Goal: Task Accomplishment & Management: Use online tool/utility

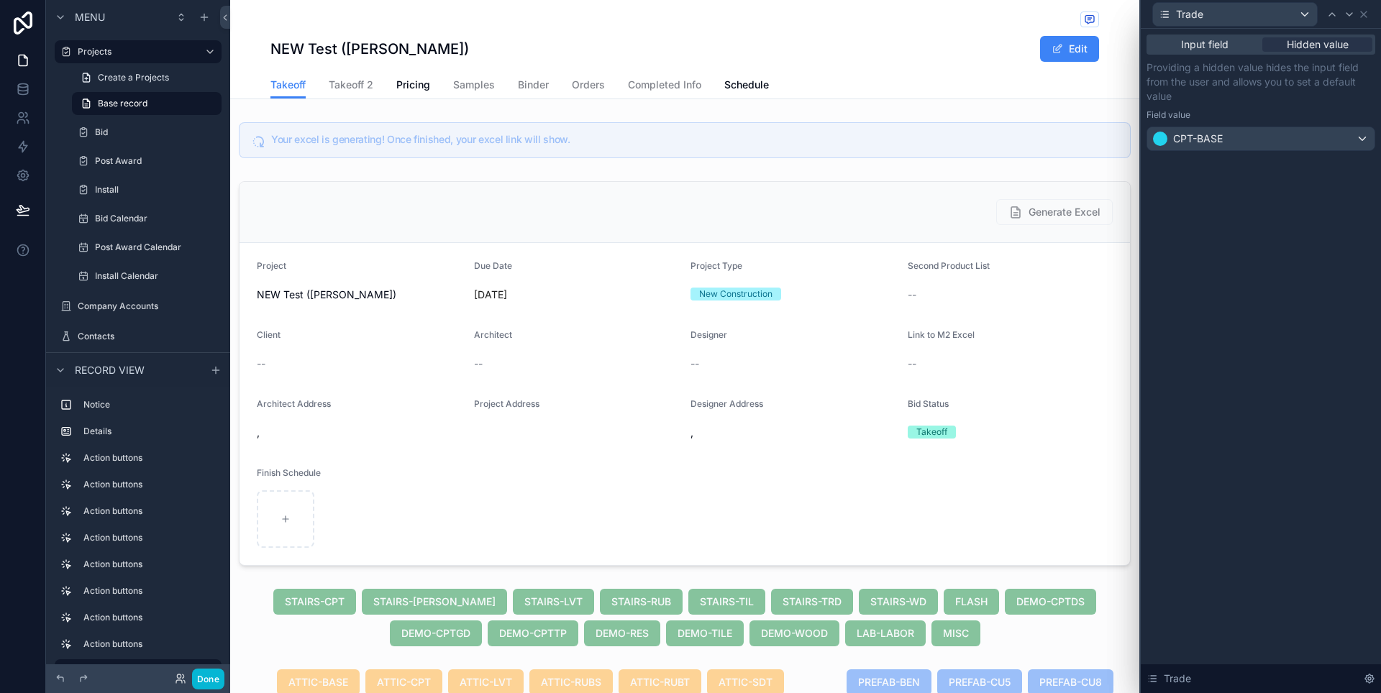
scroll to position [539, 0]
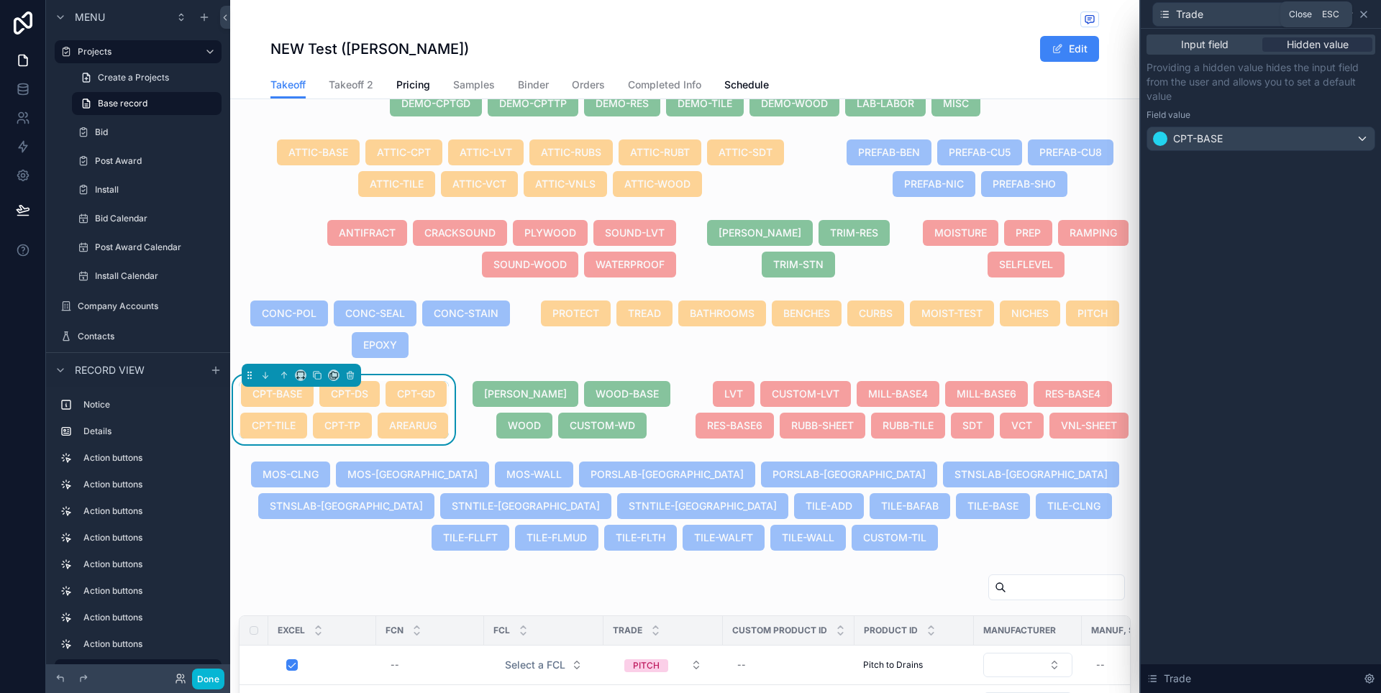
click at [1360, 17] on icon at bounding box center [1364, 15] width 12 height 12
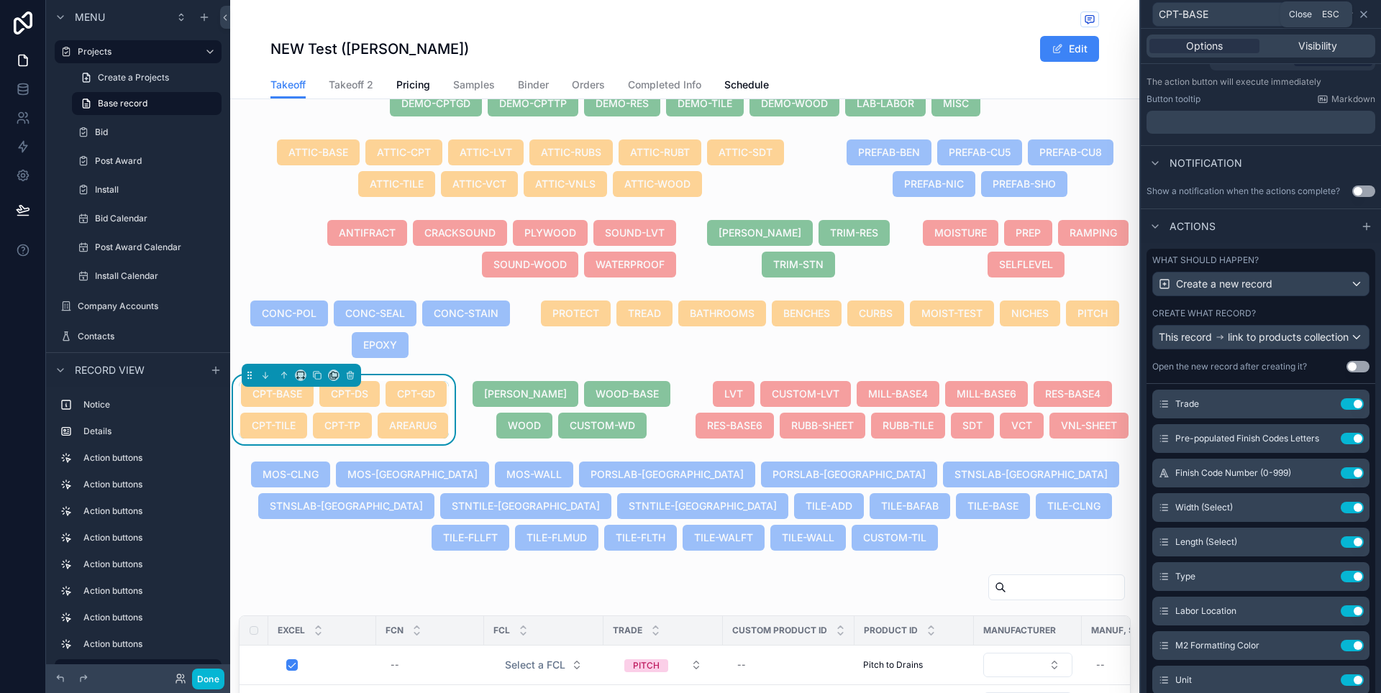
click at [1359, 19] on icon at bounding box center [1364, 15] width 12 height 12
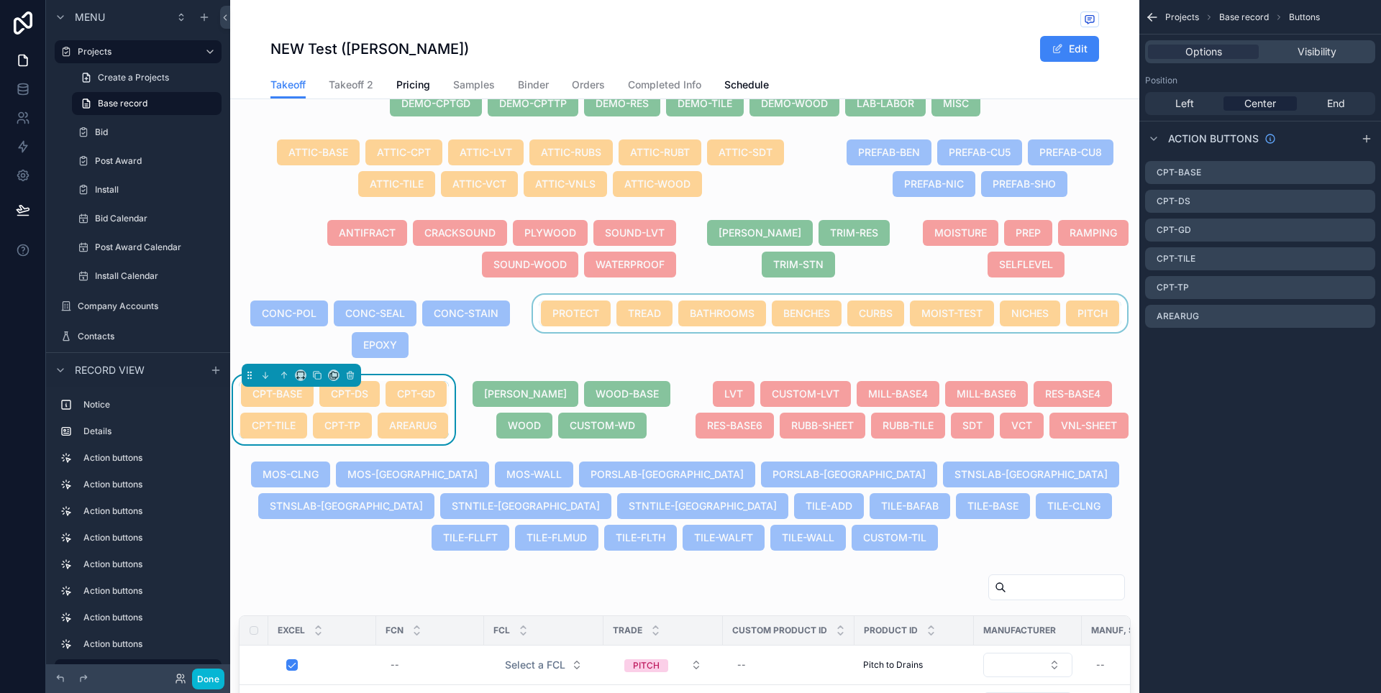
click at [766, 320] on div "scrollable content" at bounding box center [830, 329] width 600 height 69
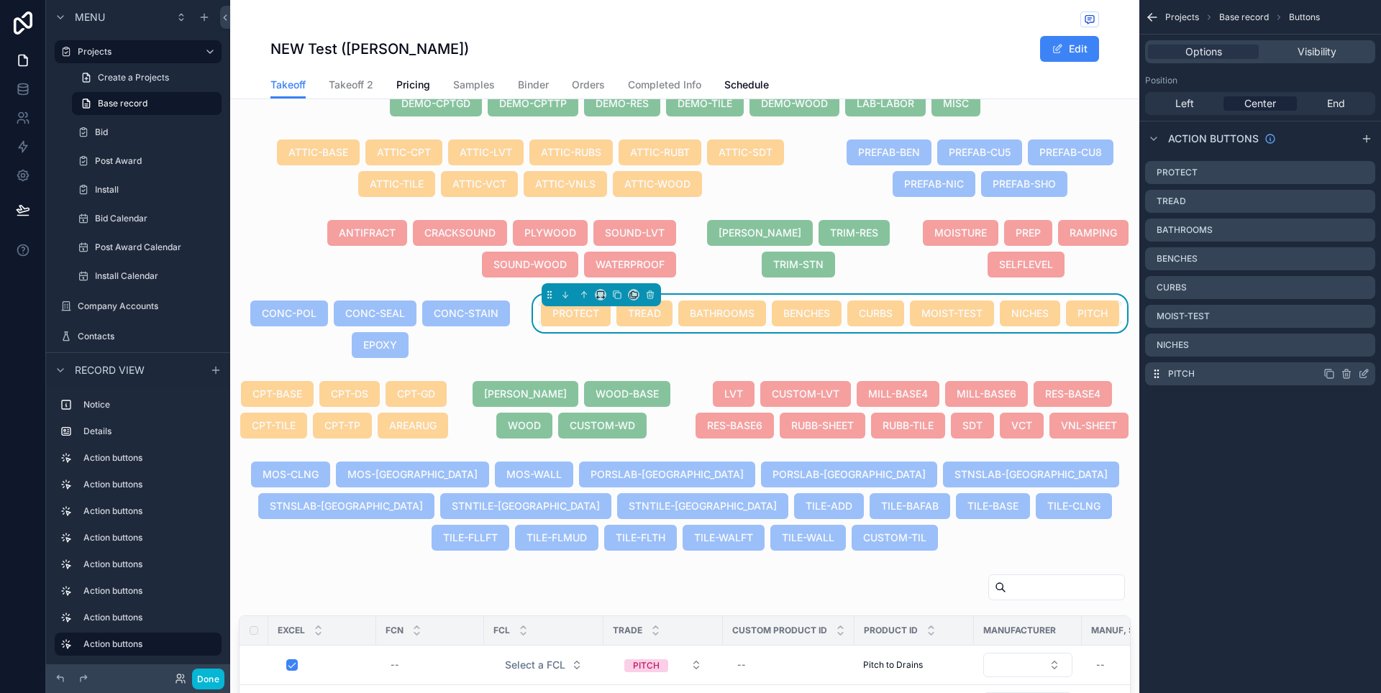
click at [1366, 375] on icon "scrollable content" at bounding box center [1364, 374] width 12 height 12
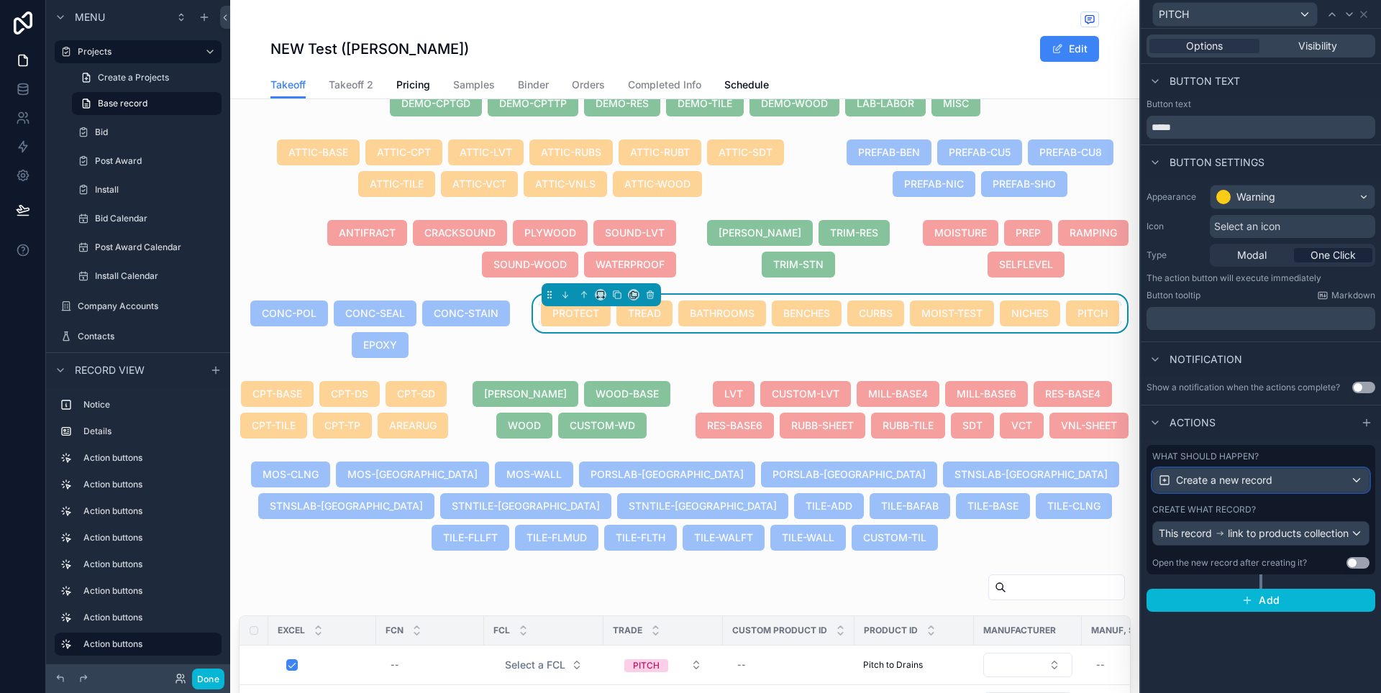
click at [1345, 475] on div "Create a new record" at bounding box center [1261, 480] width 216 height 23
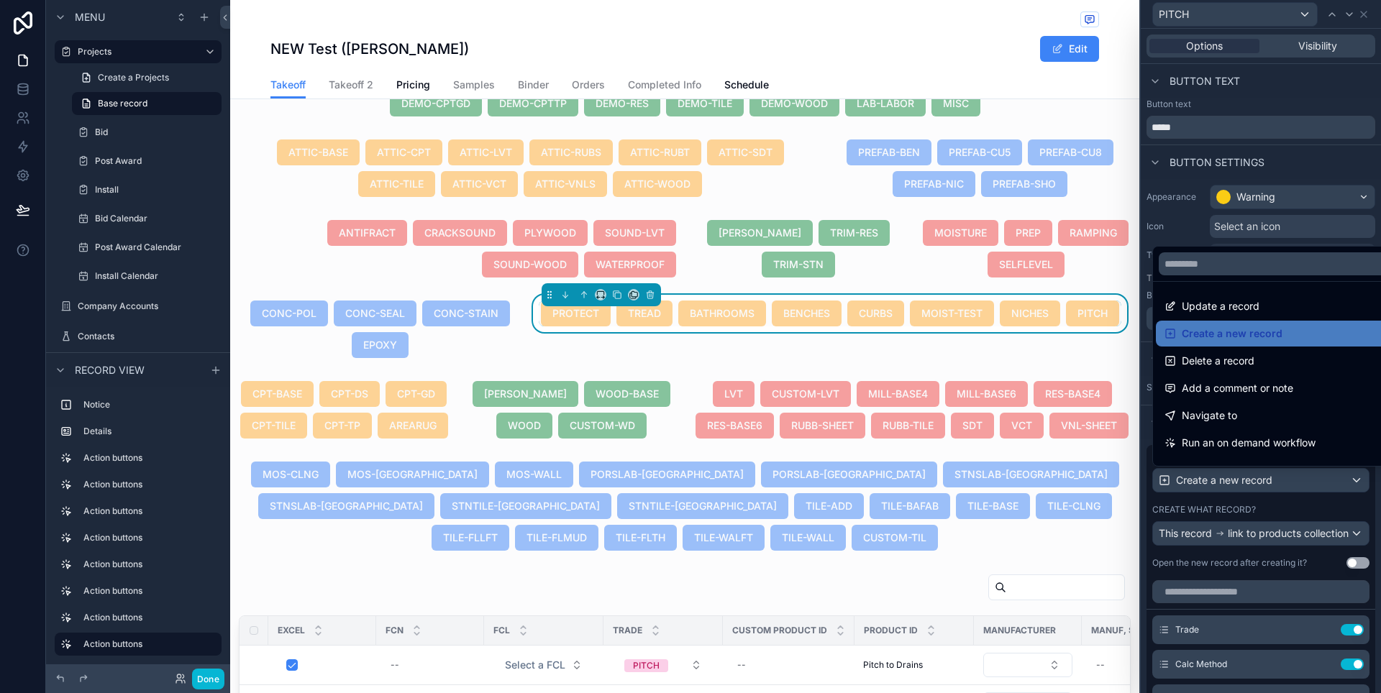
click at [1345, 475] on div at bounding box center [1261, 346] width 240 height 693
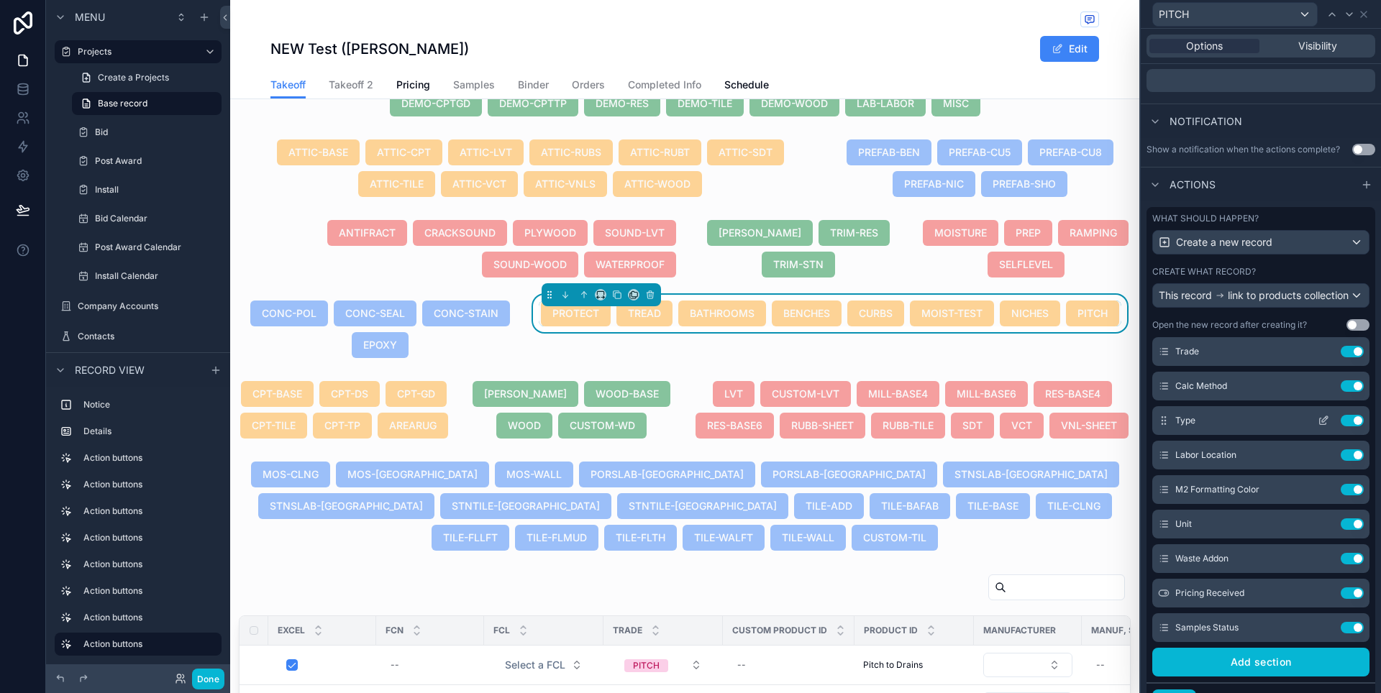
scroll to position [0, 0]
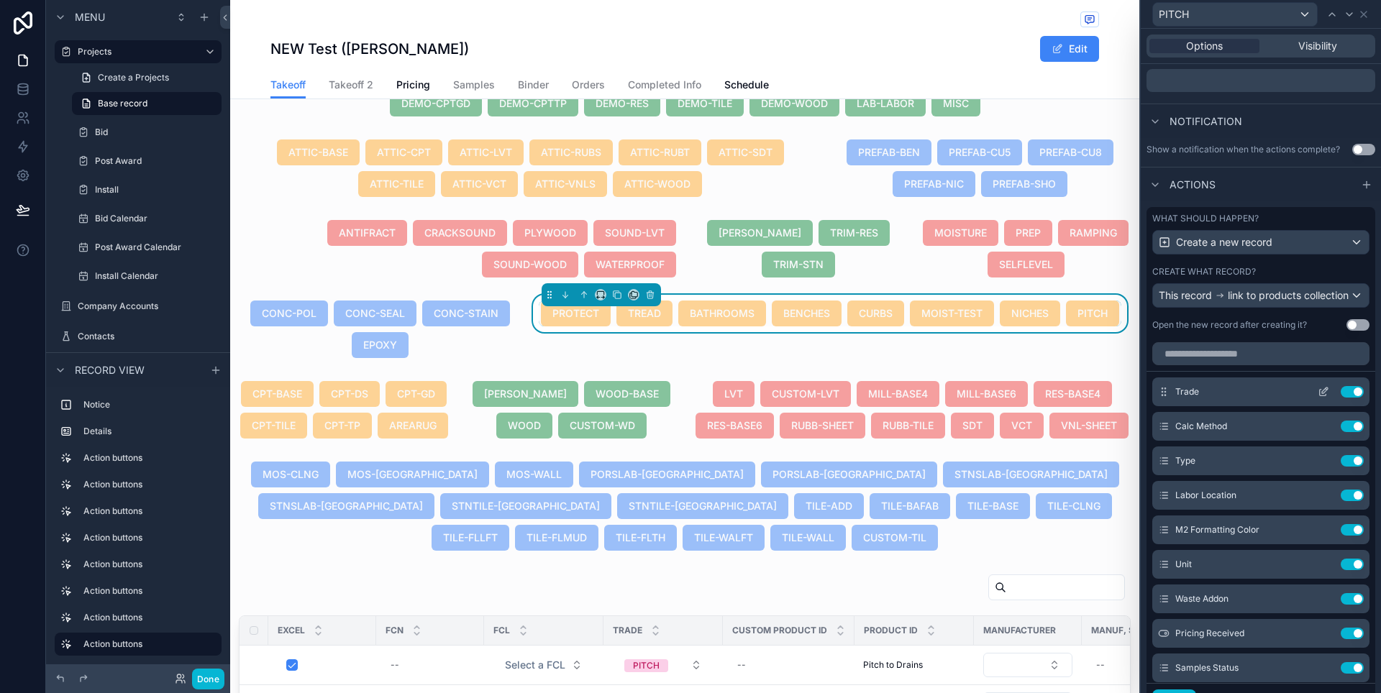
click at [1317, 398] on icon at bounding box center [1323, 392] width 12 height 12
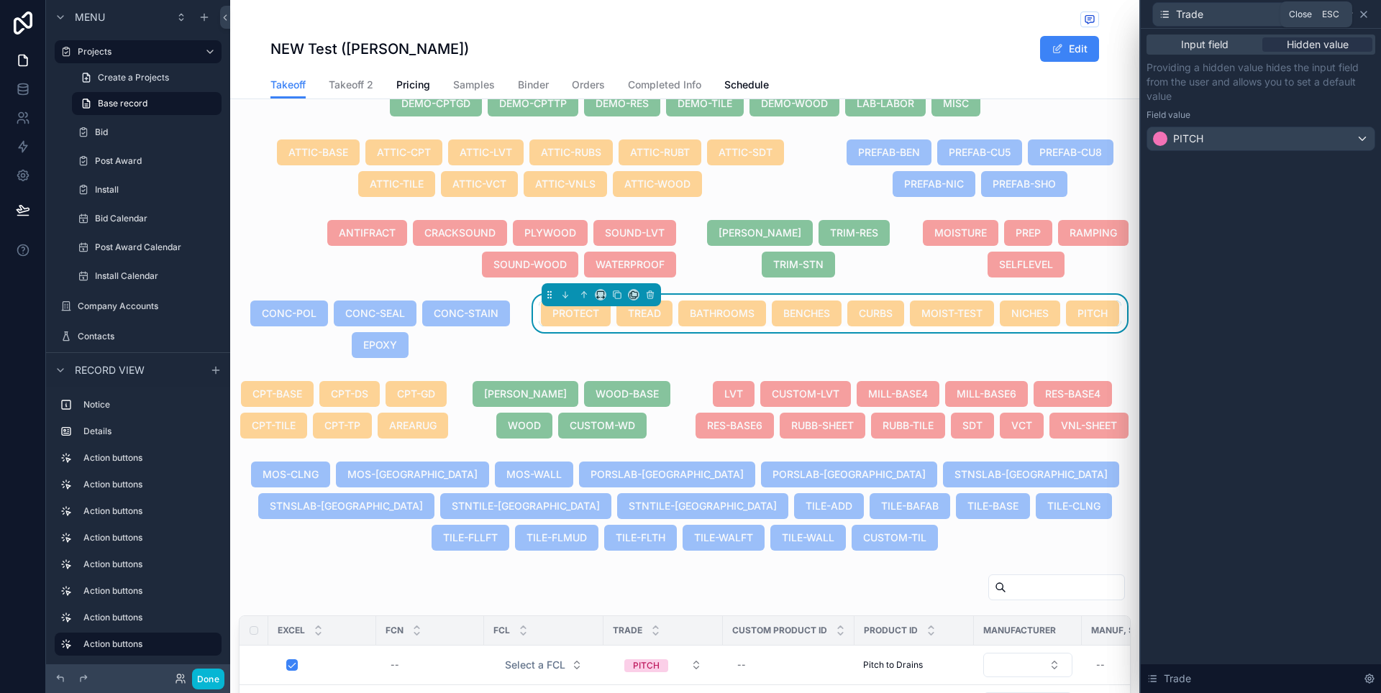
drag, startPoint x: 1361, startPoint y: 16, endPoint x: 1358, endPoint y: 23, distance: 7.7
click at [1361, 17] on icon at bounding box center [1364, 15] width 6 height 6
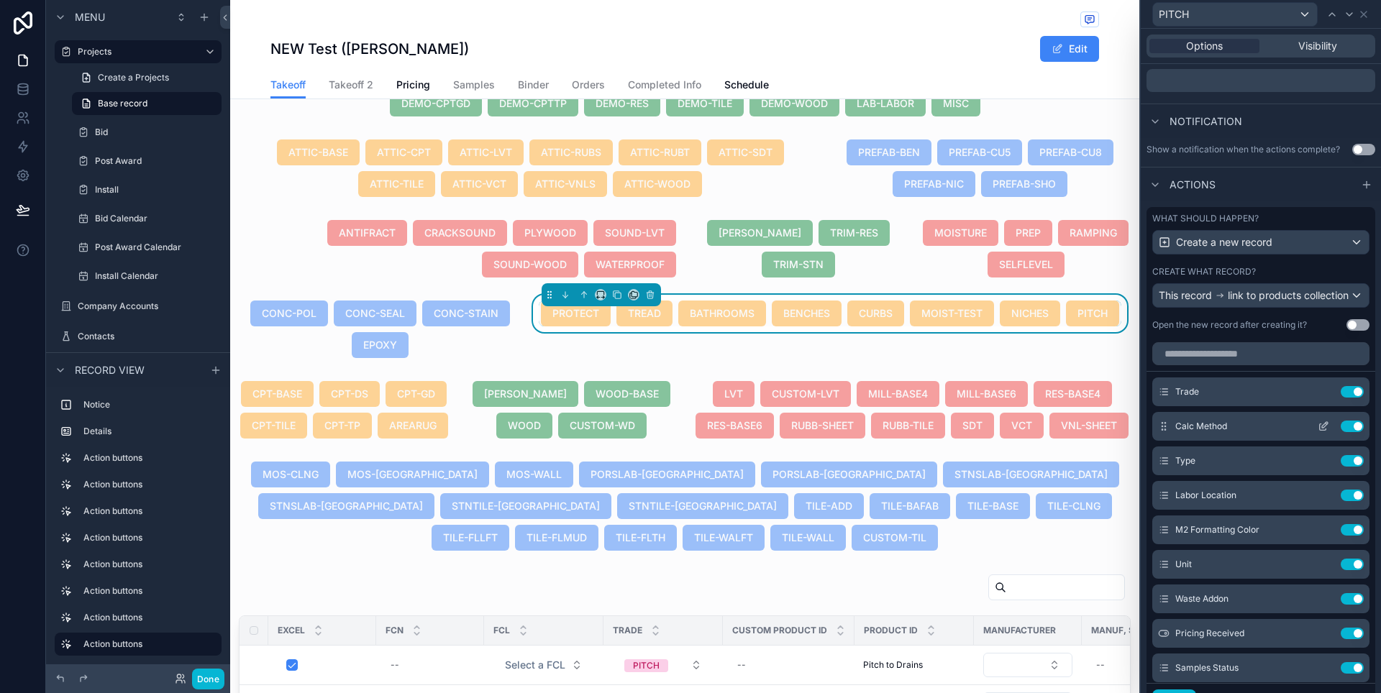
click at [1317, 432] on icon at bounding box center [1323, 427] width 12 height 12
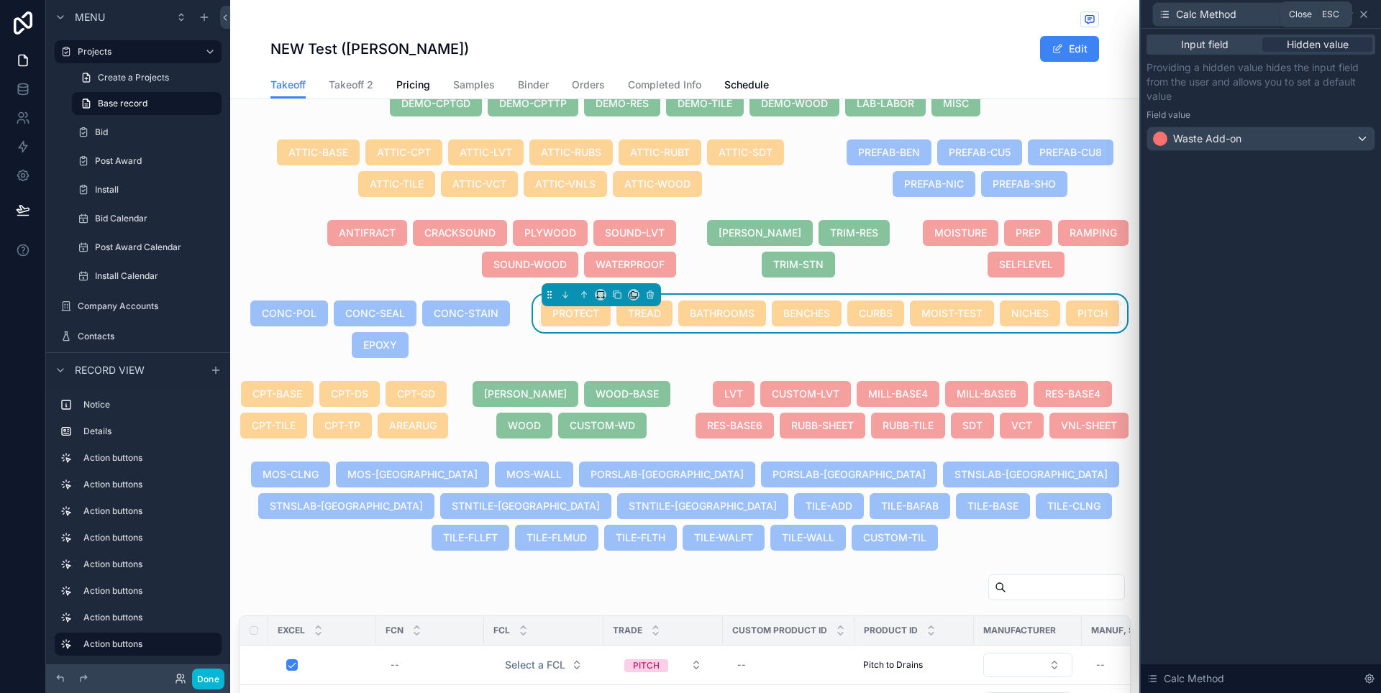
click at [1367, 14] on icon at bounding box center [1364, 15] width 12 height 12
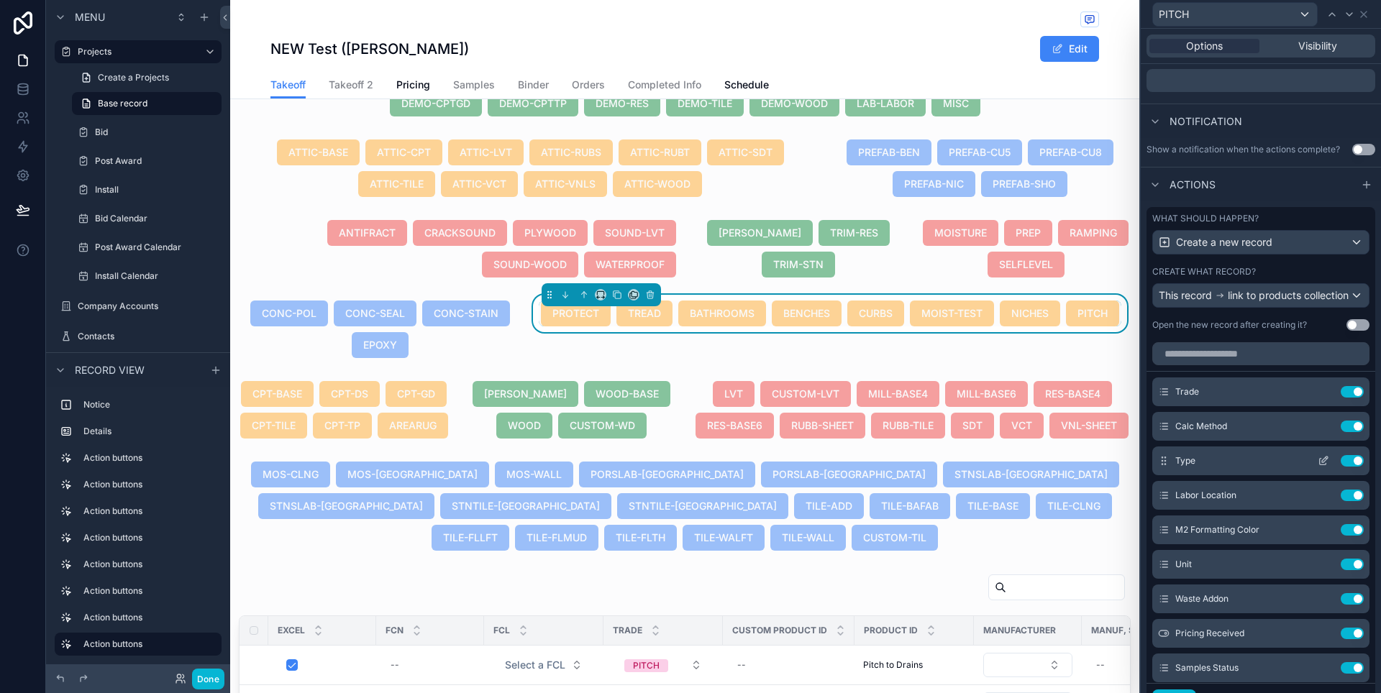
click at [1317, 467] on icon at bounding box center [1323, 461] width 12 height 12
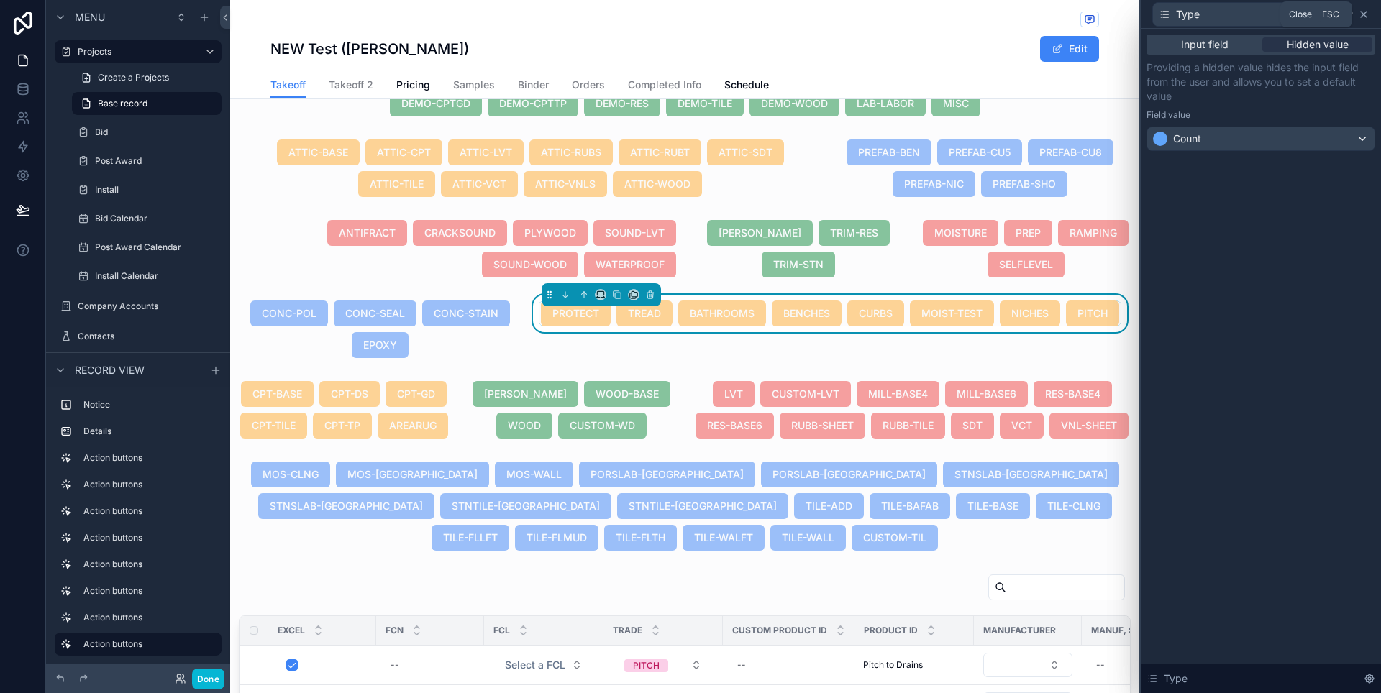
click at [1364, 11] on icon at bounding box center [1364, 15] width 12 height 12
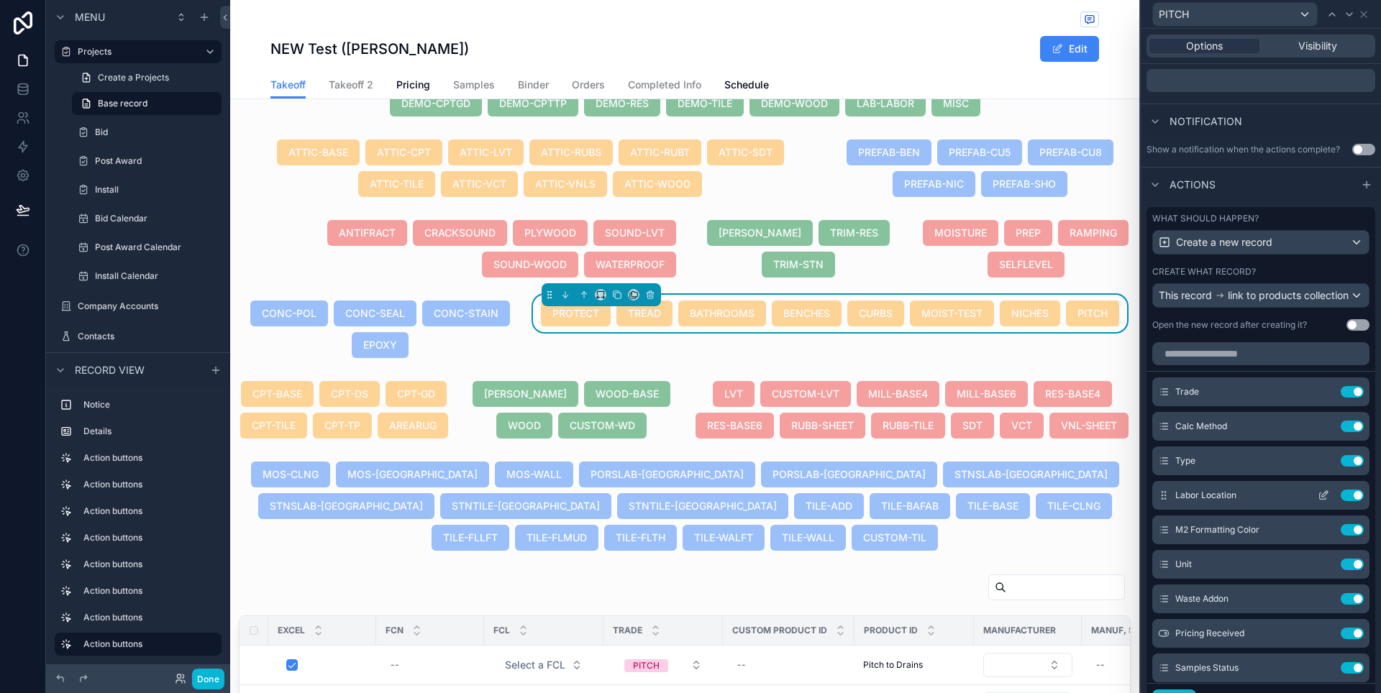
click at [1317, 501] on icon at bounding box center [1323, 496] width 12 height 12
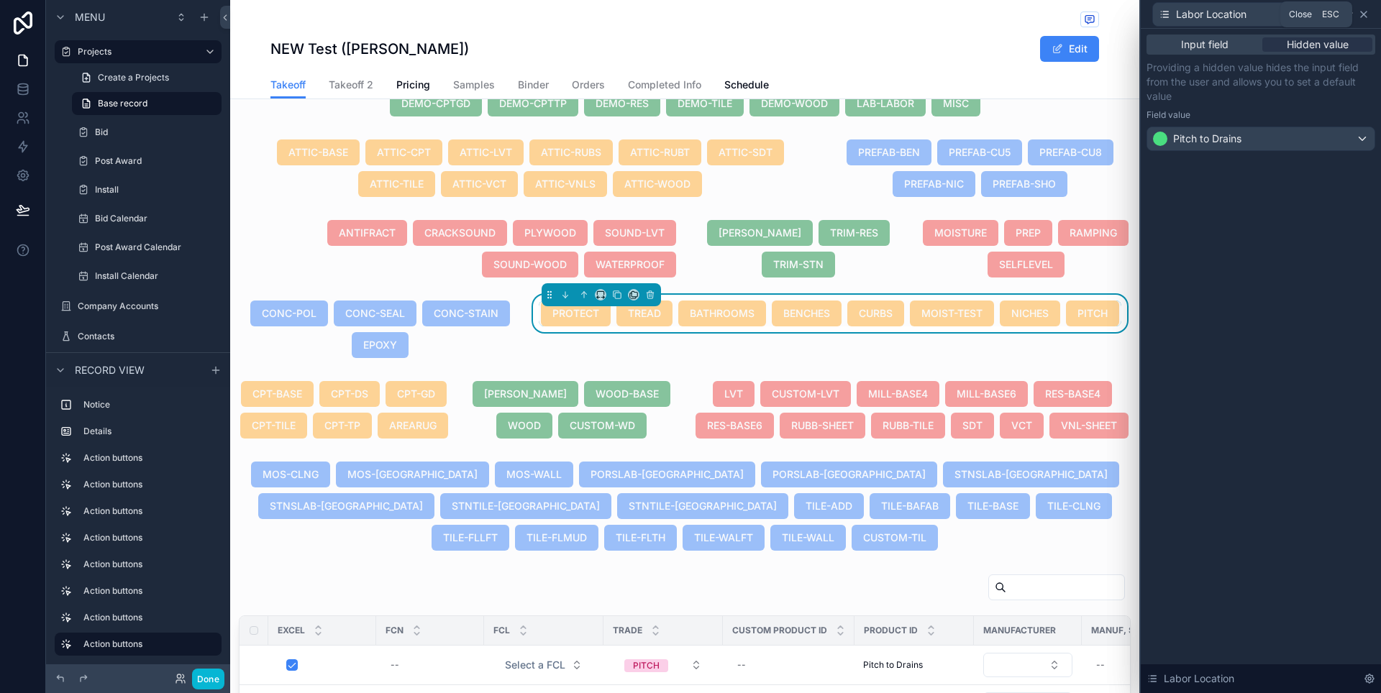
click at [1366, 16] on icon at bounding box center [1364, 15] width 6 height 6
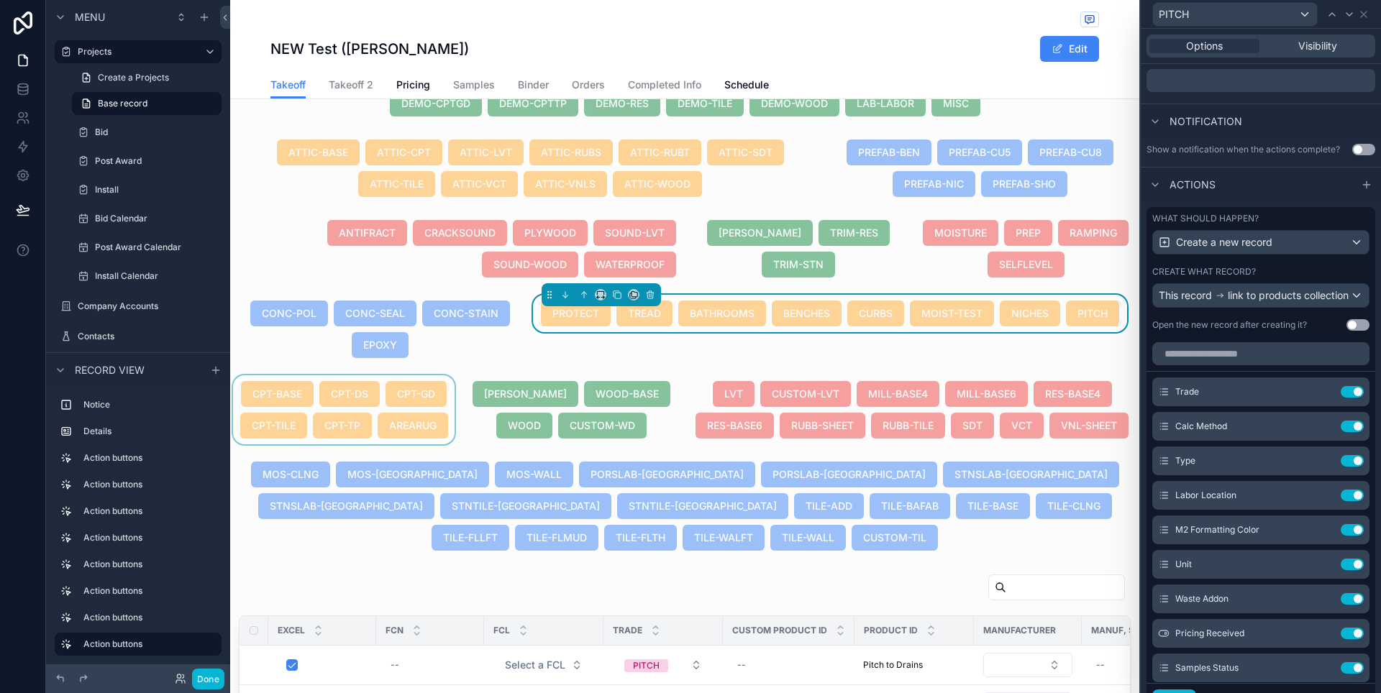
click at [415, 444] on div "scrollable content" at bounding box center [343, 409] width 227 height 69
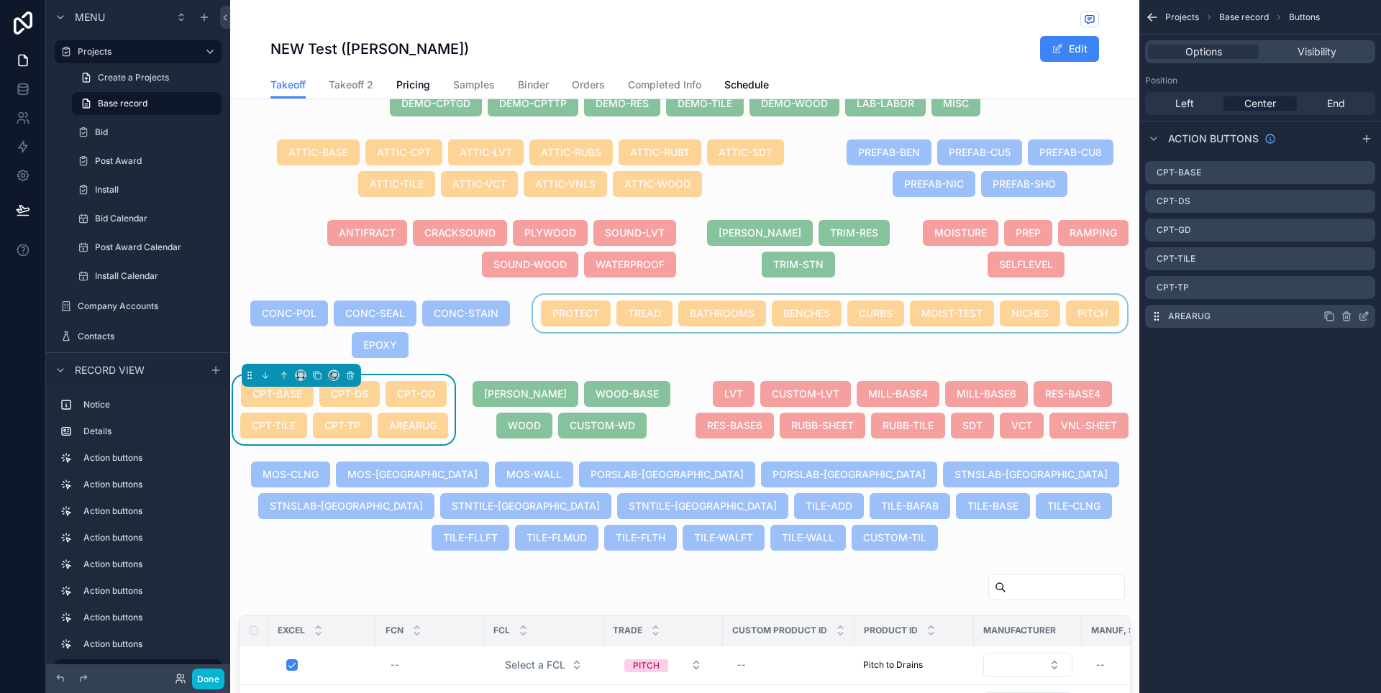
click at [1328, 317] on icon "scrollable content" at bounding box center [1329, 317] width 12 height 12
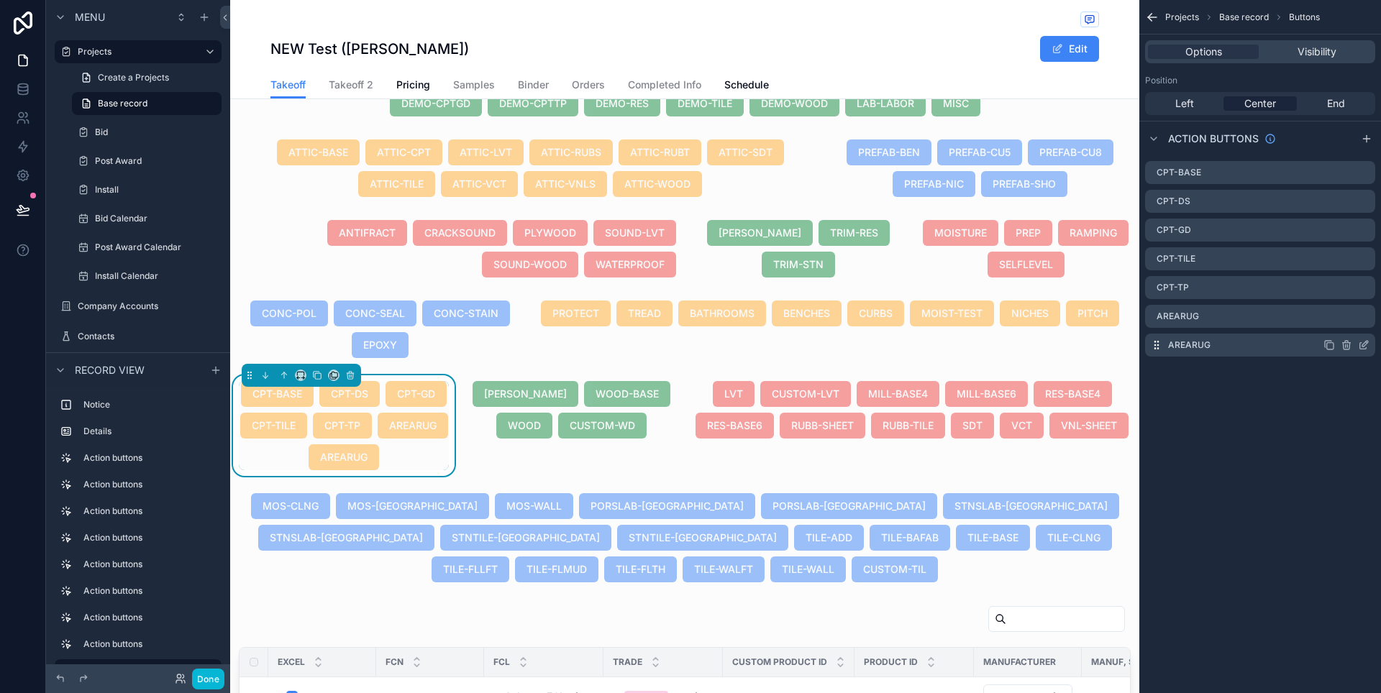
click at [1368, 347] on icon "scrollable content" at bounding box center [1364, 345] width 12 height 12
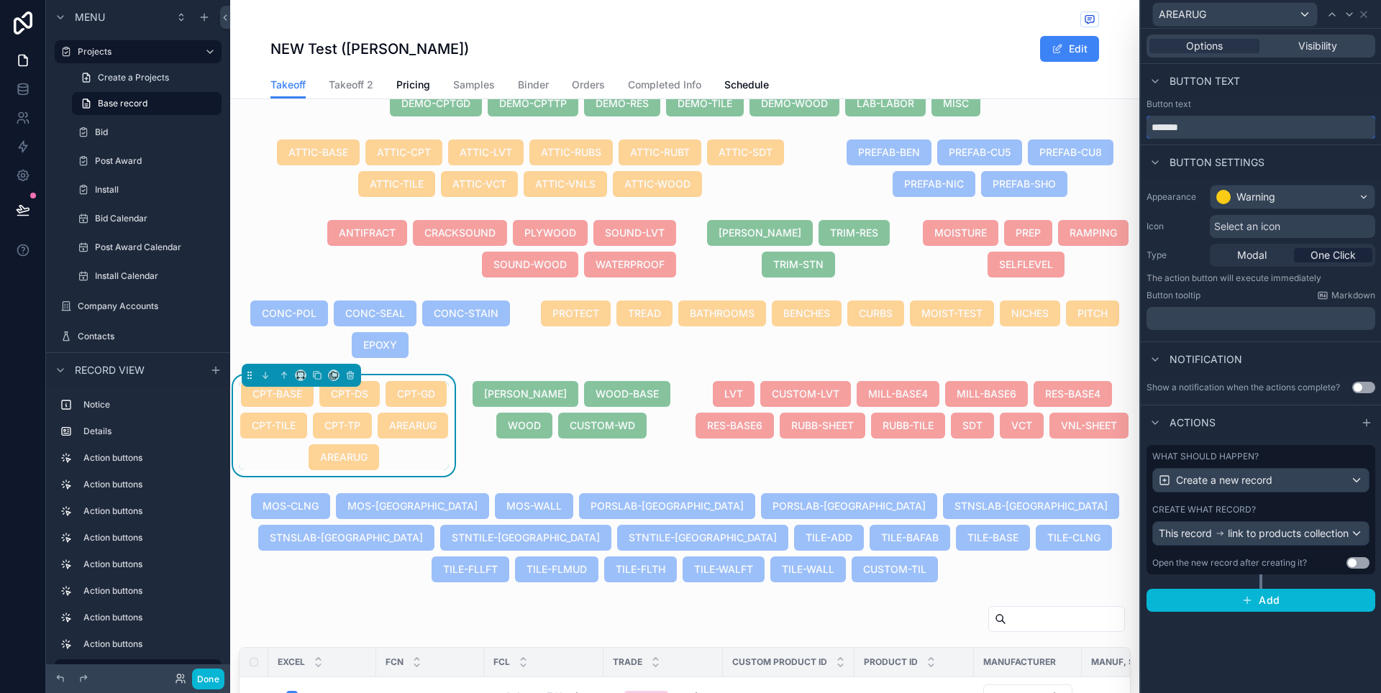
click at [1224, 133] on input "*******" at bounding box center [1260, 127] width 229 height 23
paste input "*"
type input "********"
click at [1343, 480] on div "Create a new record" at bounding box center [1261, 480] width 216 height 23
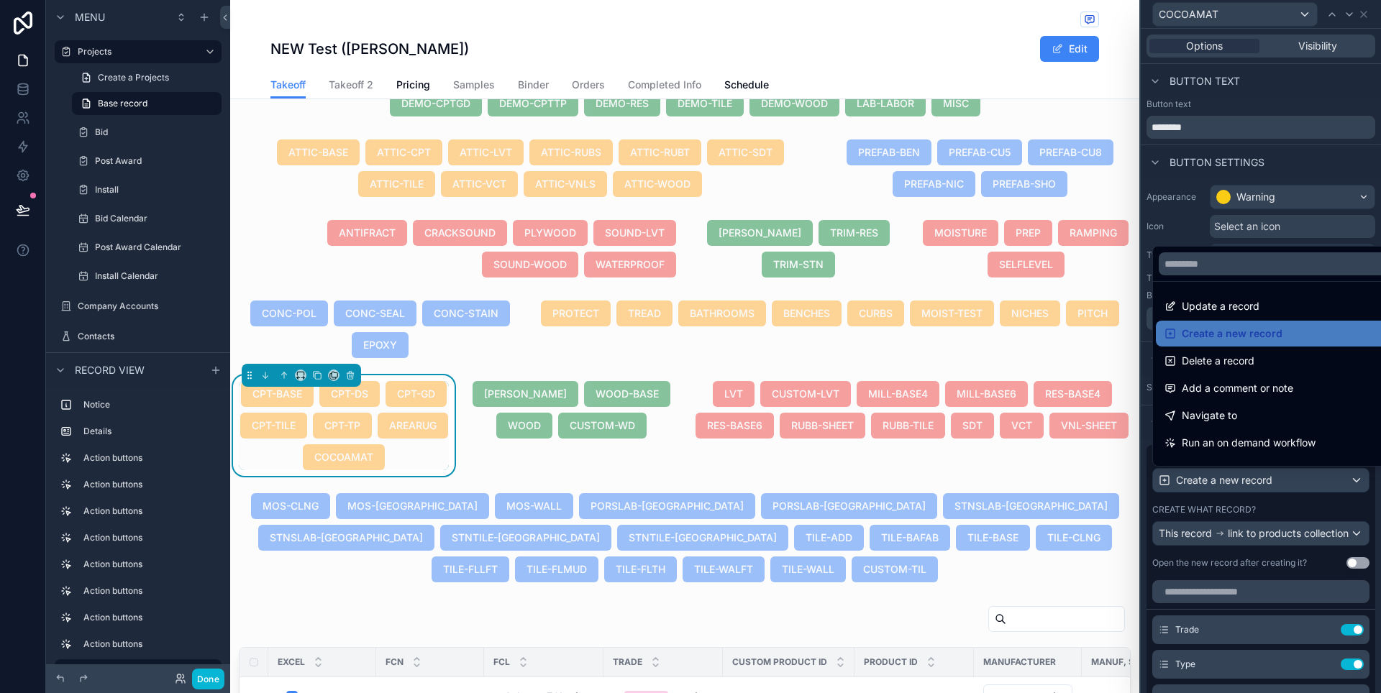
click at [1362, 539] on div at bounding box center [1261, 346] width 240 height 693
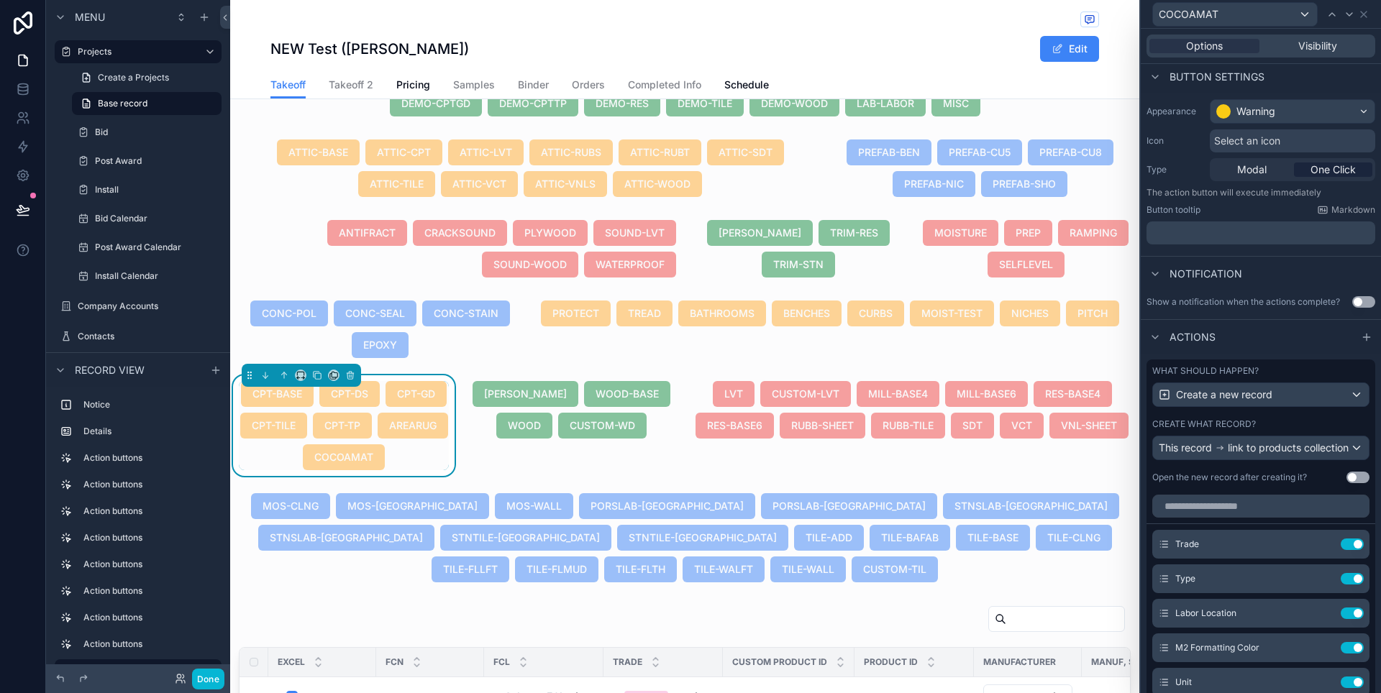
scroll to position [105, 0]
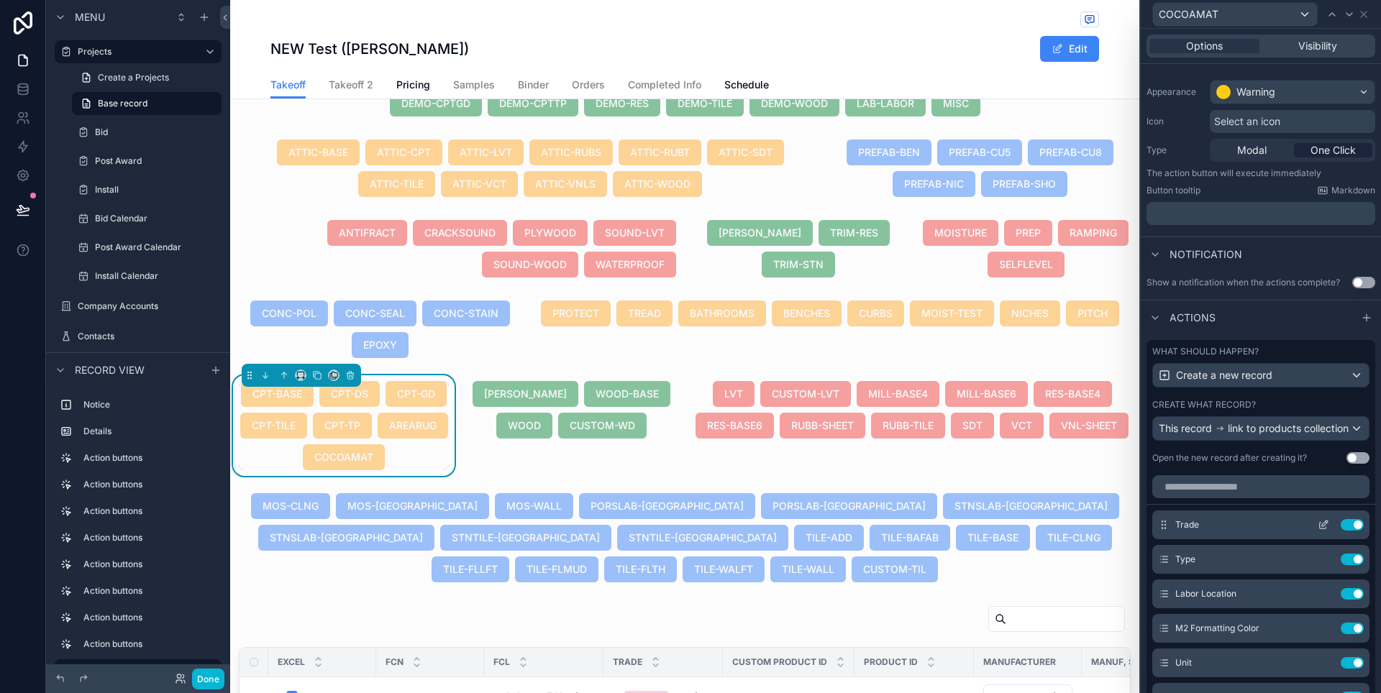
click at [1317, 531] on icon at bounding box center [1323, 525] width 12 height 12
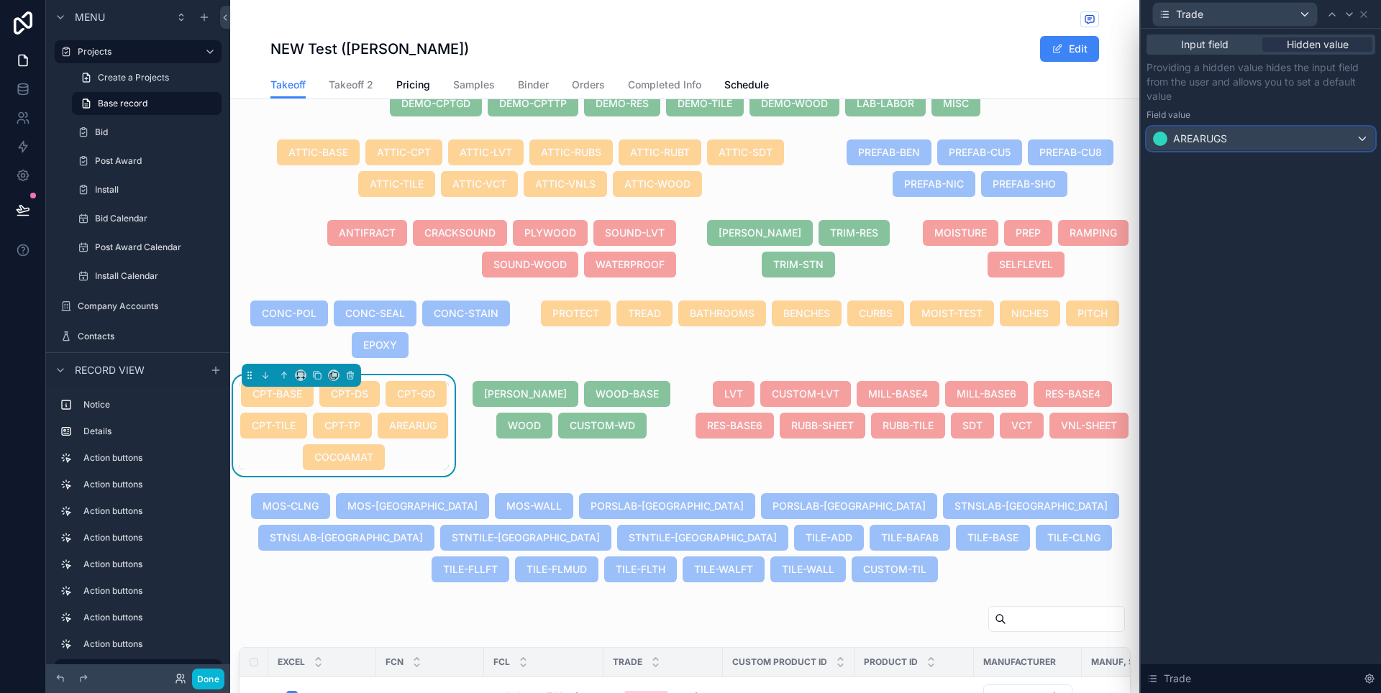
click at [1220, 132] on span "AREARUGS" at bounding box center [1200, 139] width 54 height 14
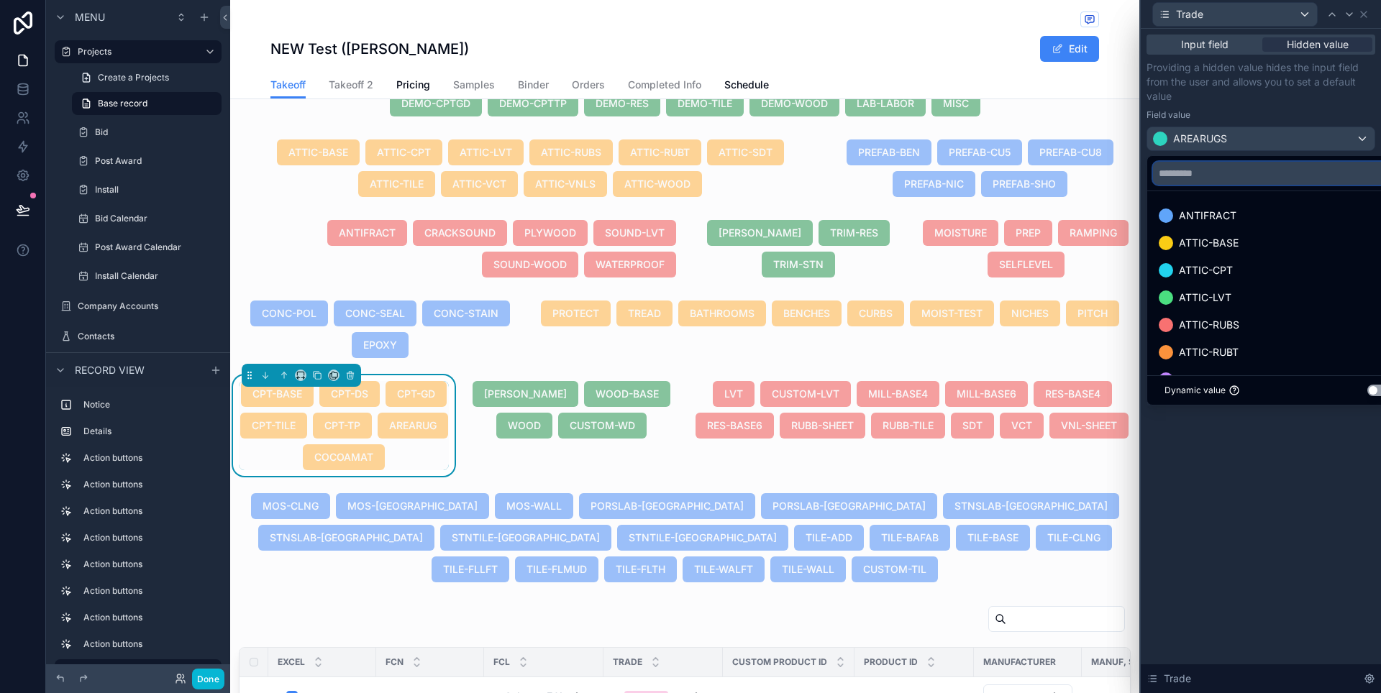
click at [1212, 170] on input "text" at bounding box center [1277, 173] width 249 height 23
paste input "********"
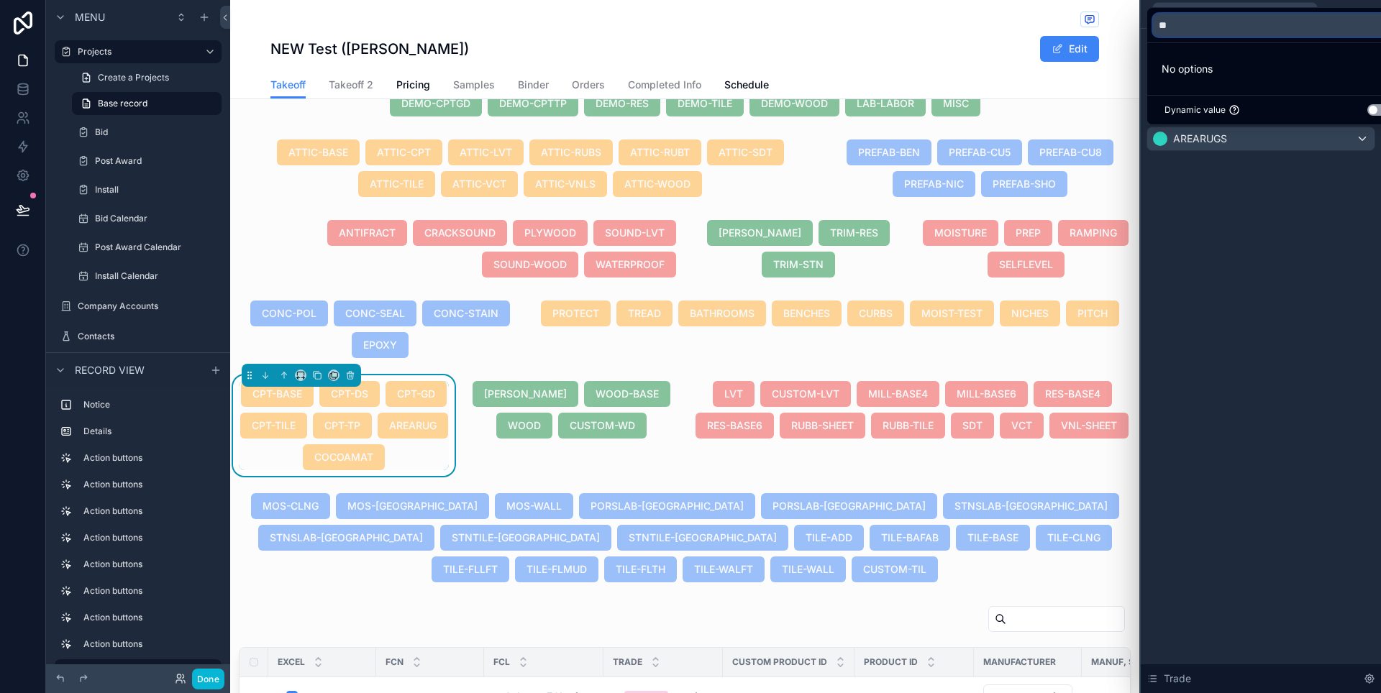
type input "*"
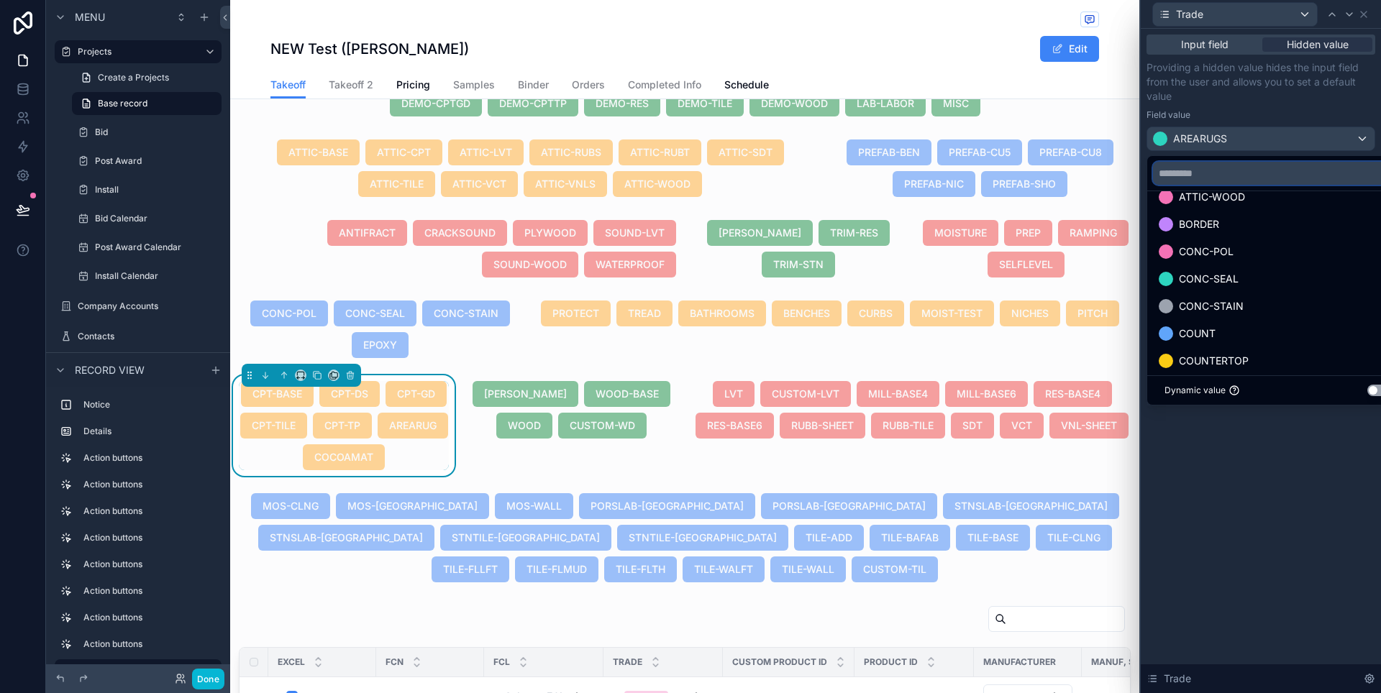
scroll to position [260, 0]
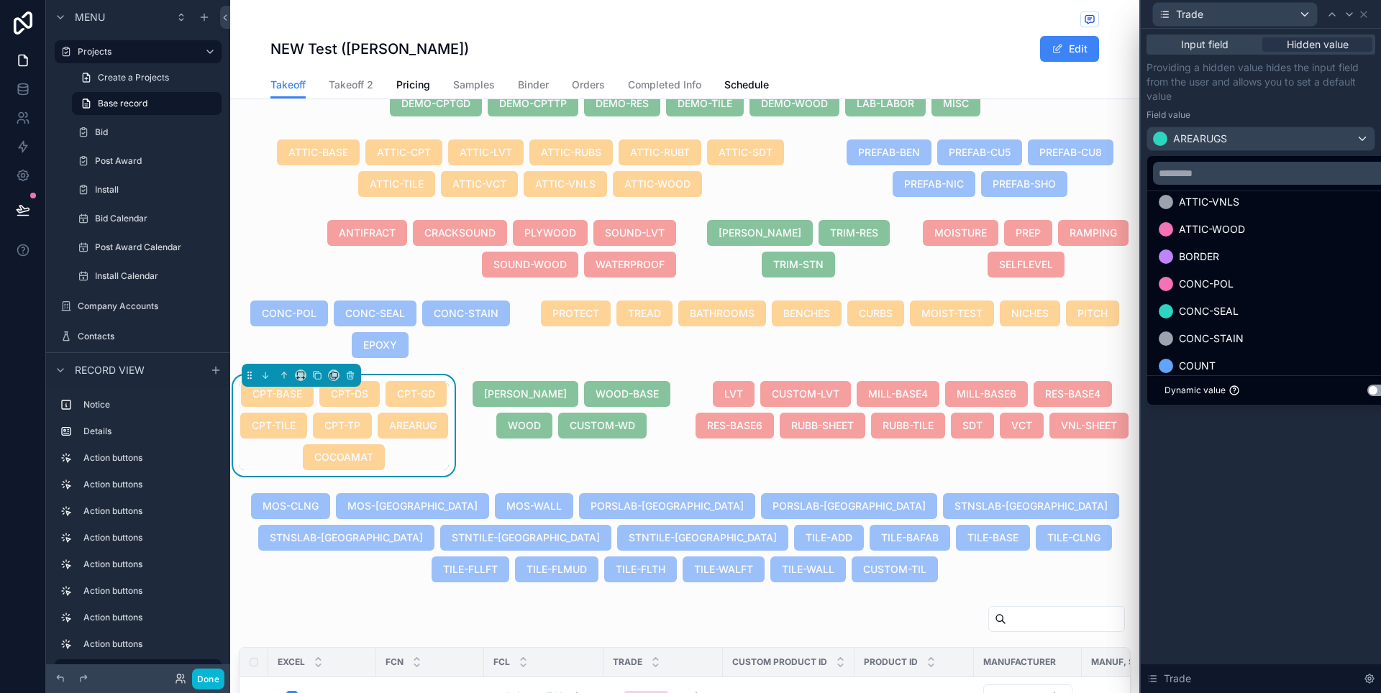
click at [1288, 467] on div at bounding box center [1261, 346] width 240 height 693
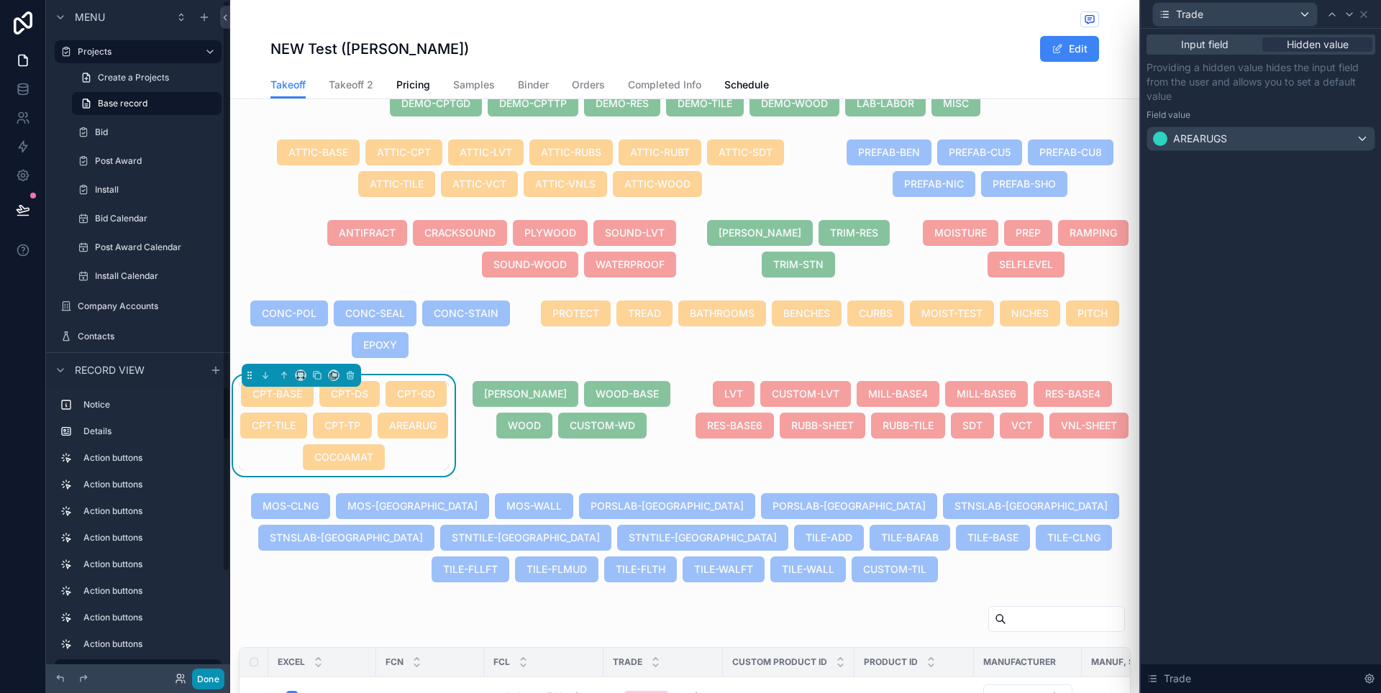
click at [204, 684] on button "Done" at bounding box center [208, 679] width 32 height 21
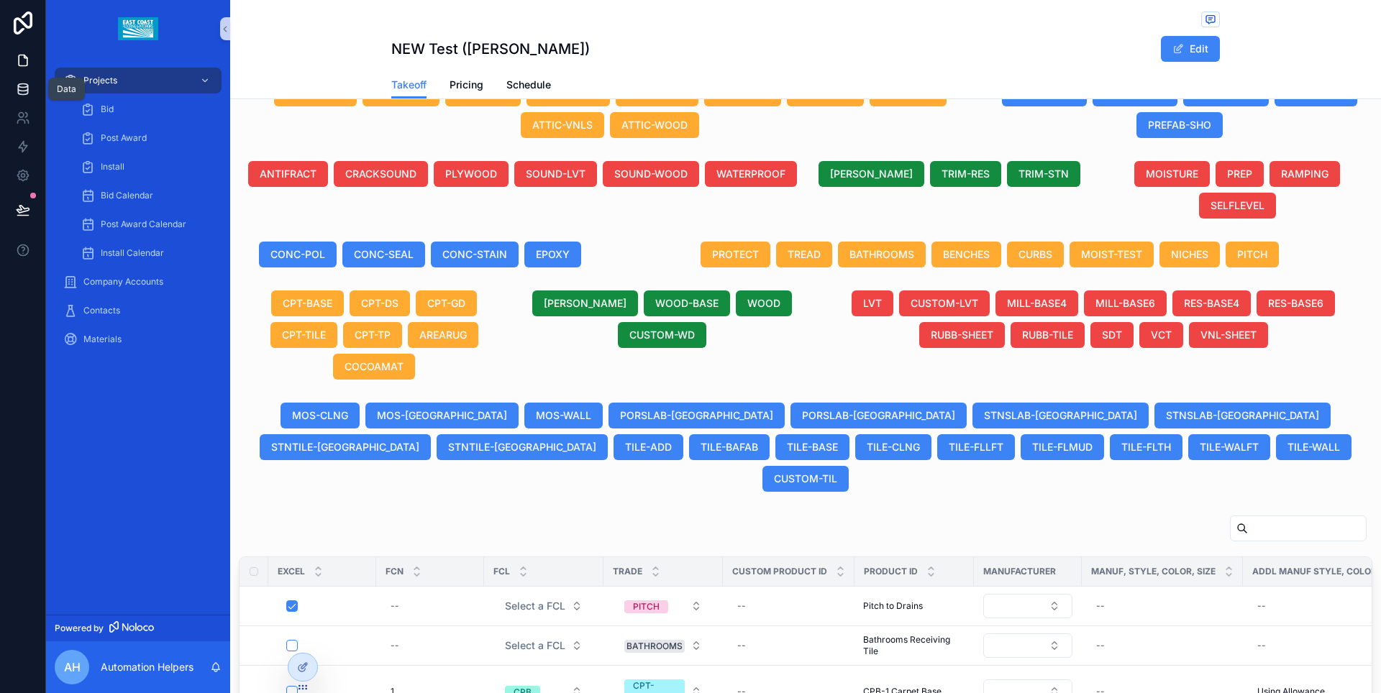
click at [27, 99] on link at bounding box center [22, 89] width 45 height 29
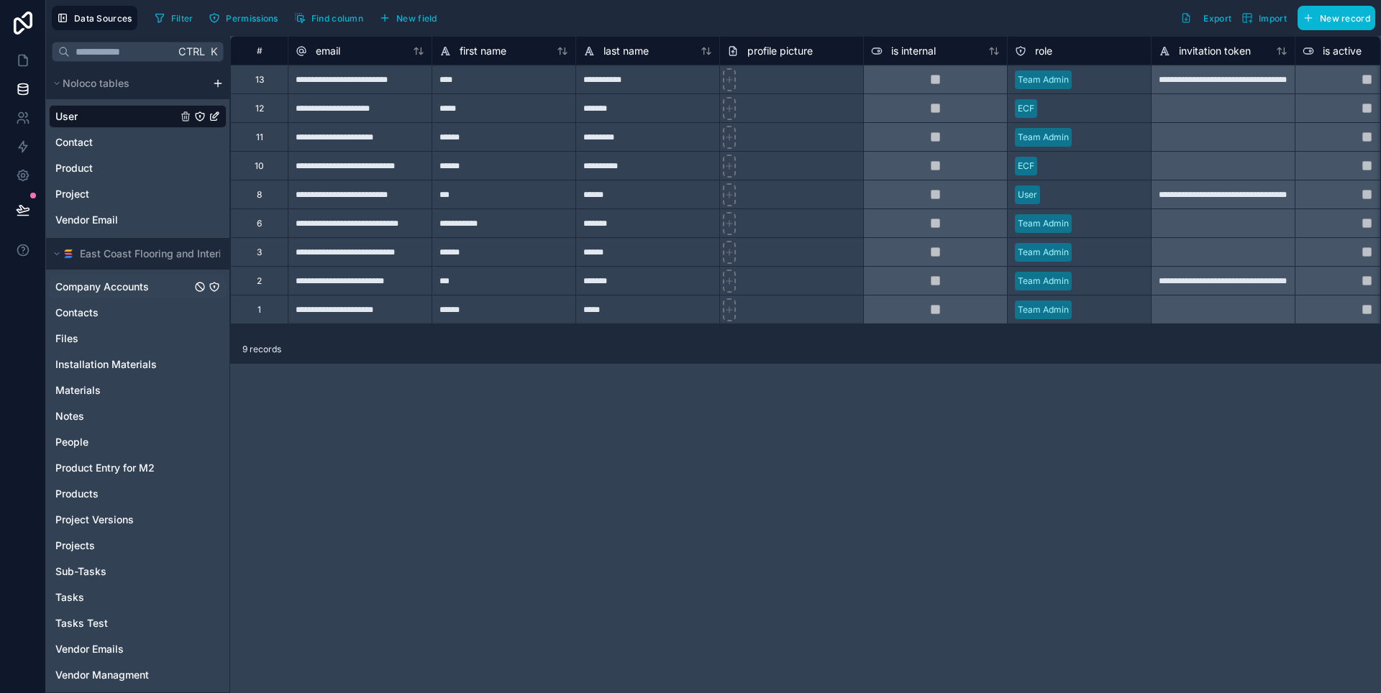
scroll to position [1, 0]
click at [130, 539] on link "Projects" at bounding box center [123, 545] width 136 height 14
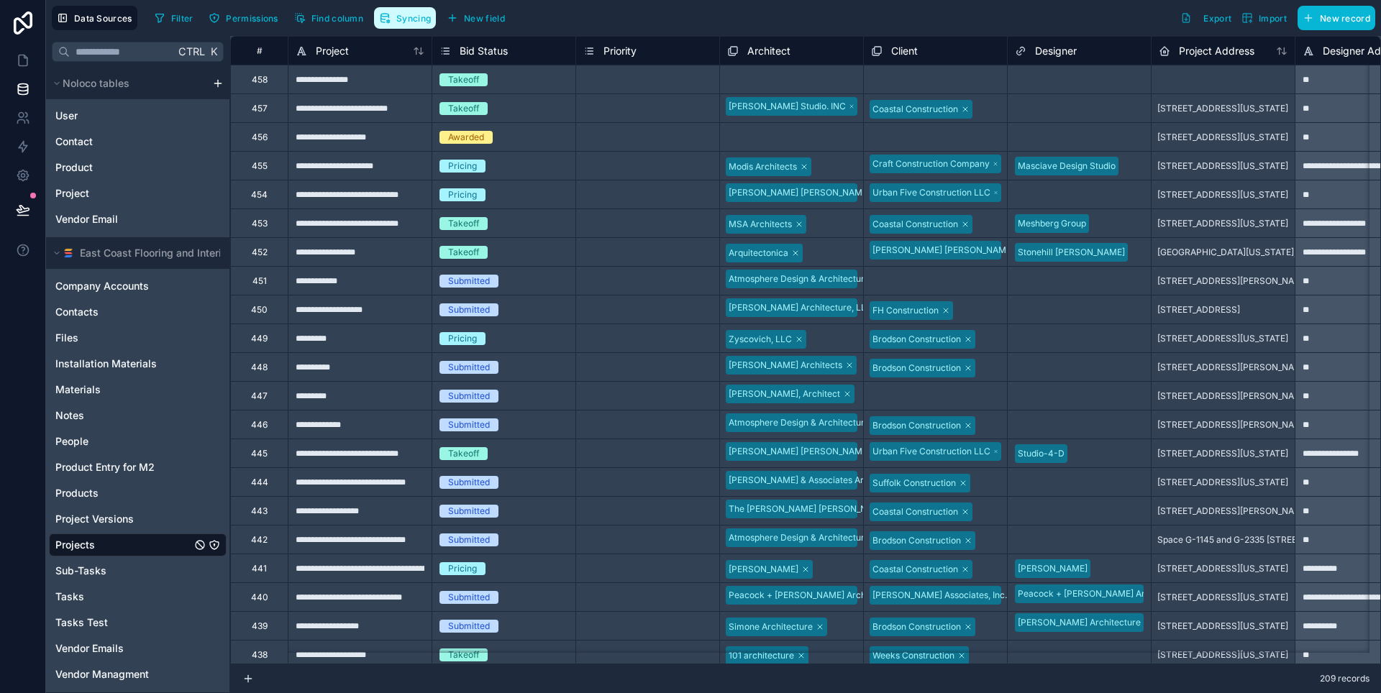
click at [404, 16] on span "Syncing" at bounding box center [413, 18] width 35 height 11
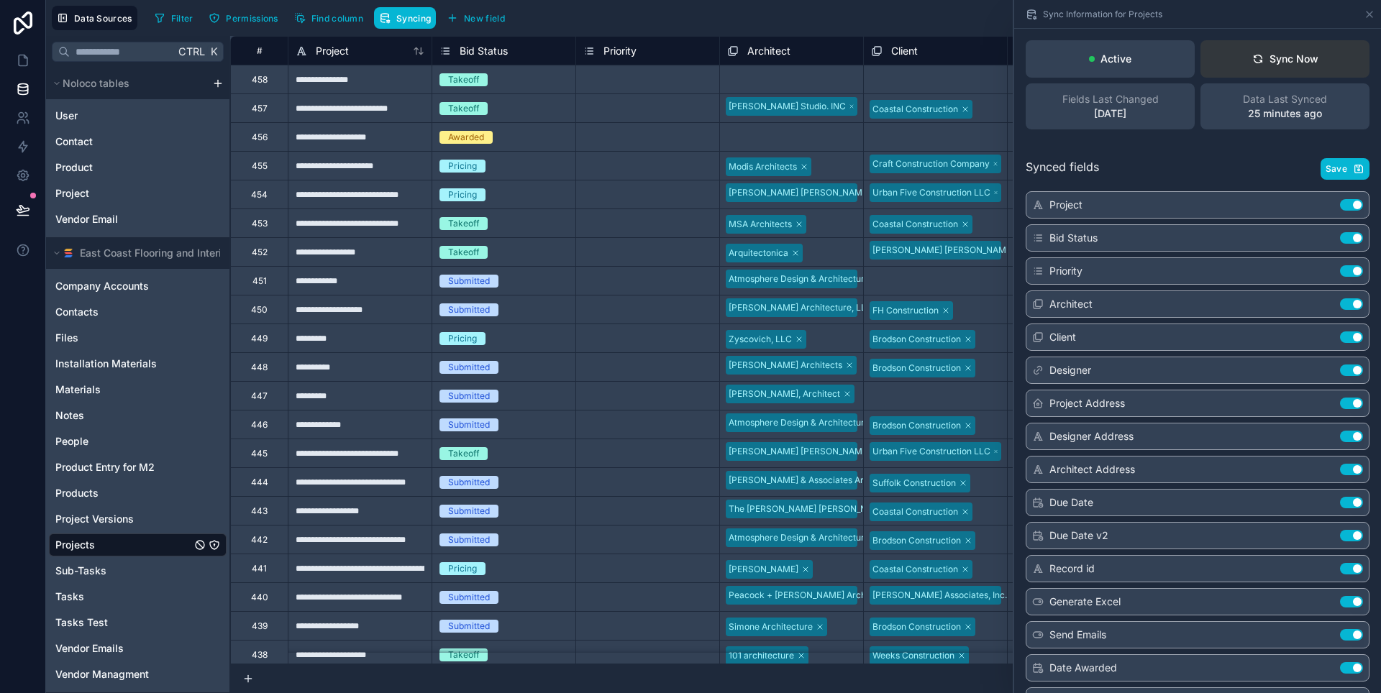
click at [1287, 57] on div "Sync Now" at bounding box center [1285, 59] width 66 height 14
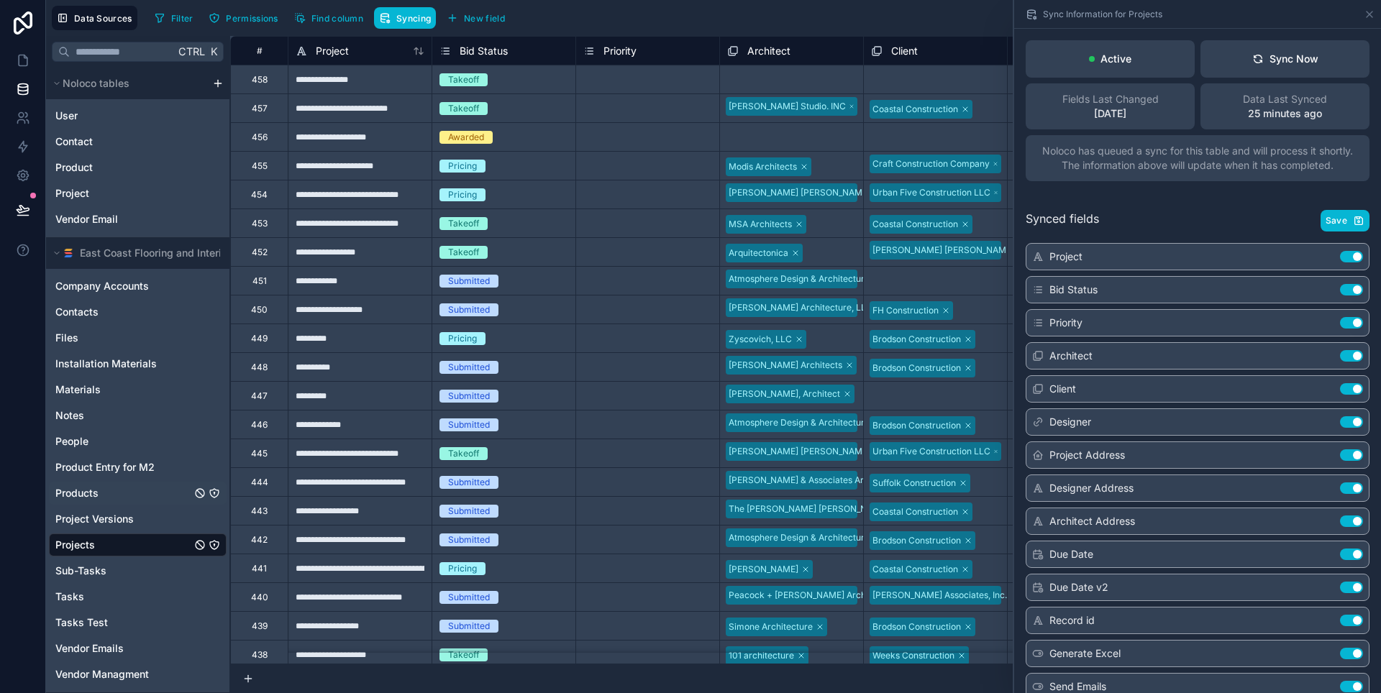
click at [117, 493] on link "Products" at bounding box center [123, 493] width 136 height 14
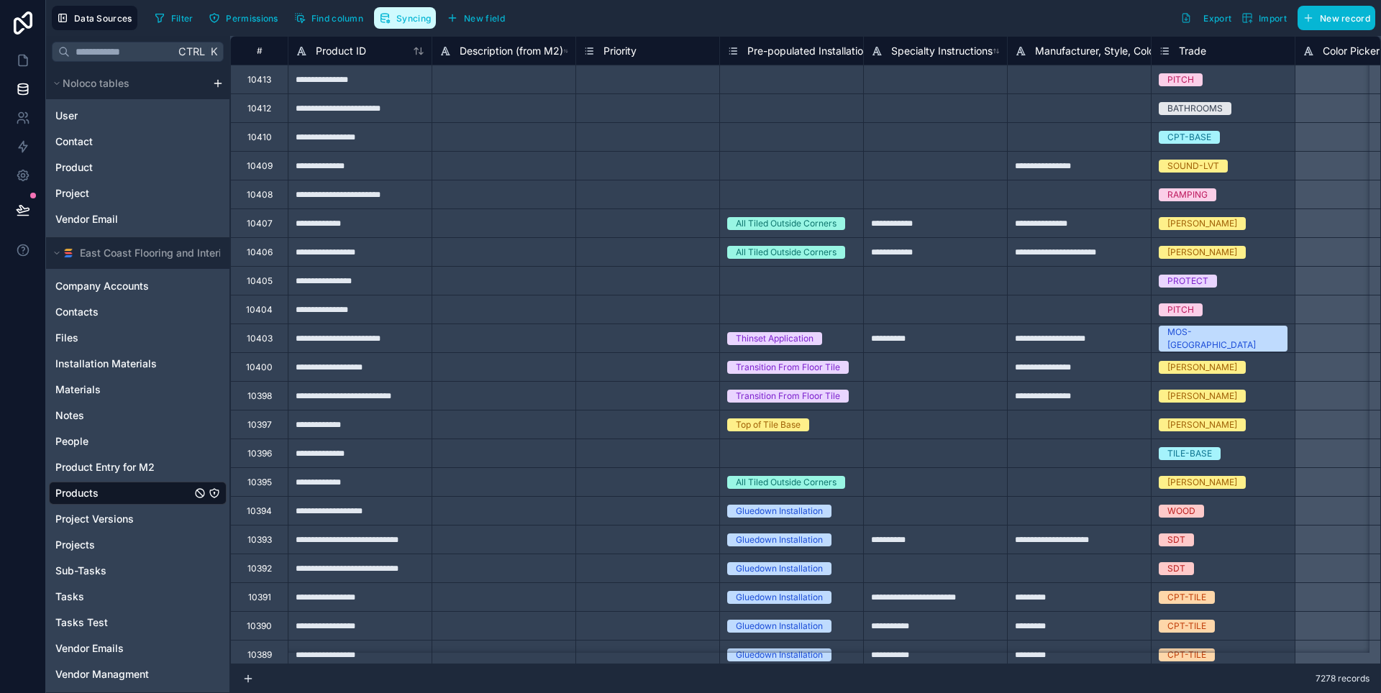
click at [425, 27] on button "Syncing" at bounding box center [405, 18] width 62 height 22
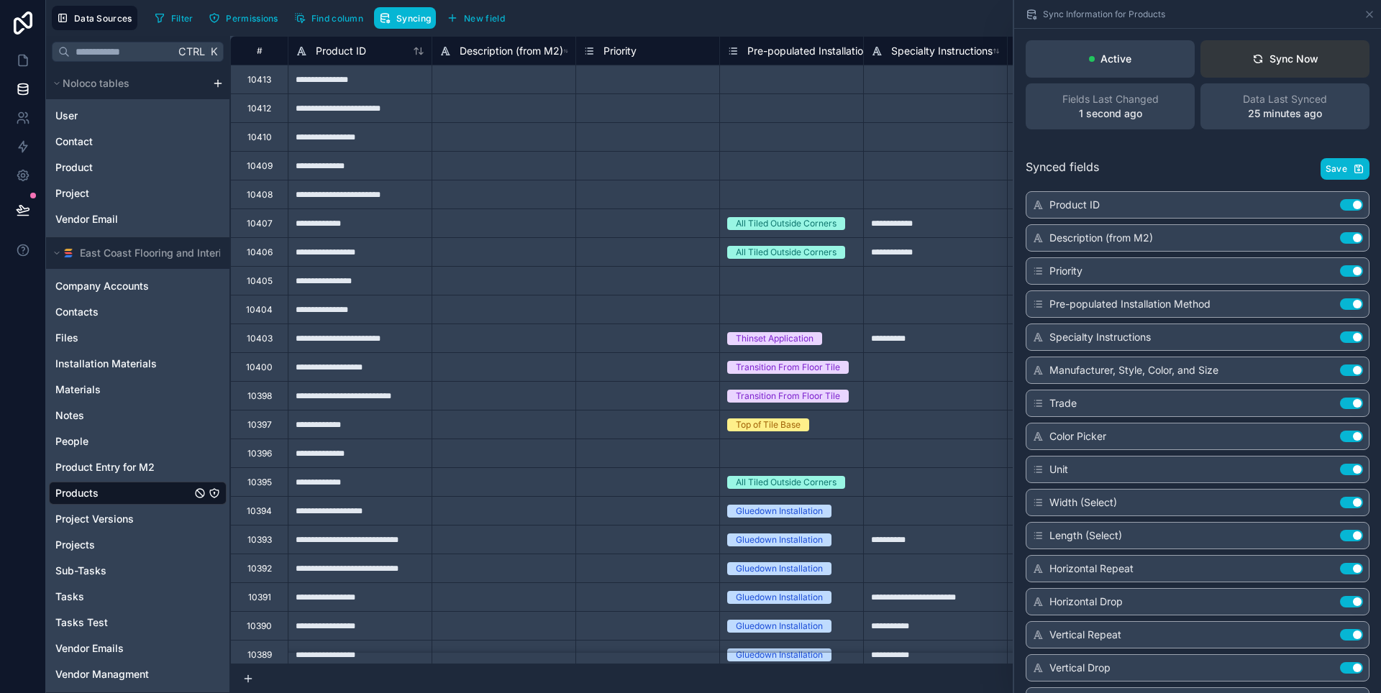
click at [1283, 58] on div "Sync Now" at bounding box center [1285, 59] width 66 height 14
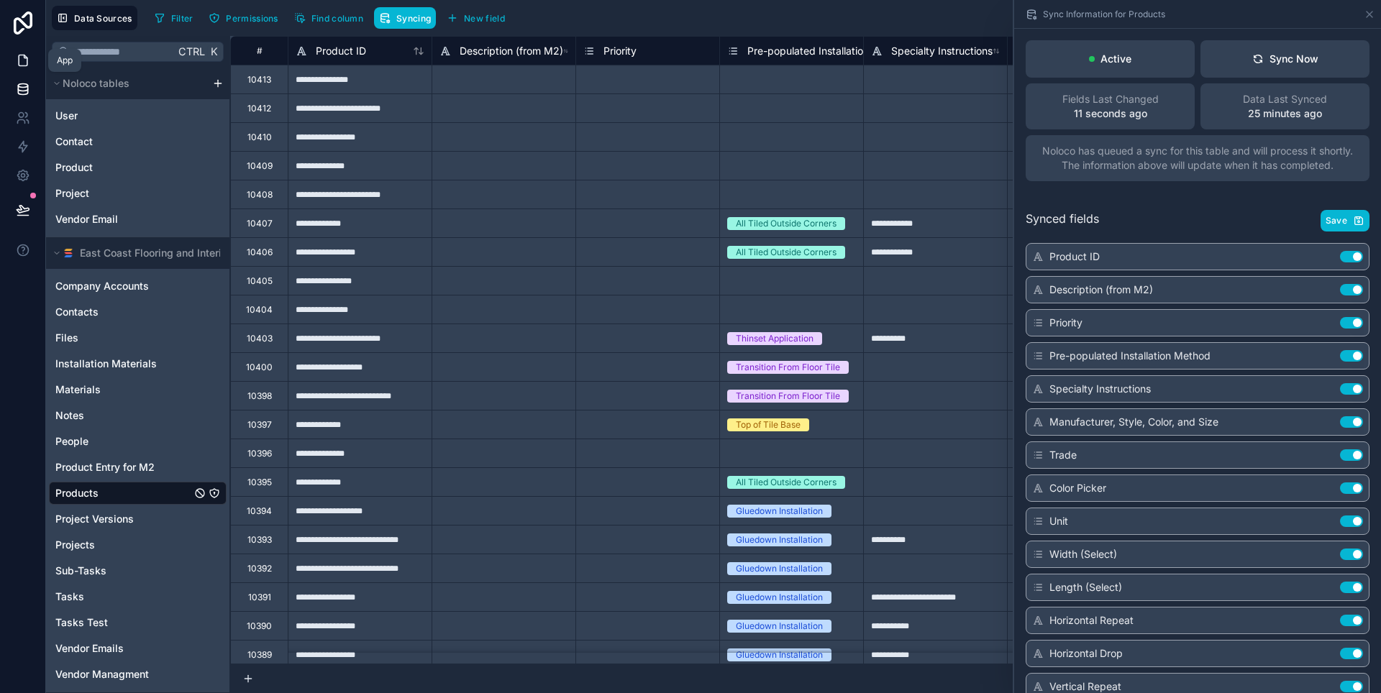
click at [27, 63] on icon at bounding box center [23, 60] width 9 height 11
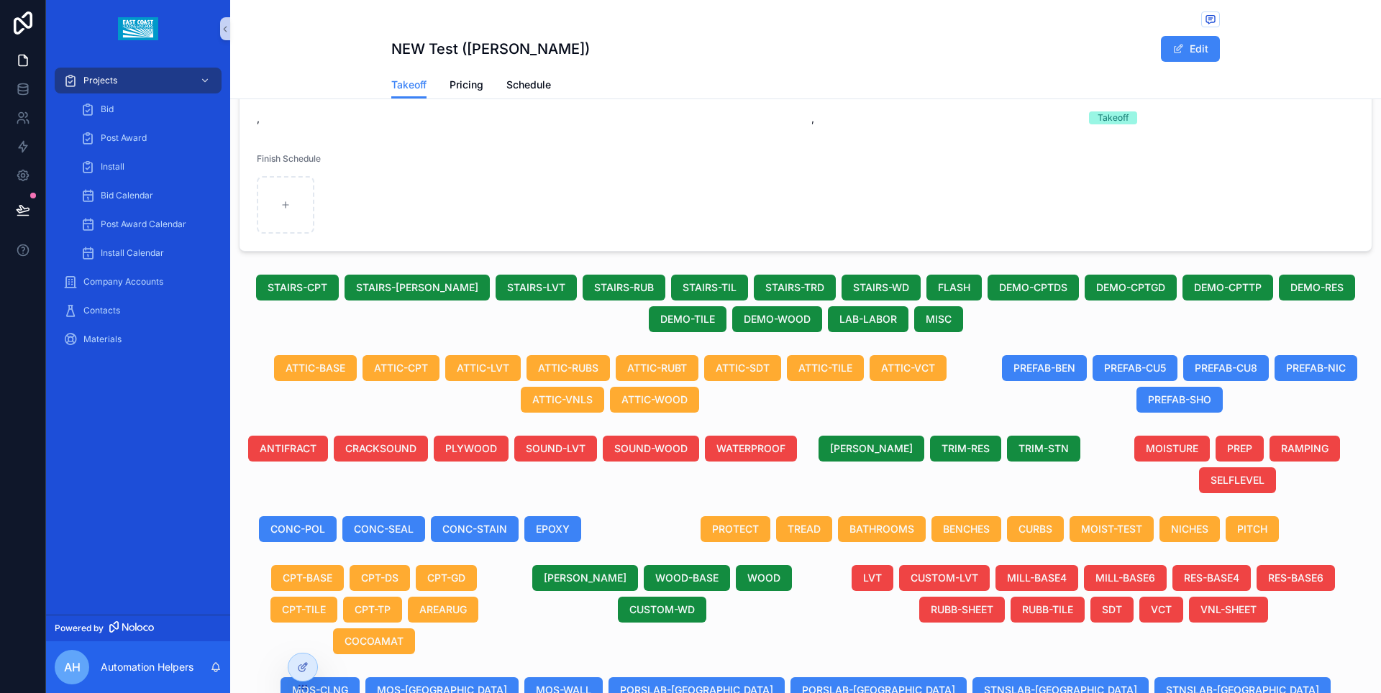
scroll to position [273, 0]
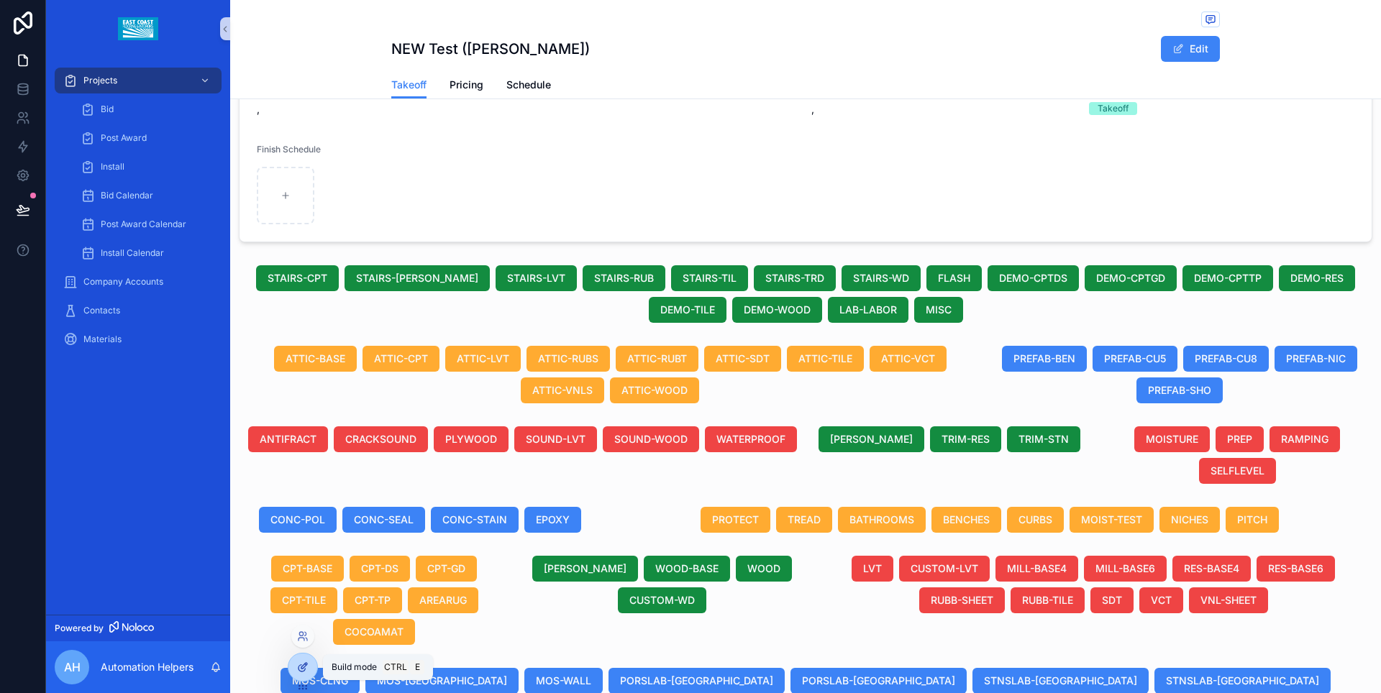
click at [305, 667] on icon at bounding box center [304, 666] width 6 height 6
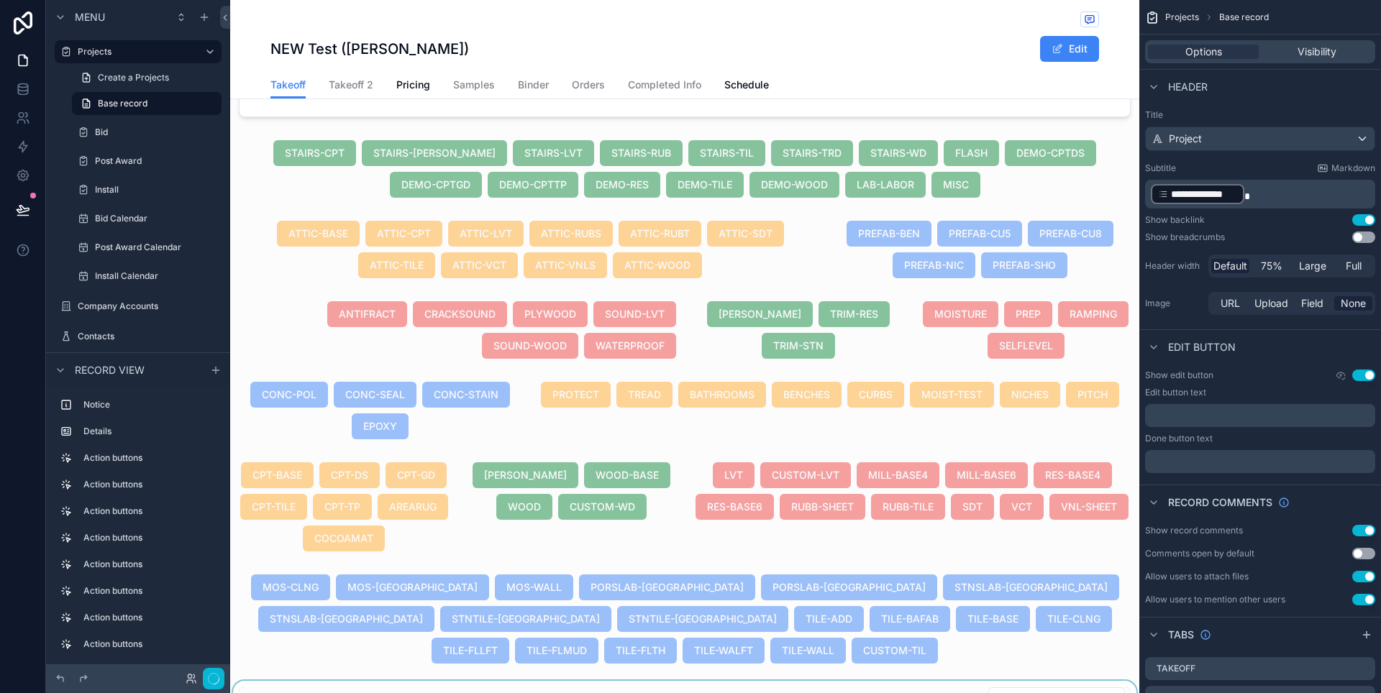
scroll to position [524, 0]
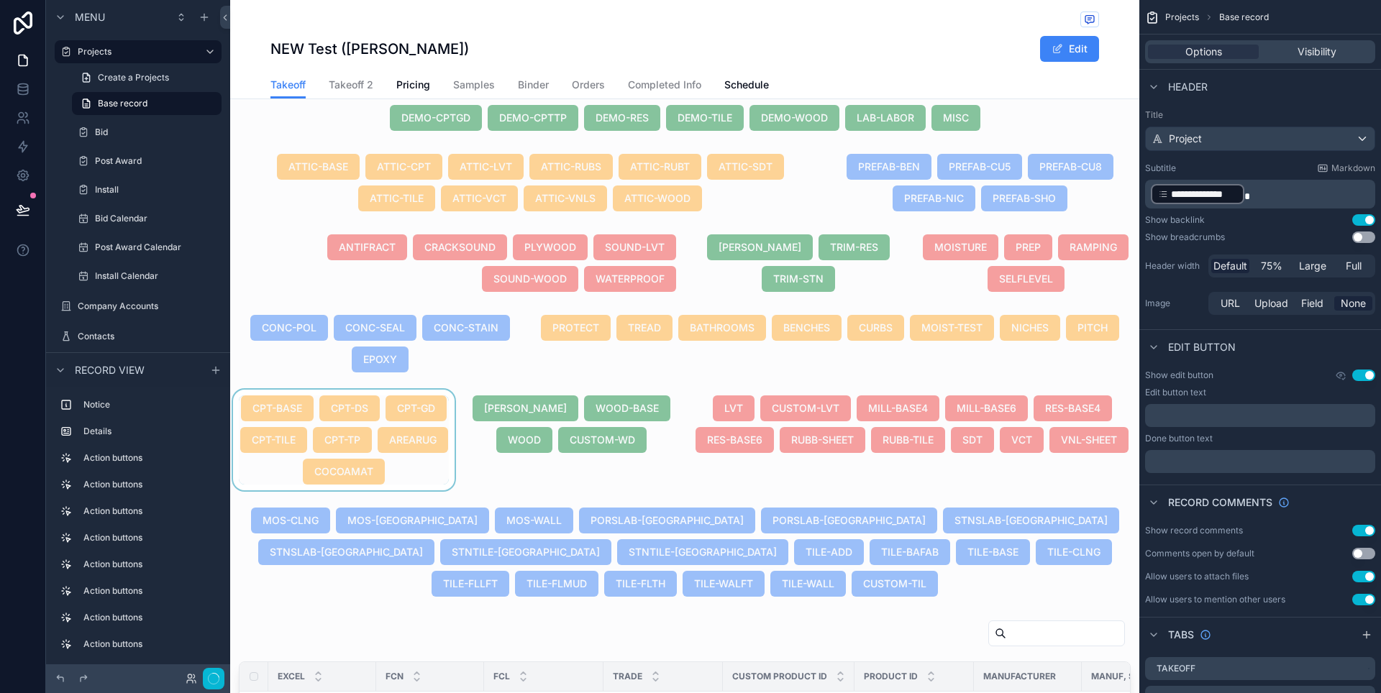
click at [437, 480] on div "scrollable content" at bounding box center [343, 440] width 227 height 101
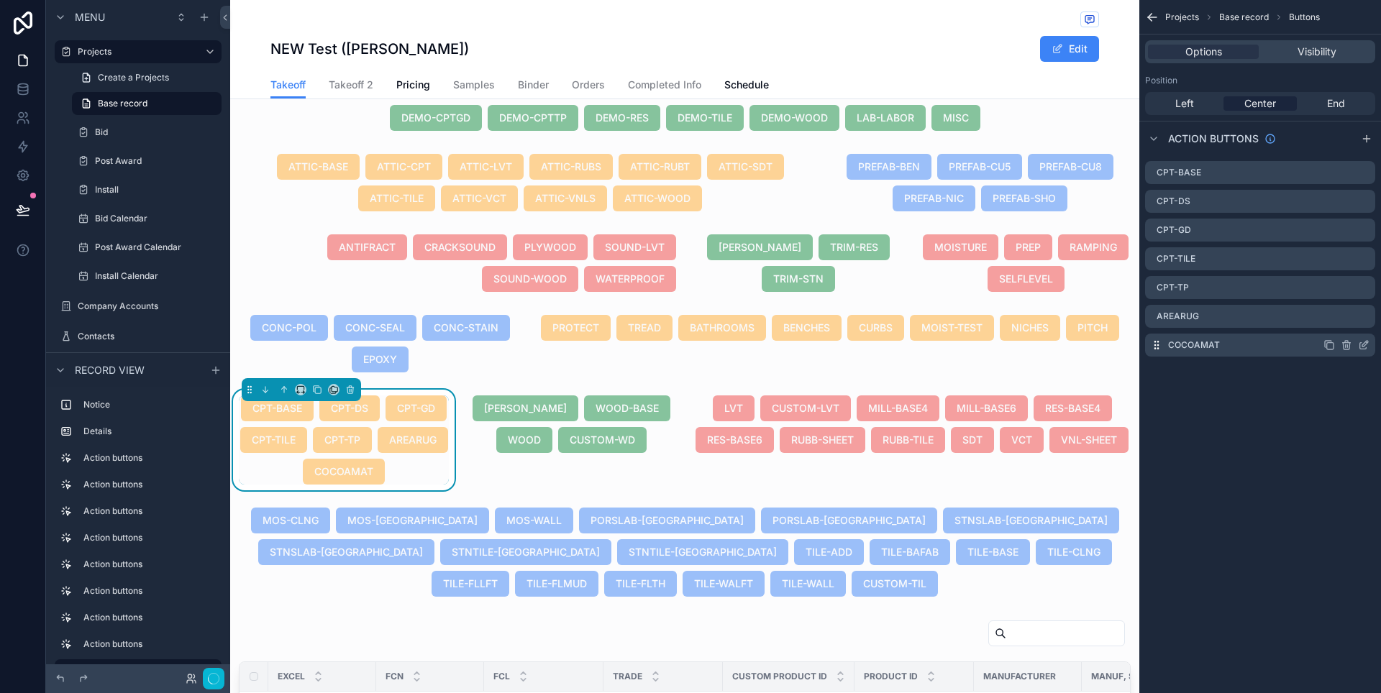
click at [1361, 344] on icon "scrollable content" at bounding box center [1364, 345] width 12 height 12
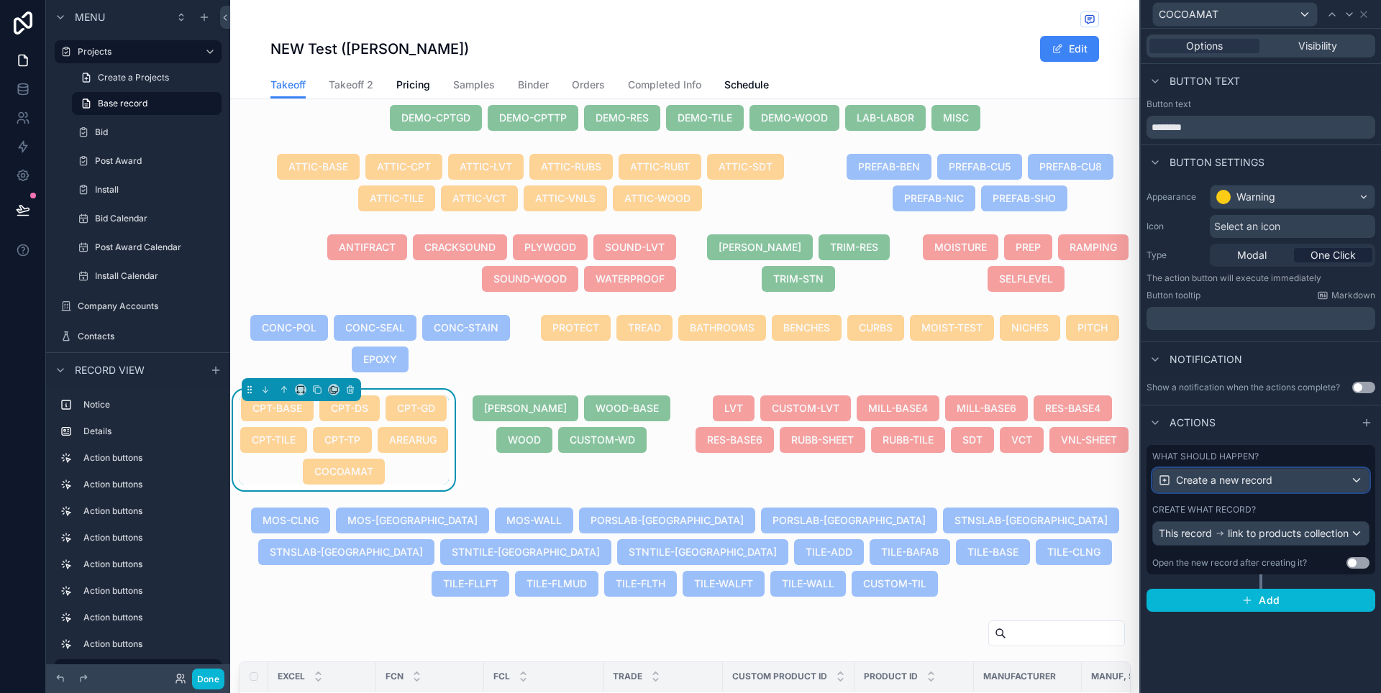
click at [1355, 485] on div "Create a new record" at bounding box center [1261, 480] width 216 height 23
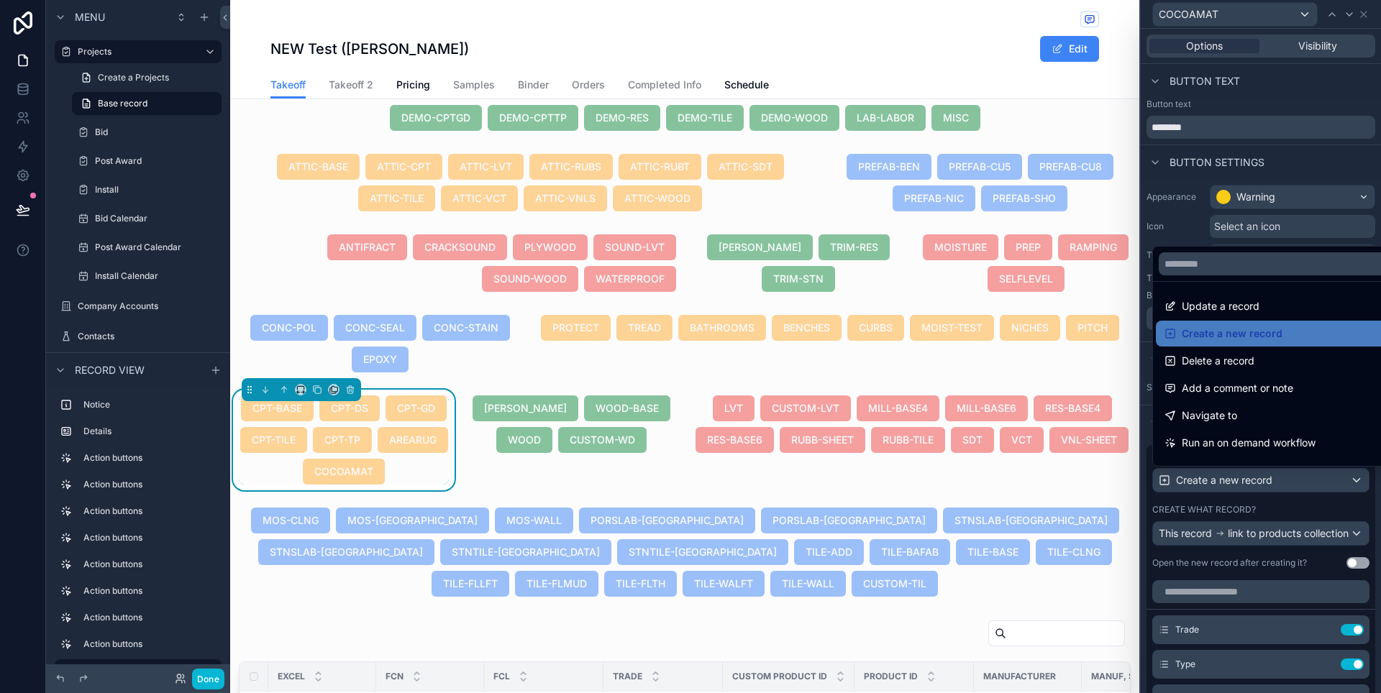
click at [1355, 485] on div at bounding box center [1261, 346] width 240 height 693
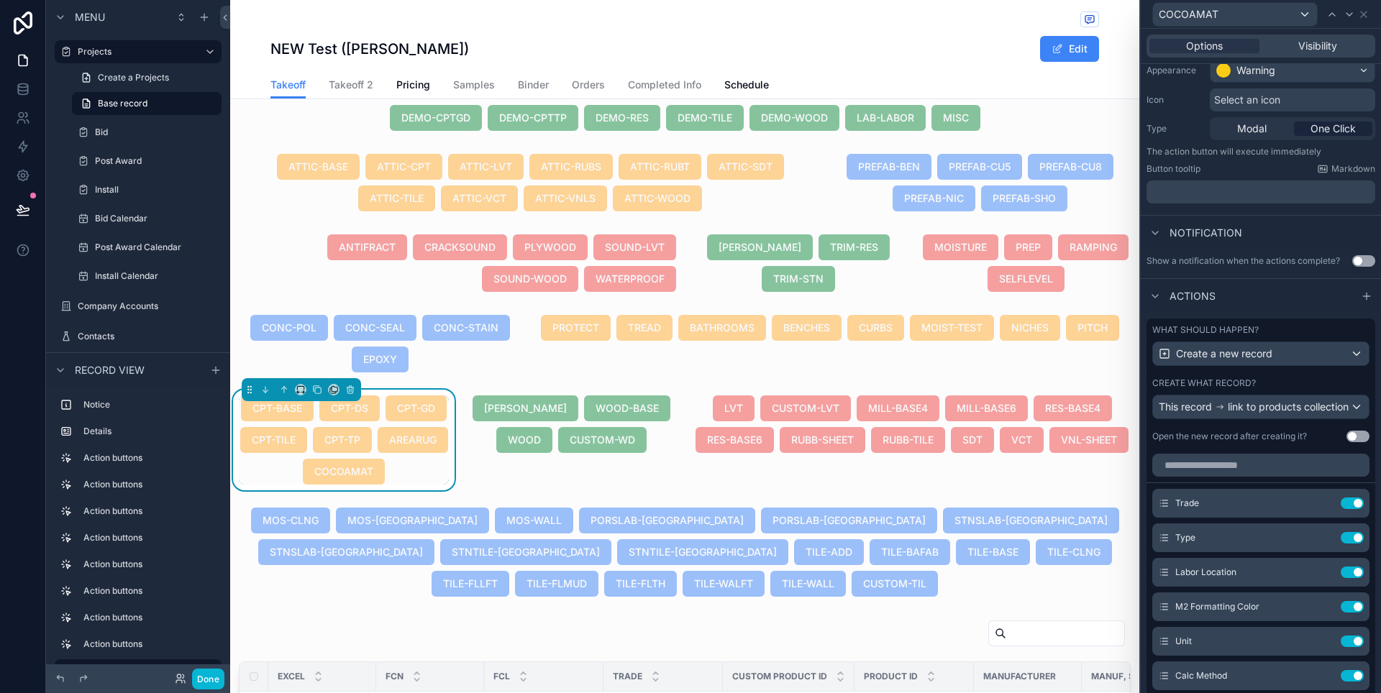
scroll to position [169, 0]
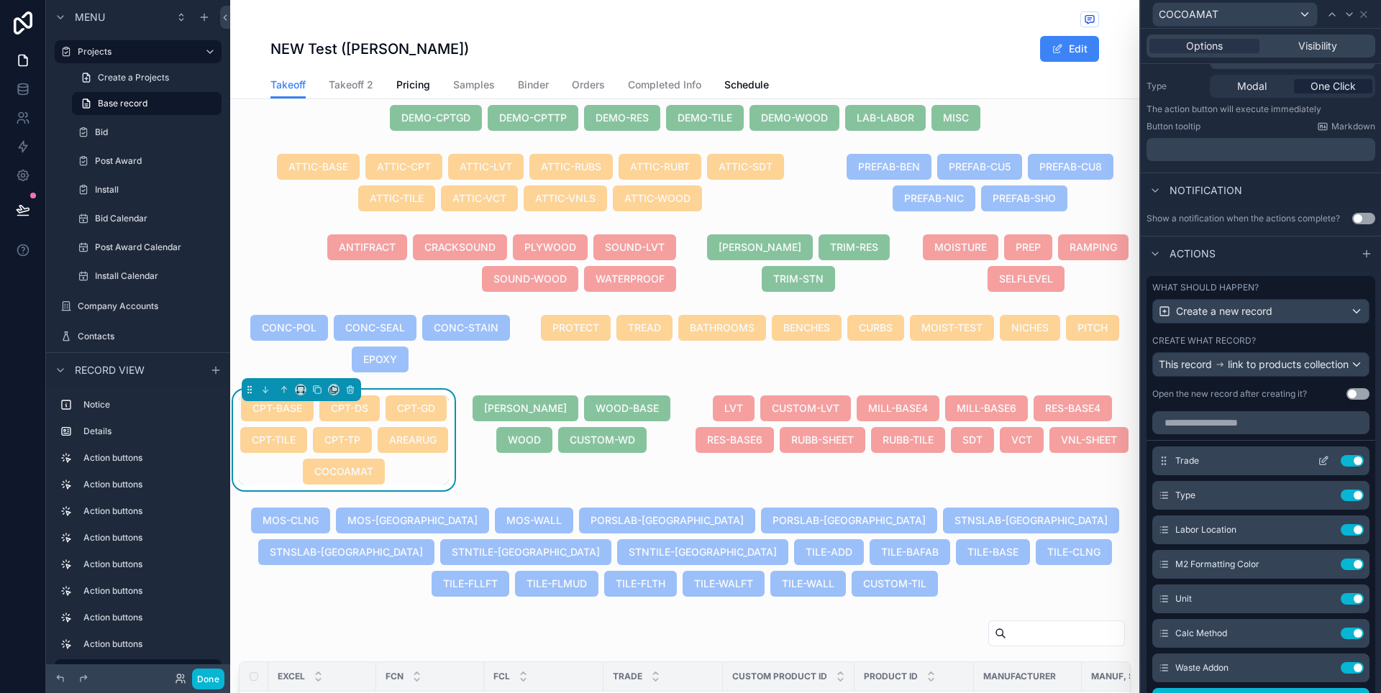
click at [1317, 467] on icon at bounding box center [1323, 461] width 12 height 12
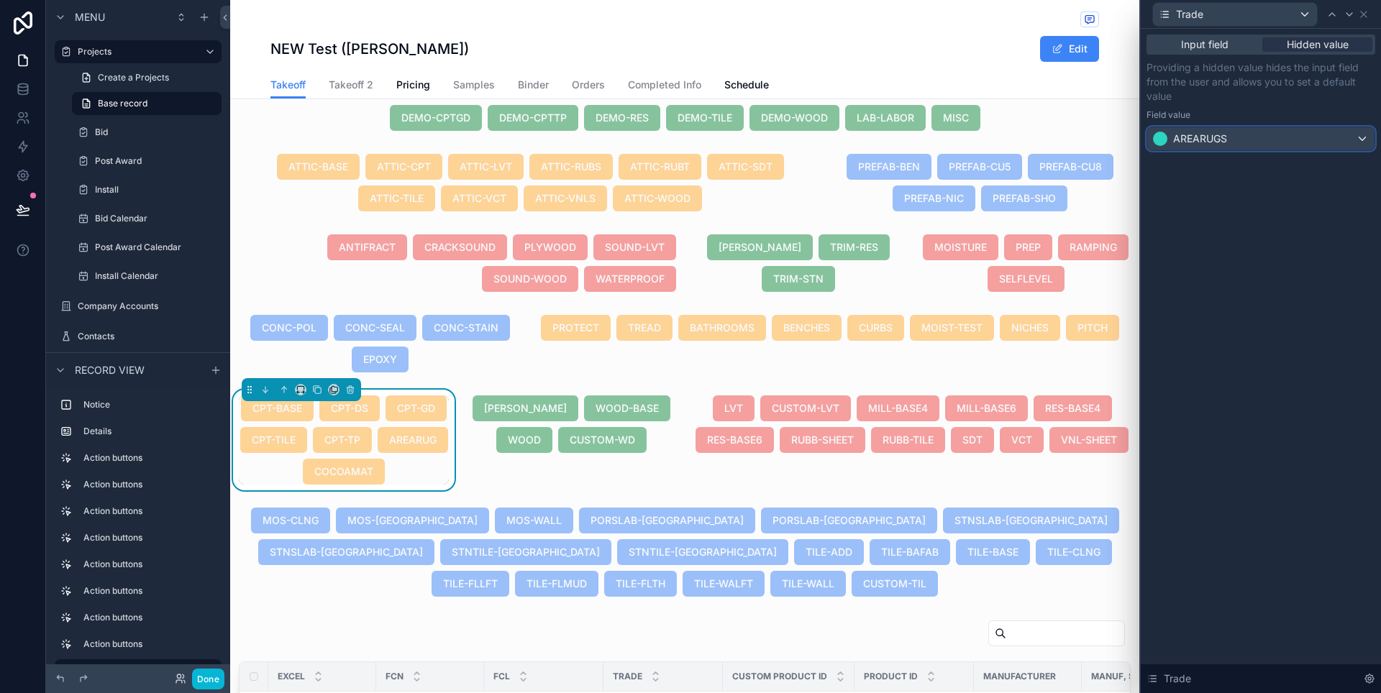
click at [1222, 144] on span "AREARUGS" at bounding box center [1200, 139] width 54 height 14
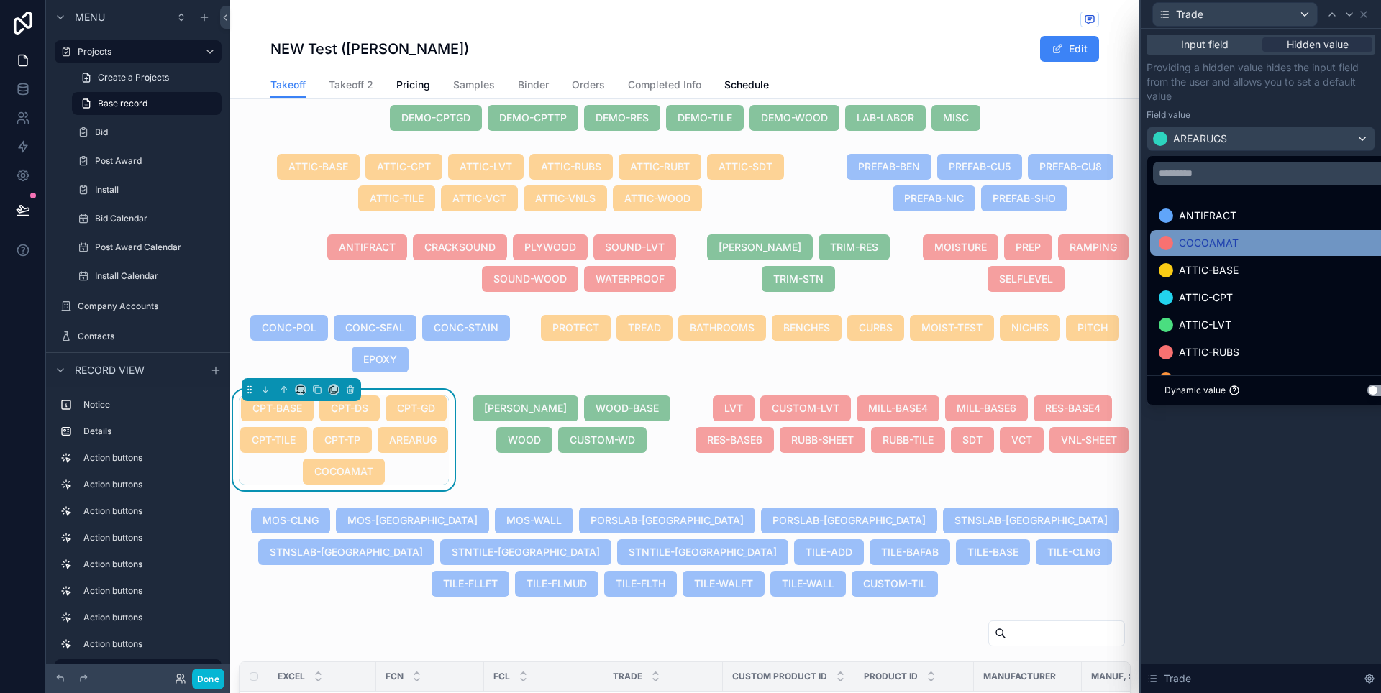
click at [1217, 242] on span "COCOAMAT" at bounding box center [1209, 242] width 60 height 17
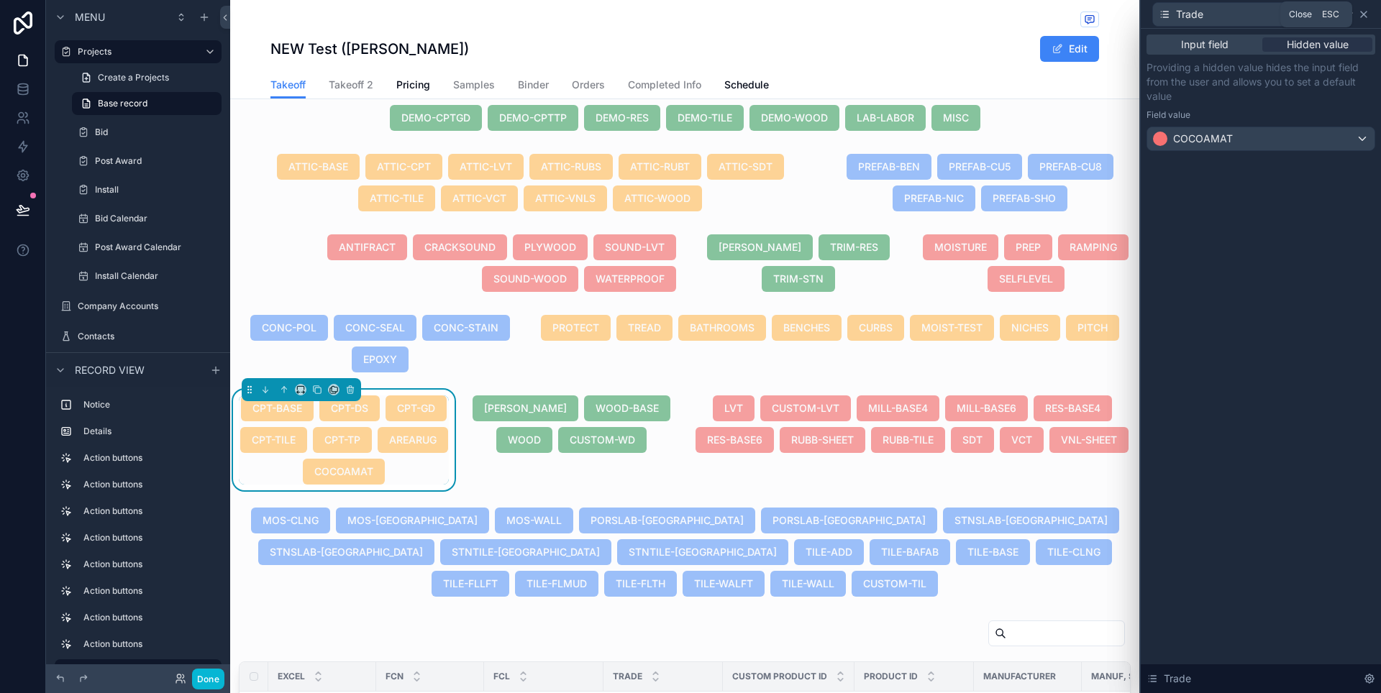
click at [1364, 12] on icon at bounding box center [1364, 15] width 12 height 12
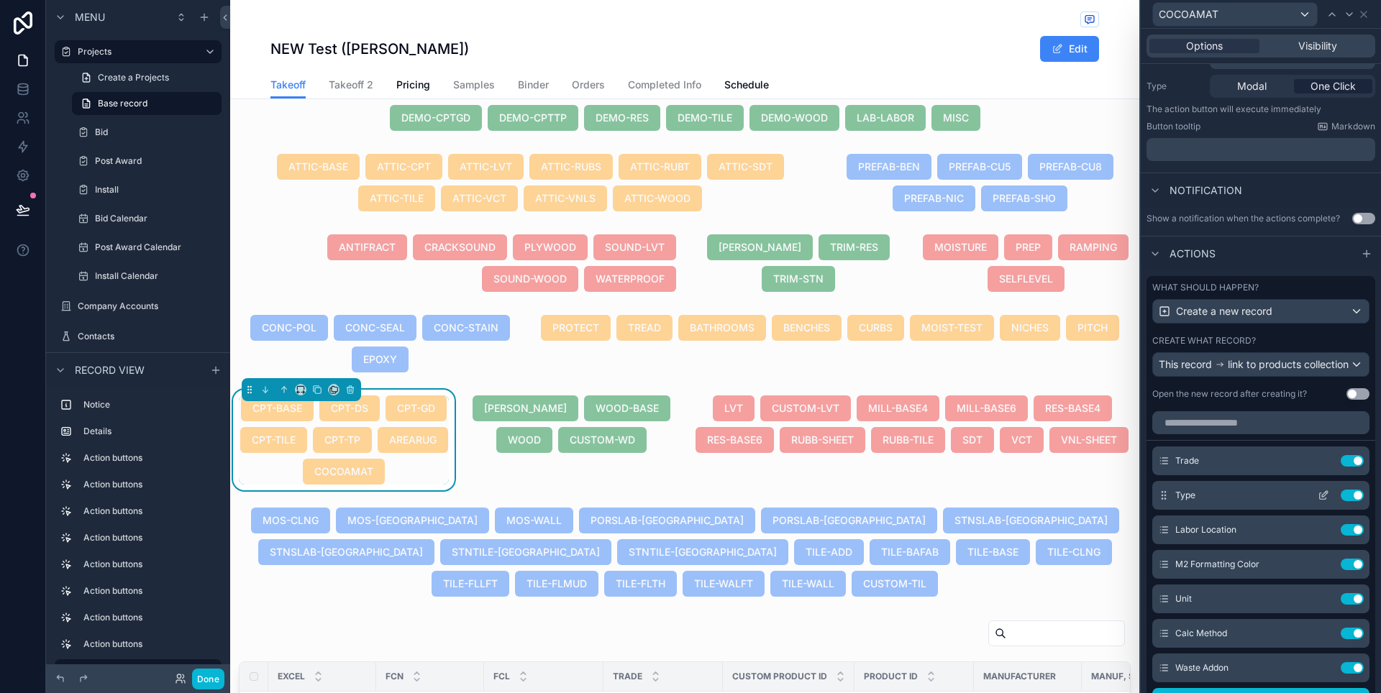
click at [1317, 501] on icon at bounding box center [1323, 496] width 12 height 12
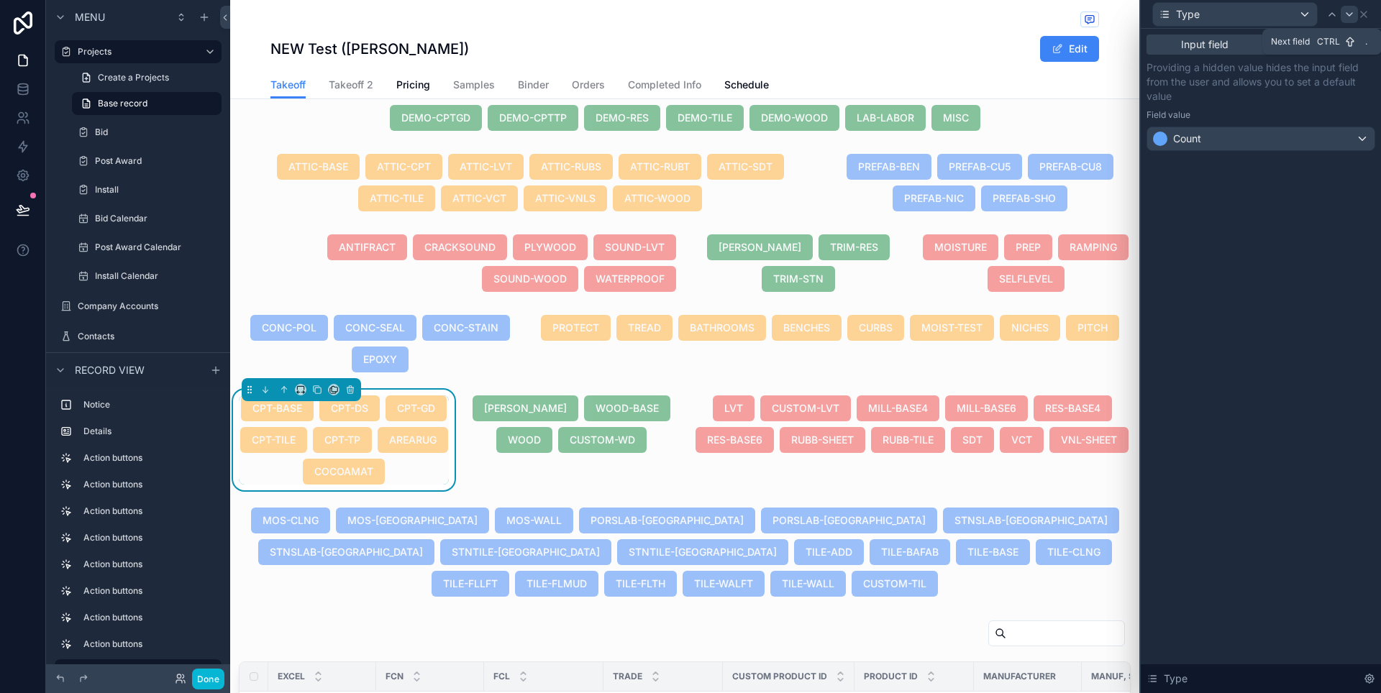
click at [1348, 15] on icon at bounding box center [1349, 15] width 12 height 12
click at [1292, 134] on div "Area Rug" at bounding box center [1260, 138] width 227 height 23
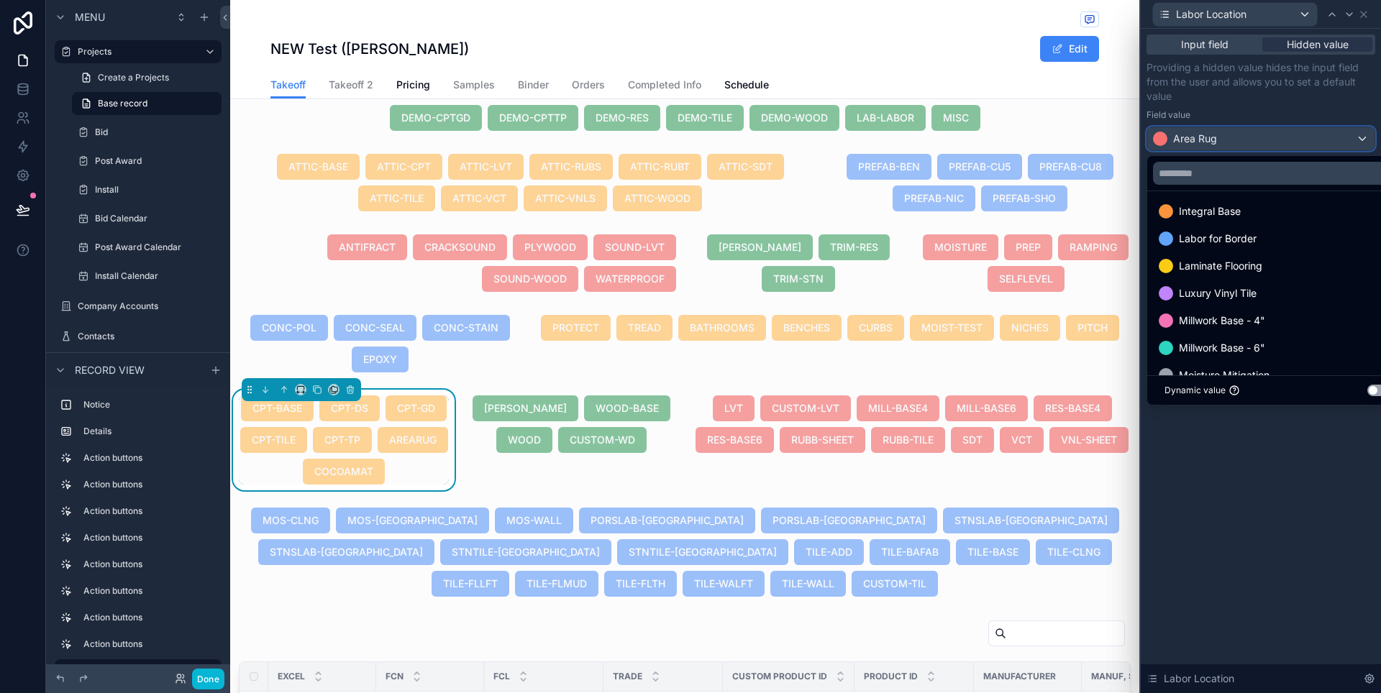
scroll to position [0, 0]
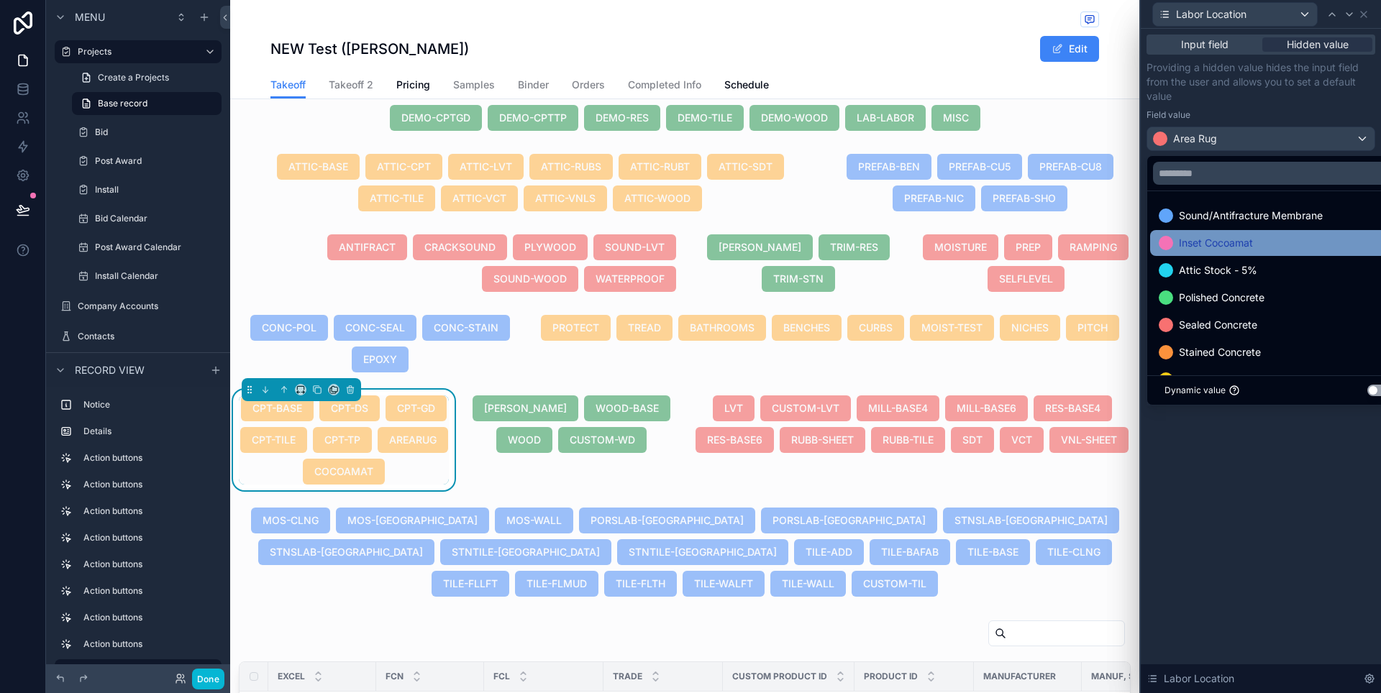
click at [1237, 247] on span "Inset Cocoamat" at bounding box center [1216, 242] width 74 height 17
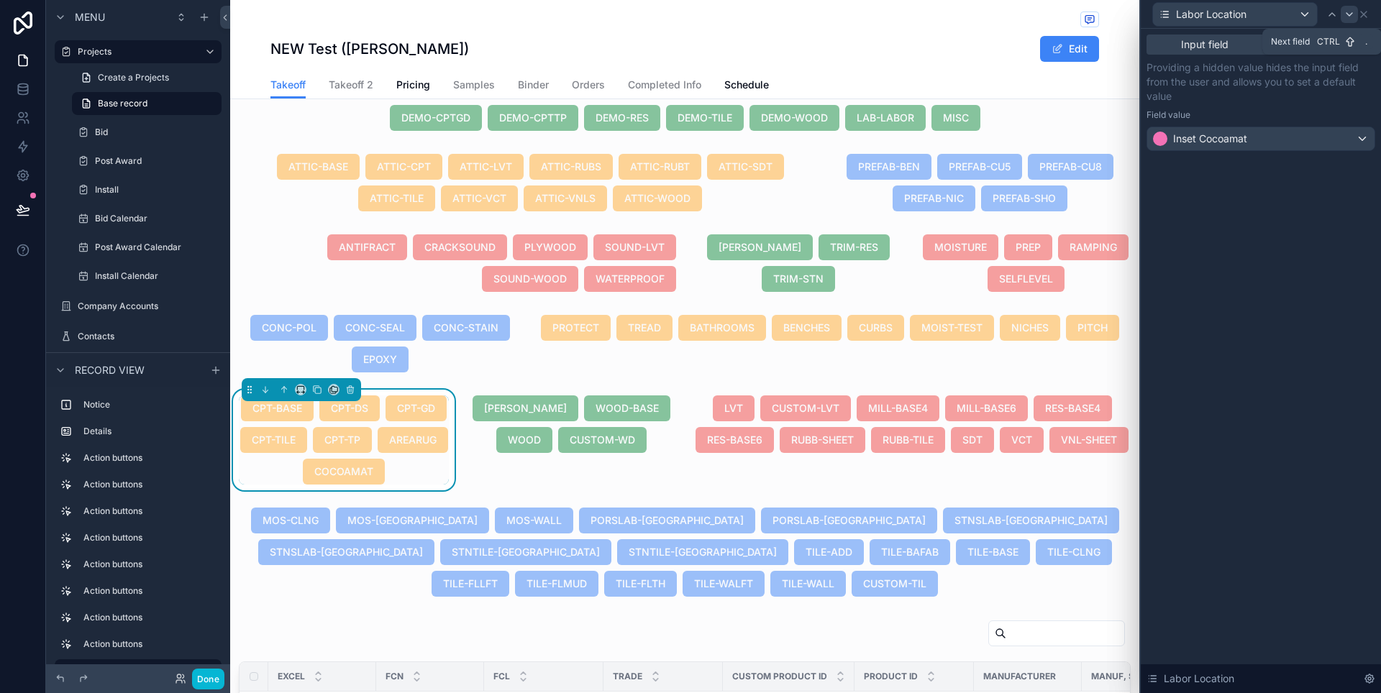
click at [1348, 17] on icon at bounding box center [1349, 15] width 12 height 12
click at [1348, 16] on icon at bounding box center [1349, 15] width 12 height 12
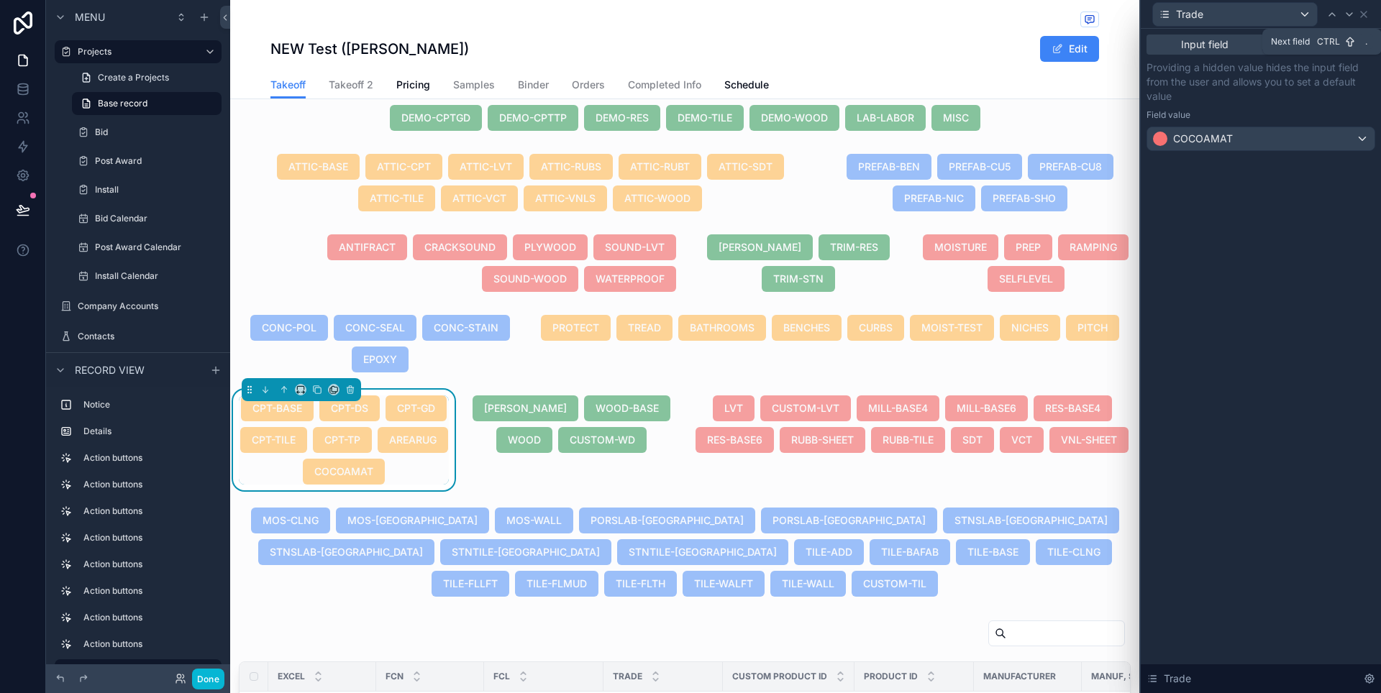
click at [1348, 16] on icon at bounding box center [1349, 15] width 12 height 12
click at [1367, 19] on icon at bounding box center [1364, 15] width 12 height 12
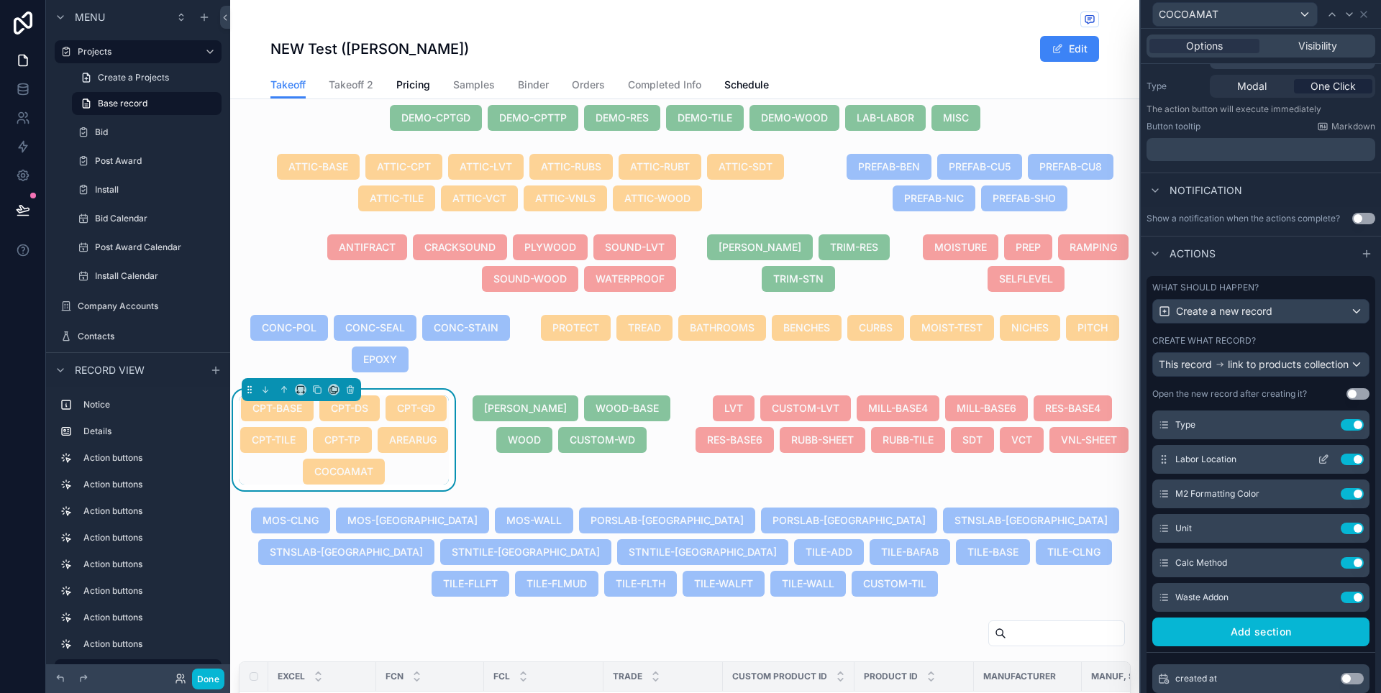
scroll to position [91, 0]
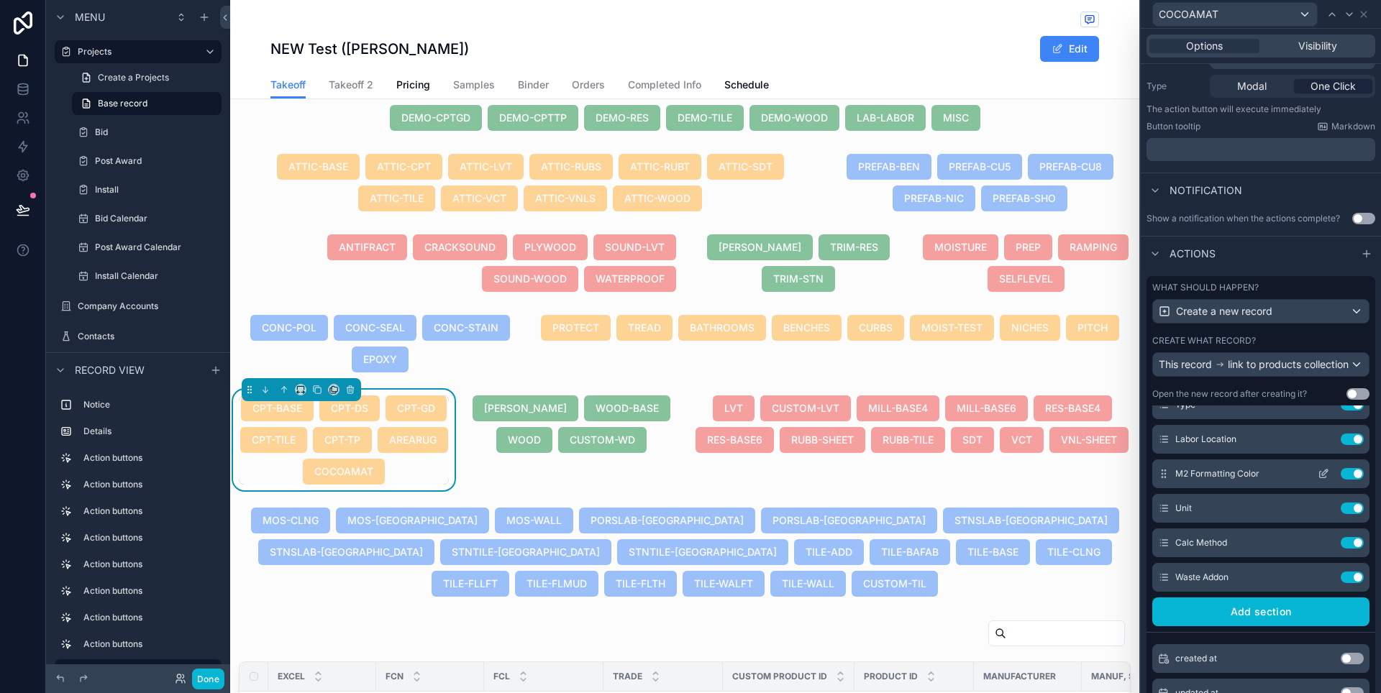
click at [1340, 480] on button "Use setting" at bounding box center [1351, 474] width 23 height 12
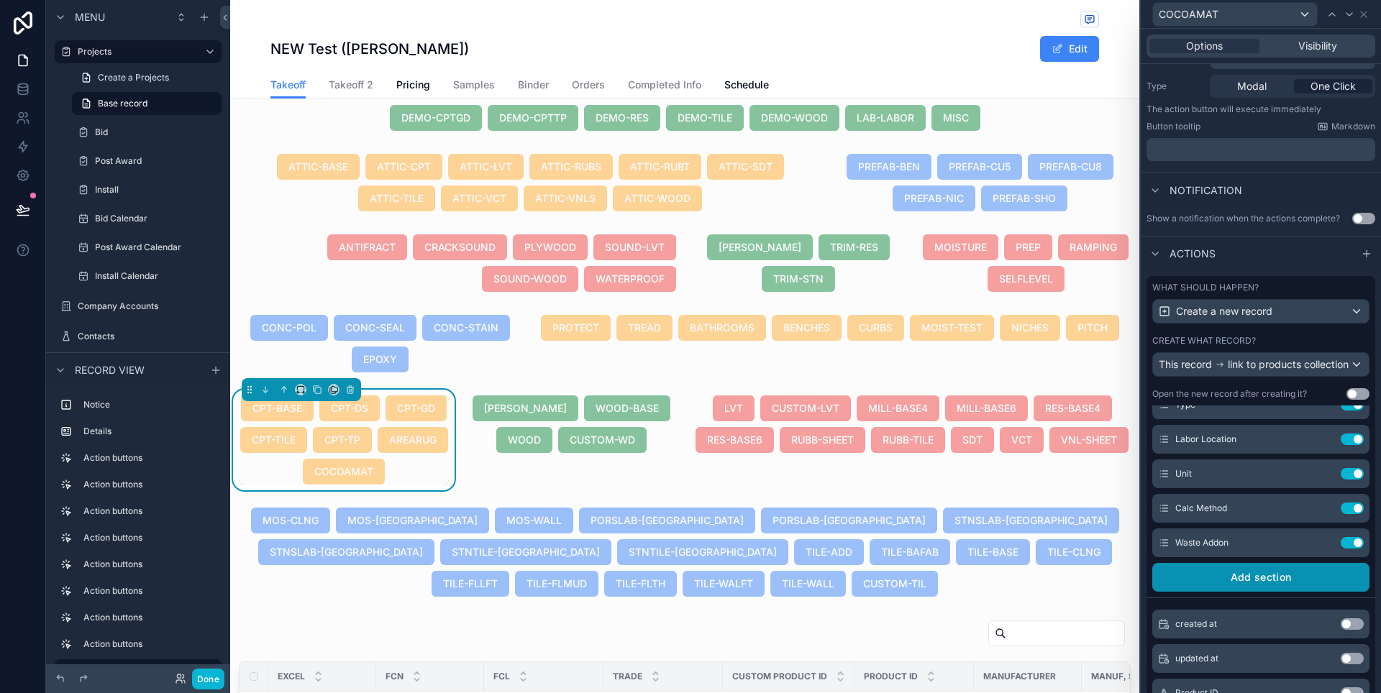
click at [1256, 588] on button "Add section" at bounding box center [1260, 577] width 217 height 29
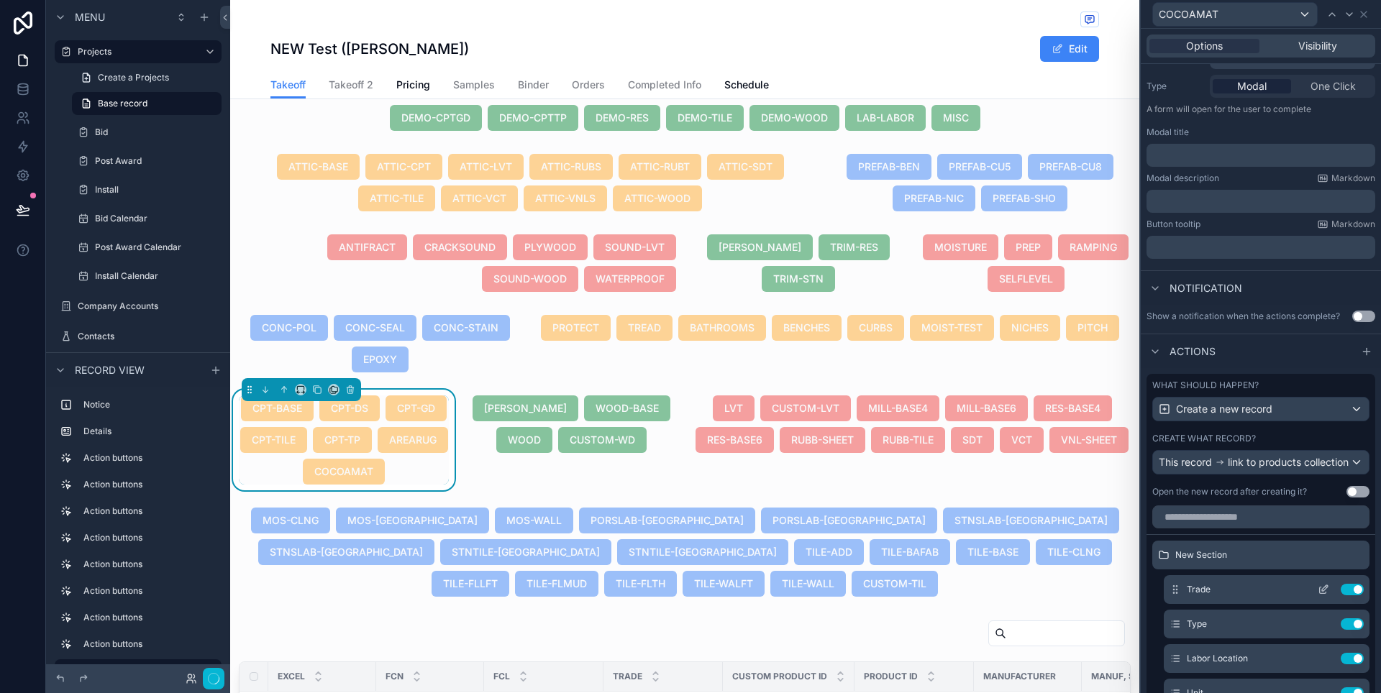
scroll to position [0, 0]
click at [1346, 565] on icon at bounding box center [1352, 559] width 12 height 12
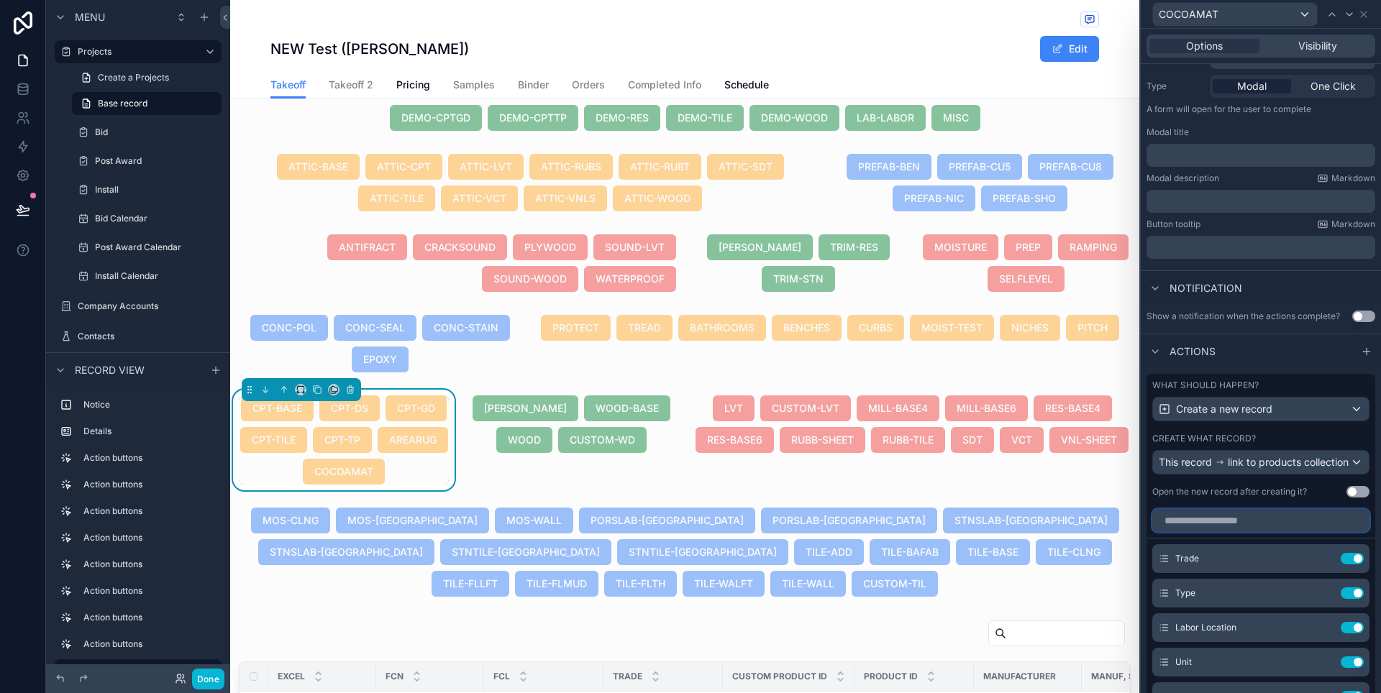
click at [1230, 531] on input "text" at bounding box center [1260, 520] width 217 height 23
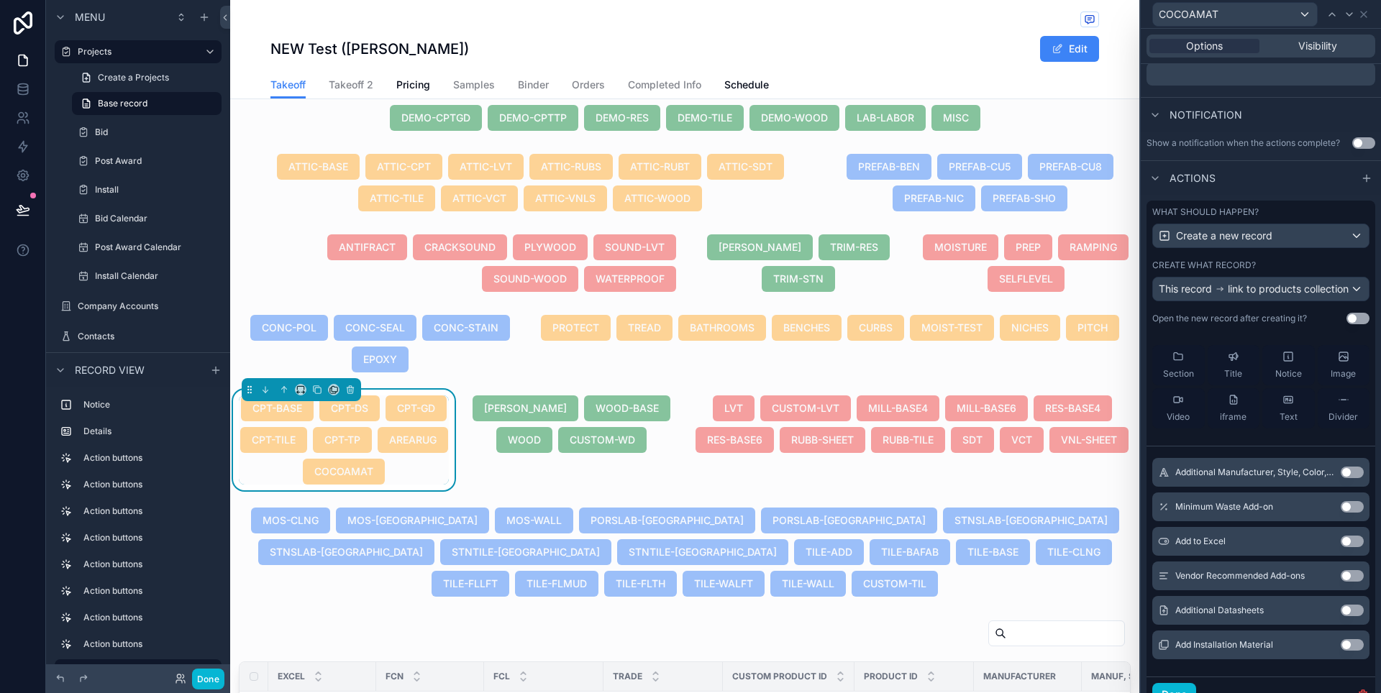
scroll to position [344, 0]
type input "***"
click at [1340, 476] on button "Use setting" at bounding box center [1351, 471] width 23 height 12
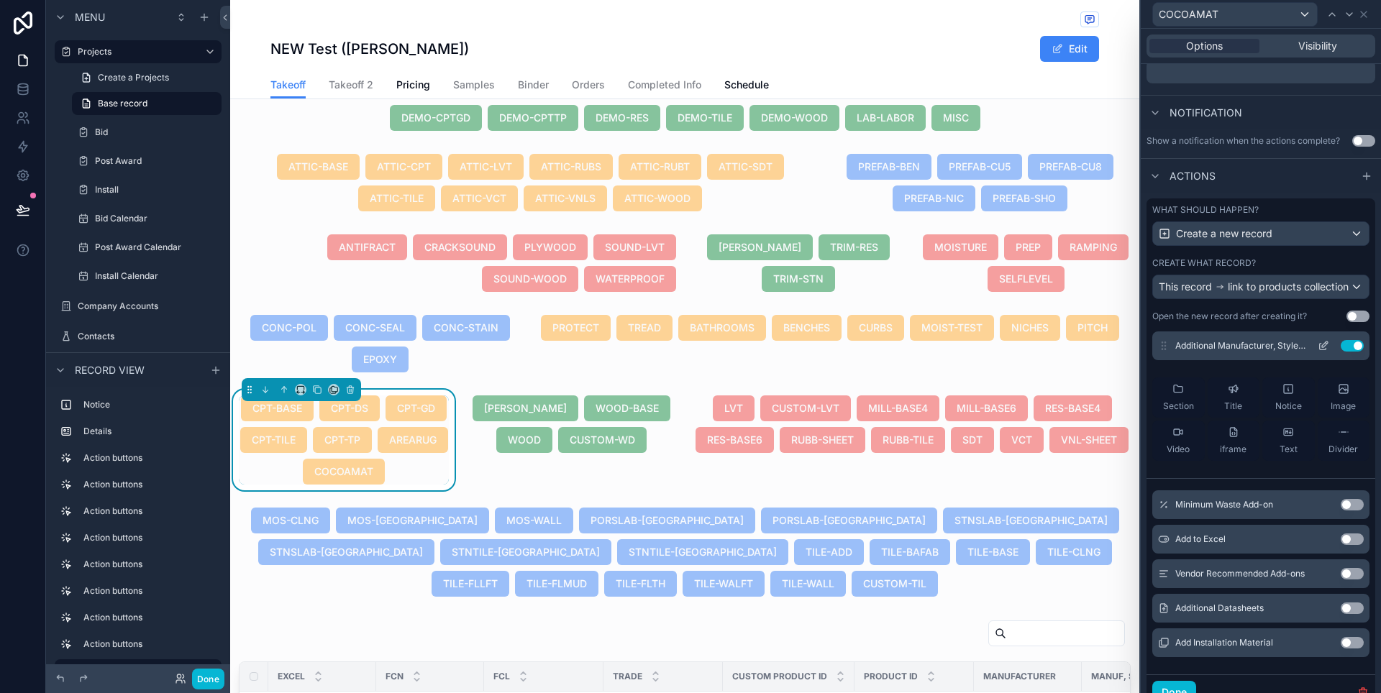
click at [1317, 352] on icon at bounding box center [1323, 346] width 12 height 12
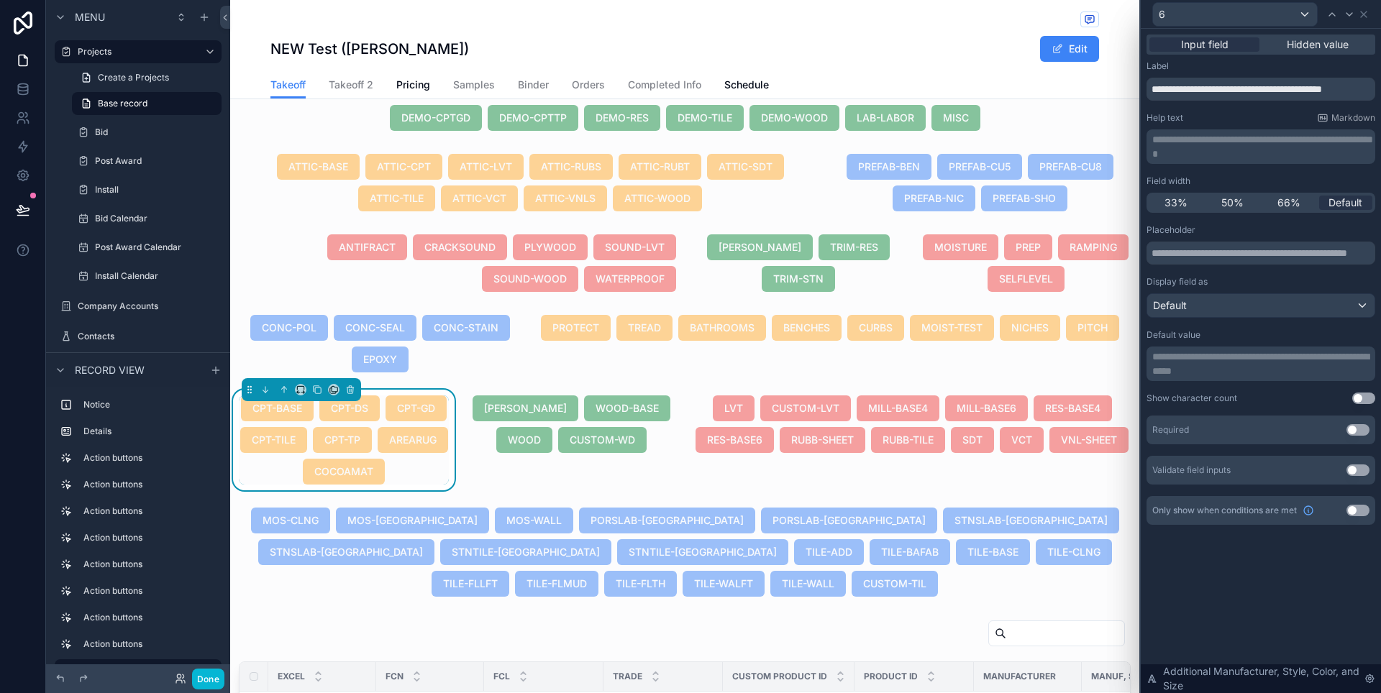
click at [1166, 371] on div "**********" at bounding box center [1262, 363] width 220 height 29
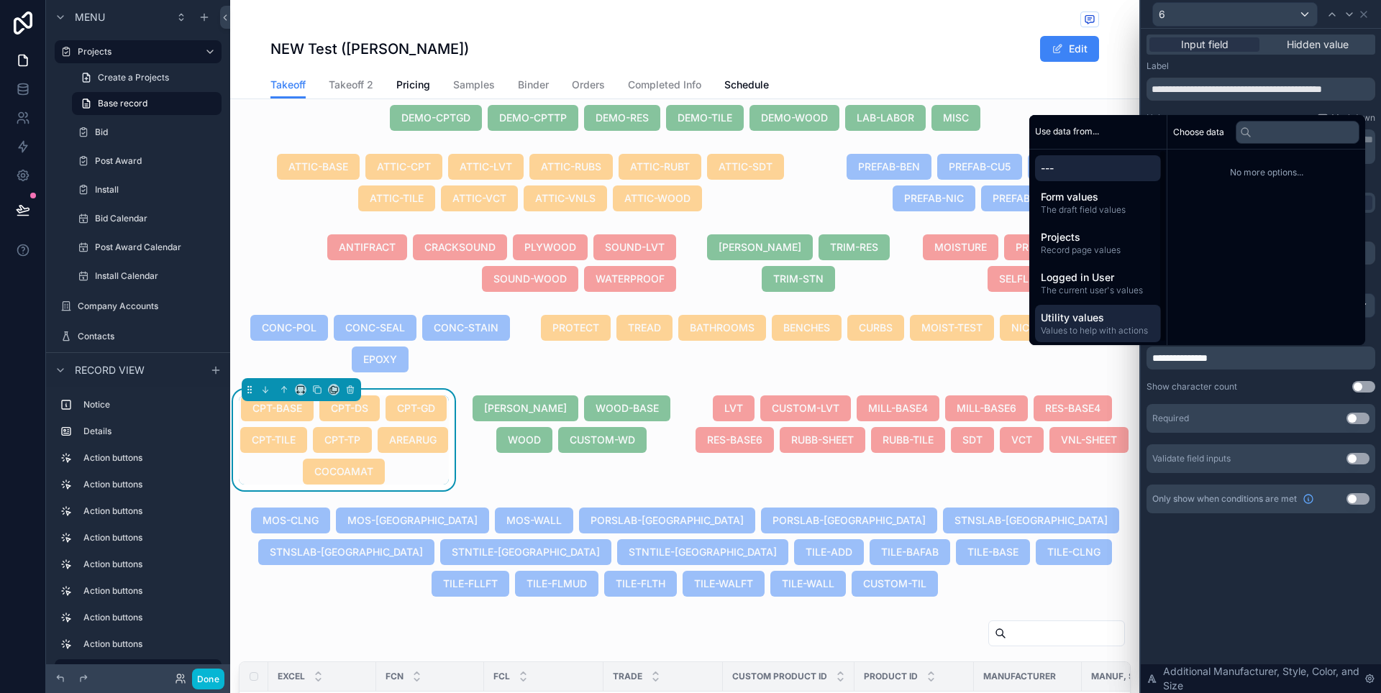
click at [1101, 316] on span "Utility values" at bounding box center [1098, 318] width 114 height 14
click at [1104, 174] on span "---" at bounding box center [1098, 168] width 114 height 14
click at [1242, 360] on p "**********" at bounding box center [1262, 358] width 220 height 14
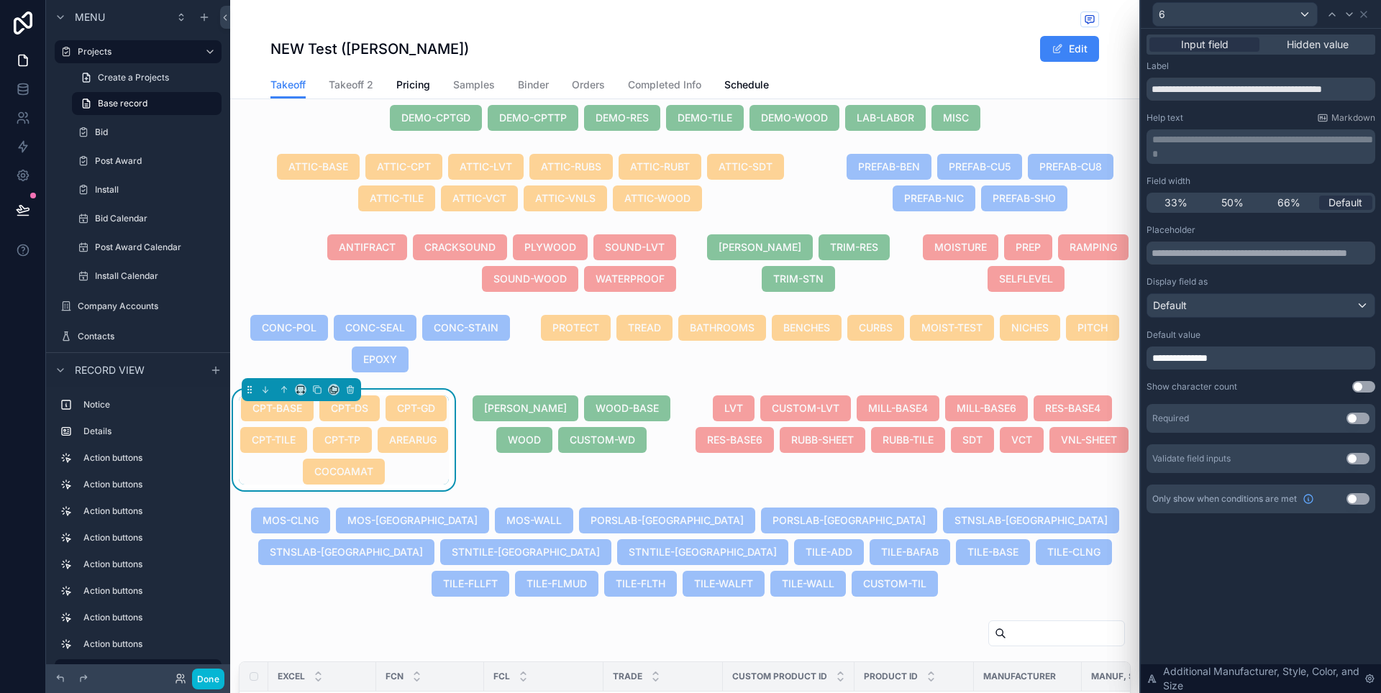
click at [1233, 571] on div "**********" at bounding box center [1261, 361] width 240 height 664
click at [1361, 13] on icon at bounding box center [1364, 15] width 12 height 12
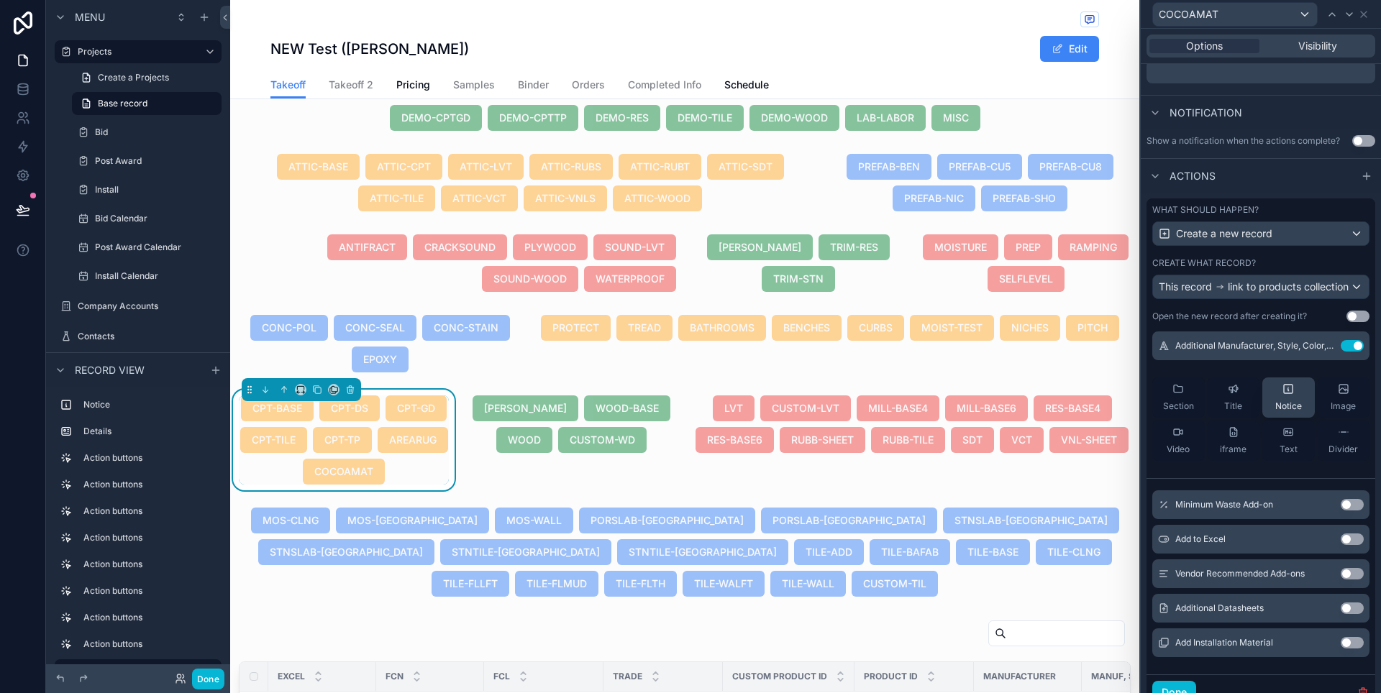
scroll to position [0, 0]
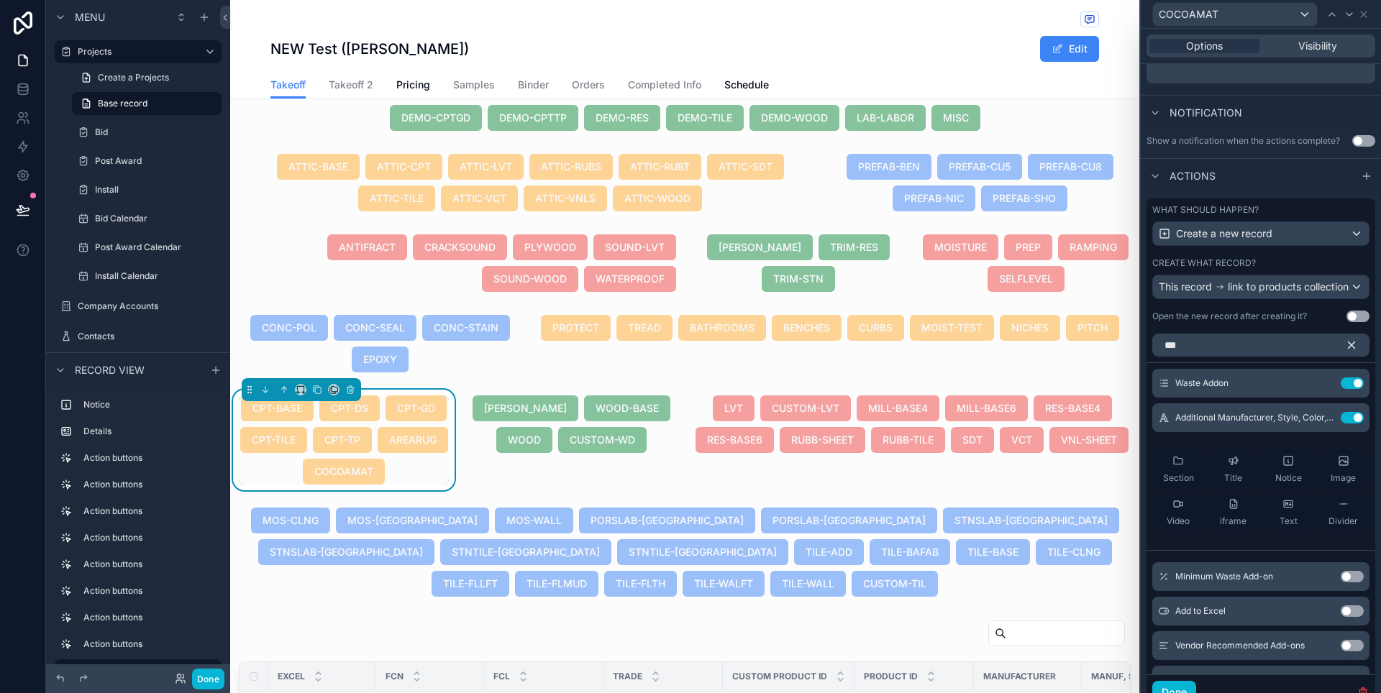
click at [1345, 352] on icon "button" at bounding box center [1351, 345] width 13 height 13
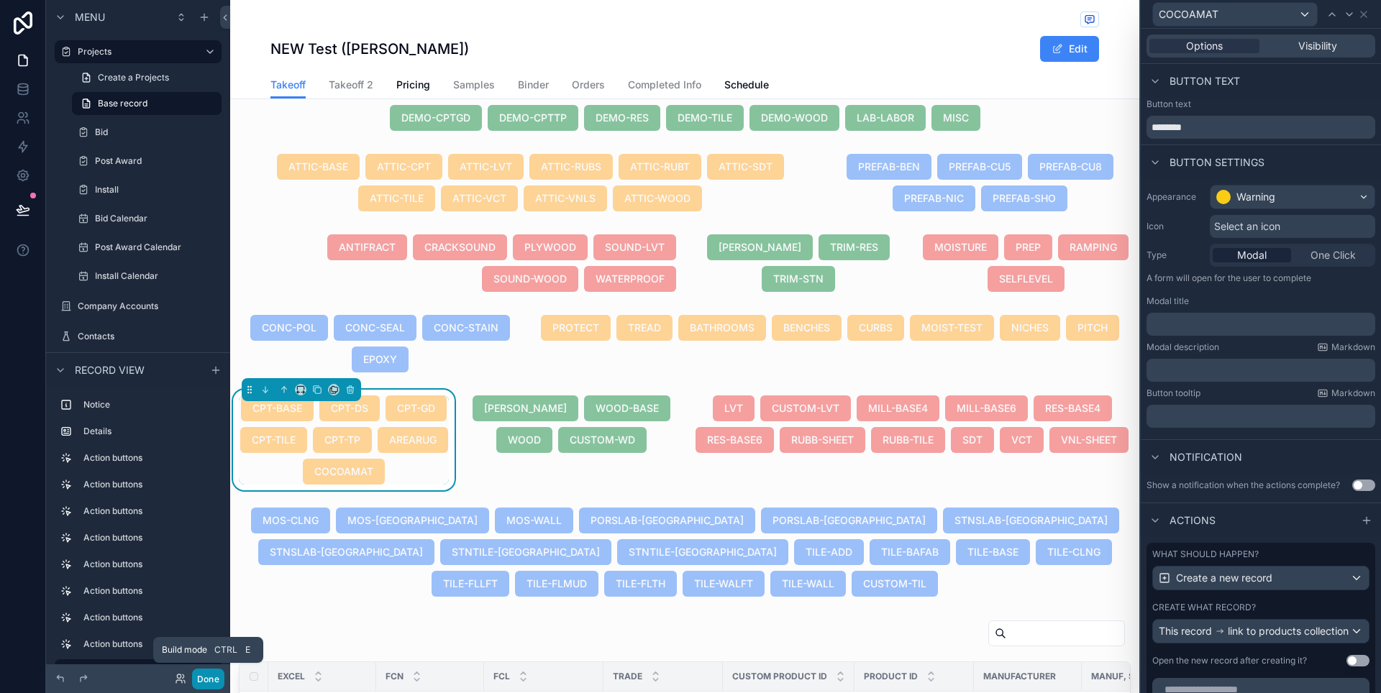
click at [212, 675] on button "Done" at bounding box center [208, 679] width 32 height 21
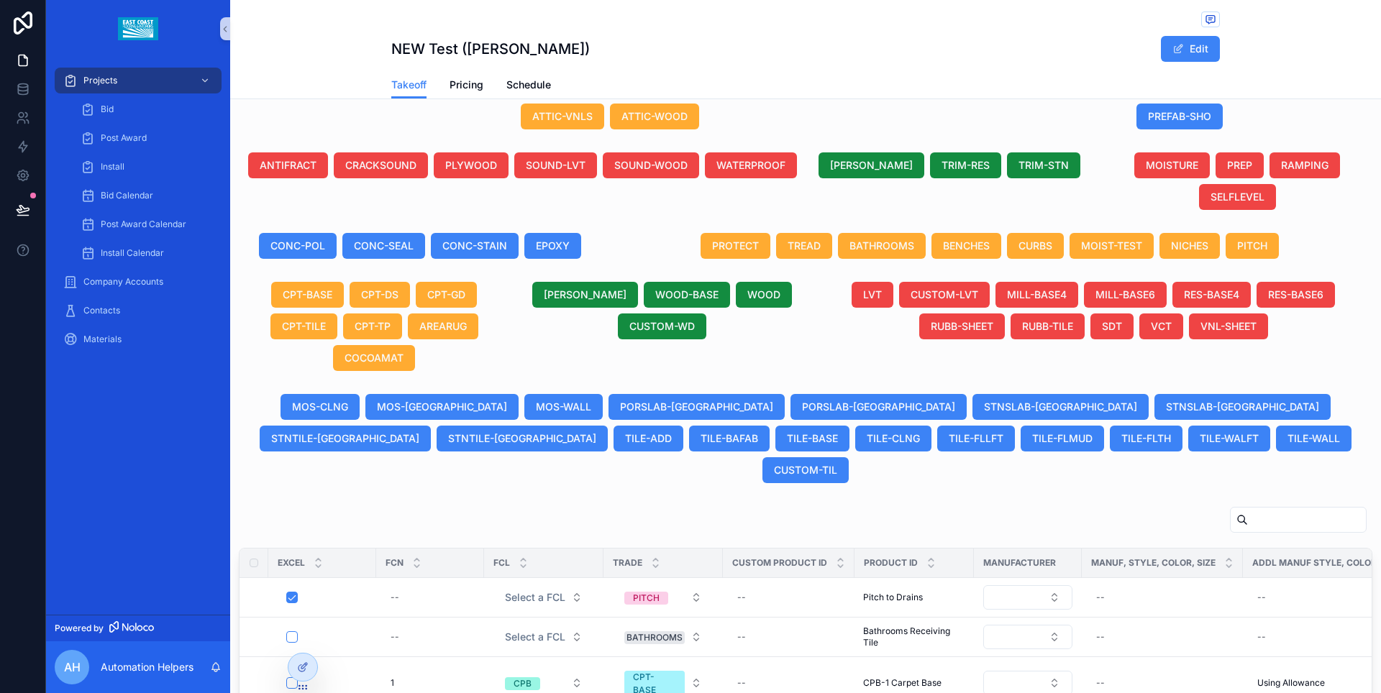
scroll to position [543, 0]
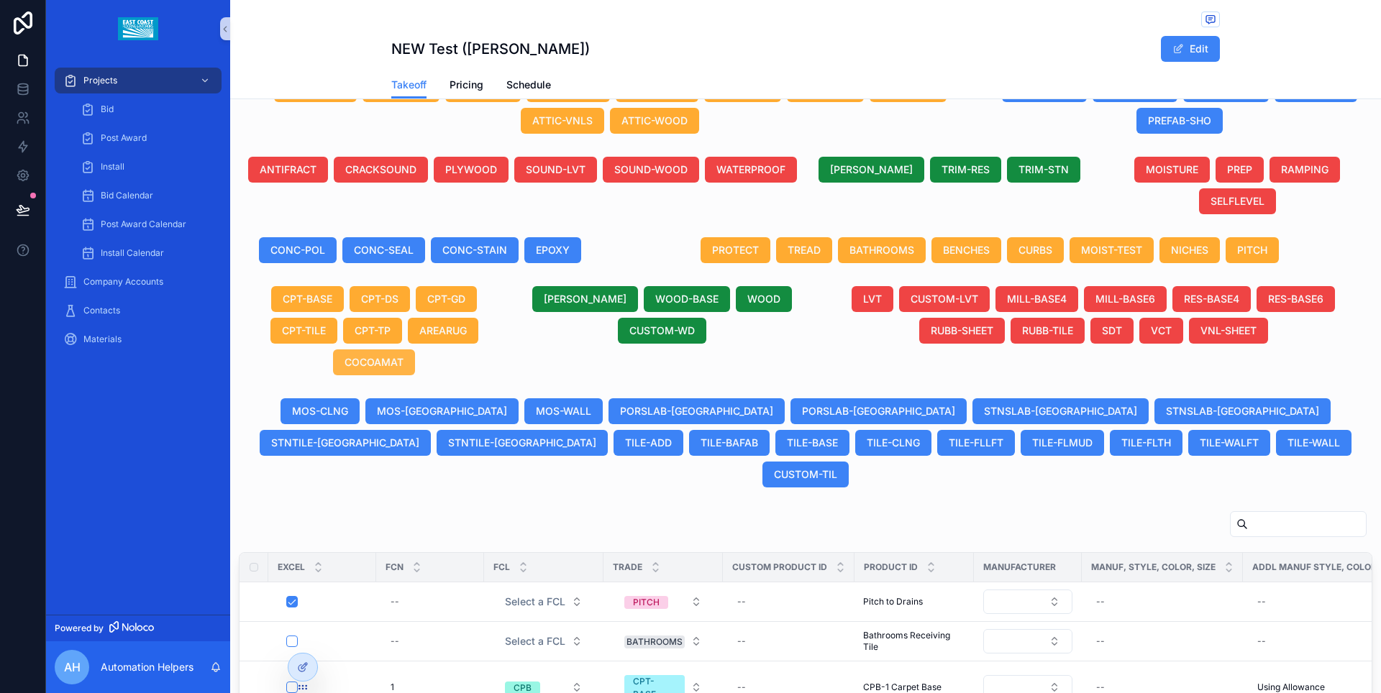
click at [381, 367] on span "COCOAMAT" at bounding box center [373, 362] width 59 height 14
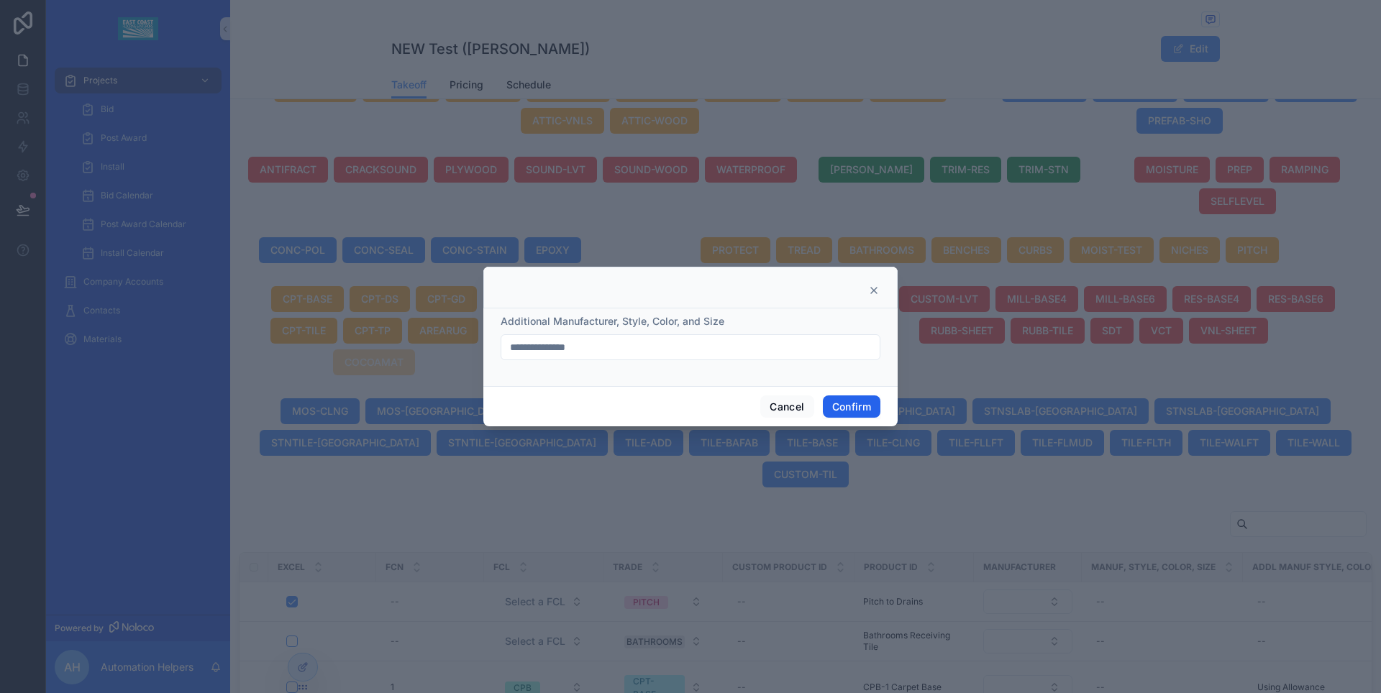
click at [840, 404] on button "Confirm" at bounding box center [852, 407] width 58 height 23
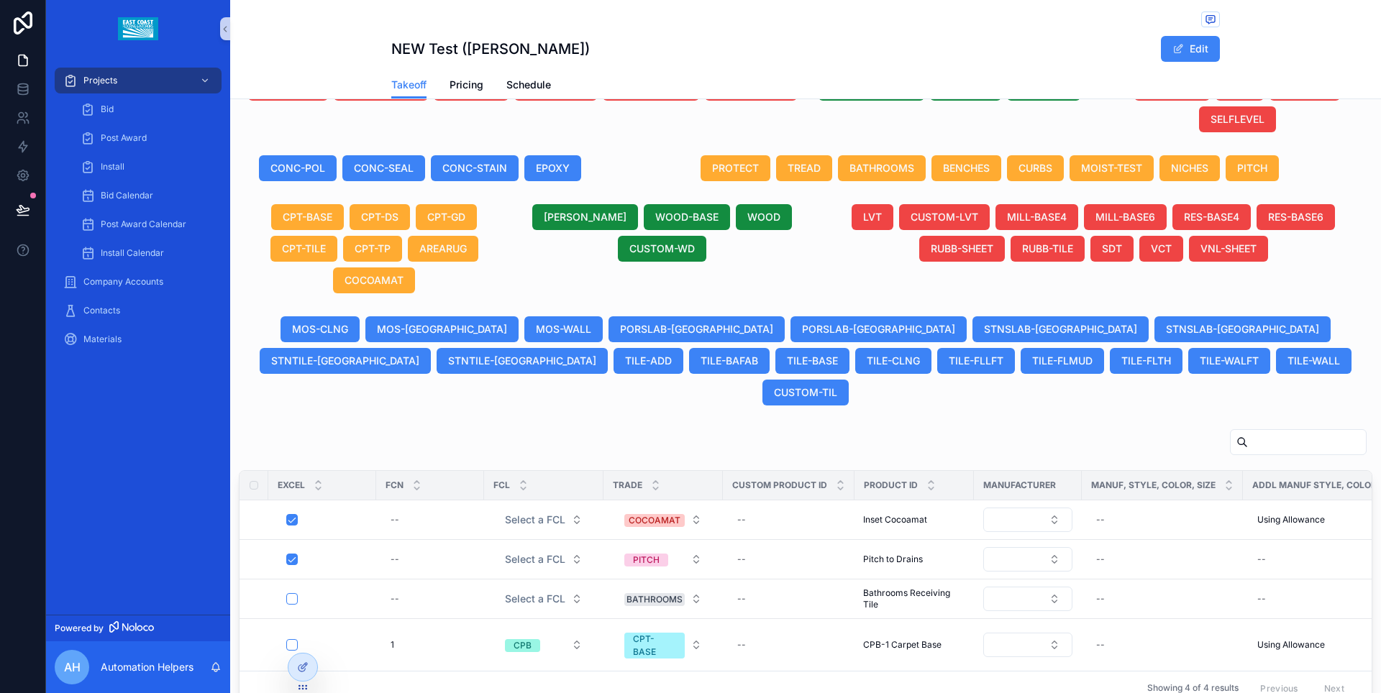
scroll to position [639, 0]
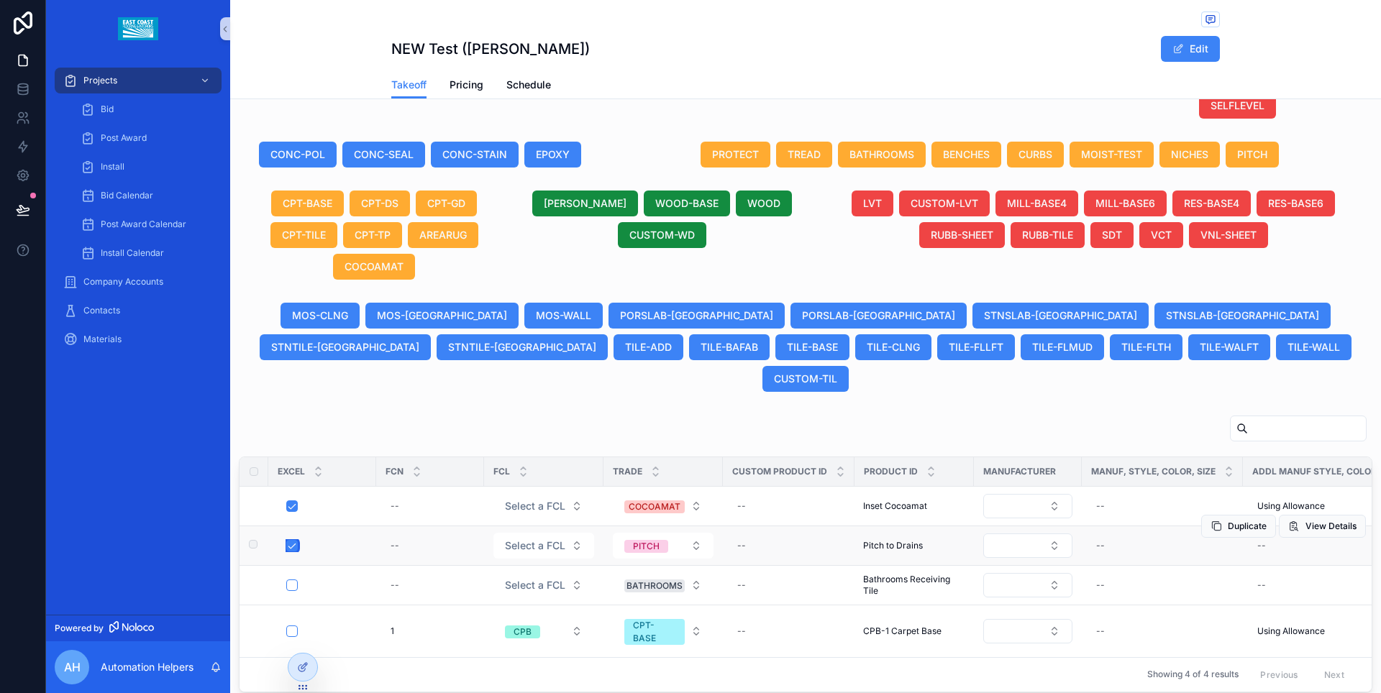
click at [290, 540] on button "scrollable content" at bounding box center [292, 546] width 12 height 12
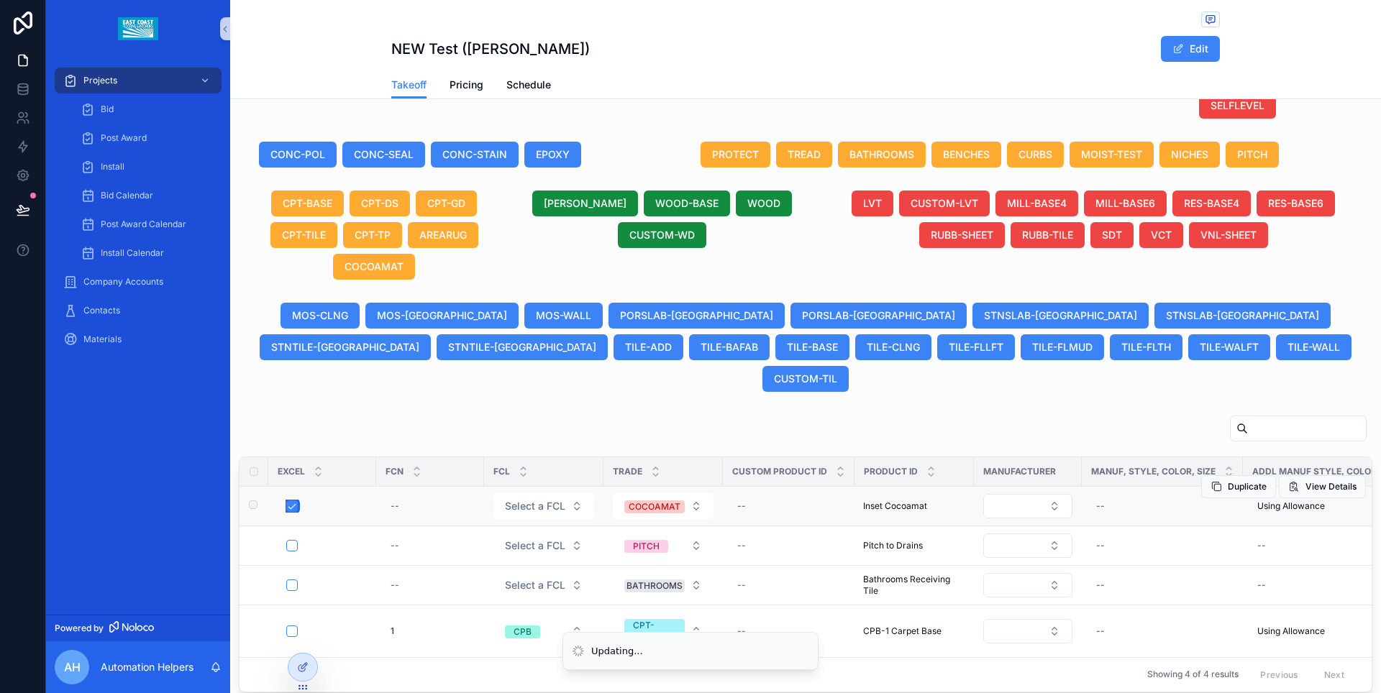
click at [291, 501] on button "scrollable content" at bounding box center [292, 507] width 12 height 12
click at [436, 415] on div "scrollable content" at bounding box center [805, 431] width 1133 height 33
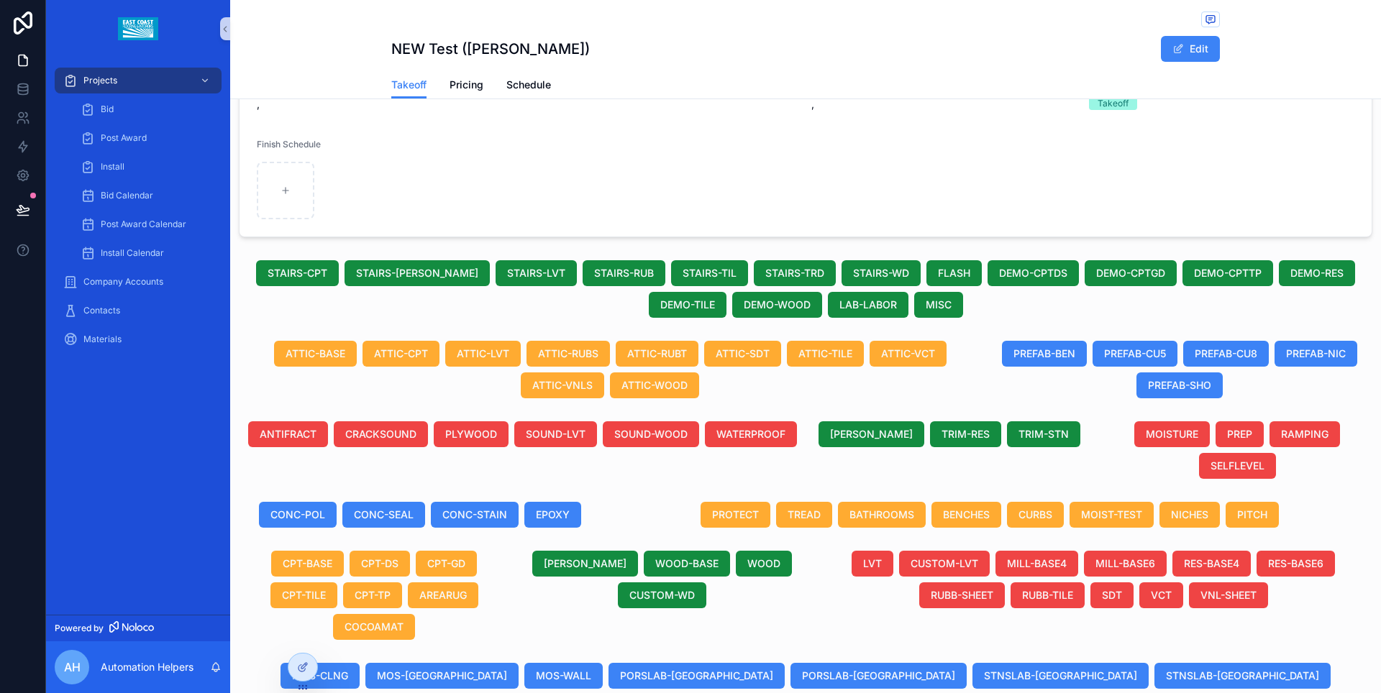
scroll to position [278, 0]
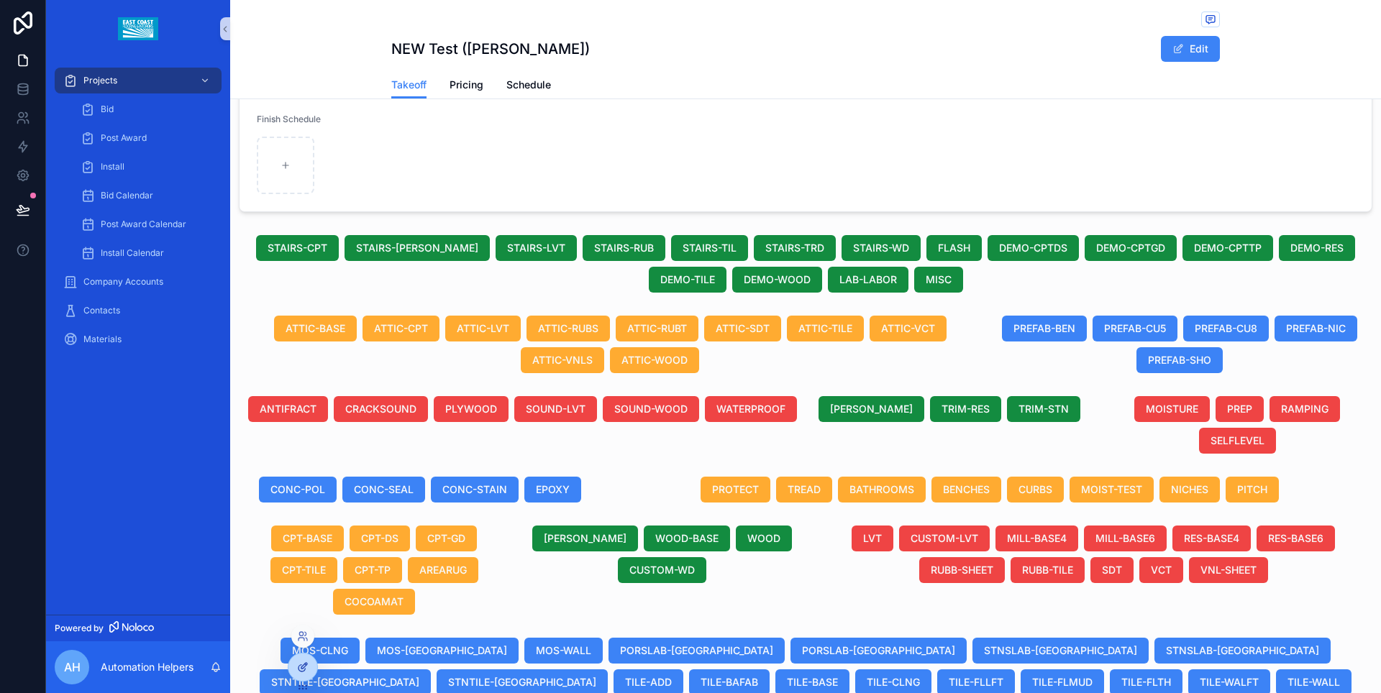
click at [304, 666] on icon at bounding box center [303, 668] width 12 height 12
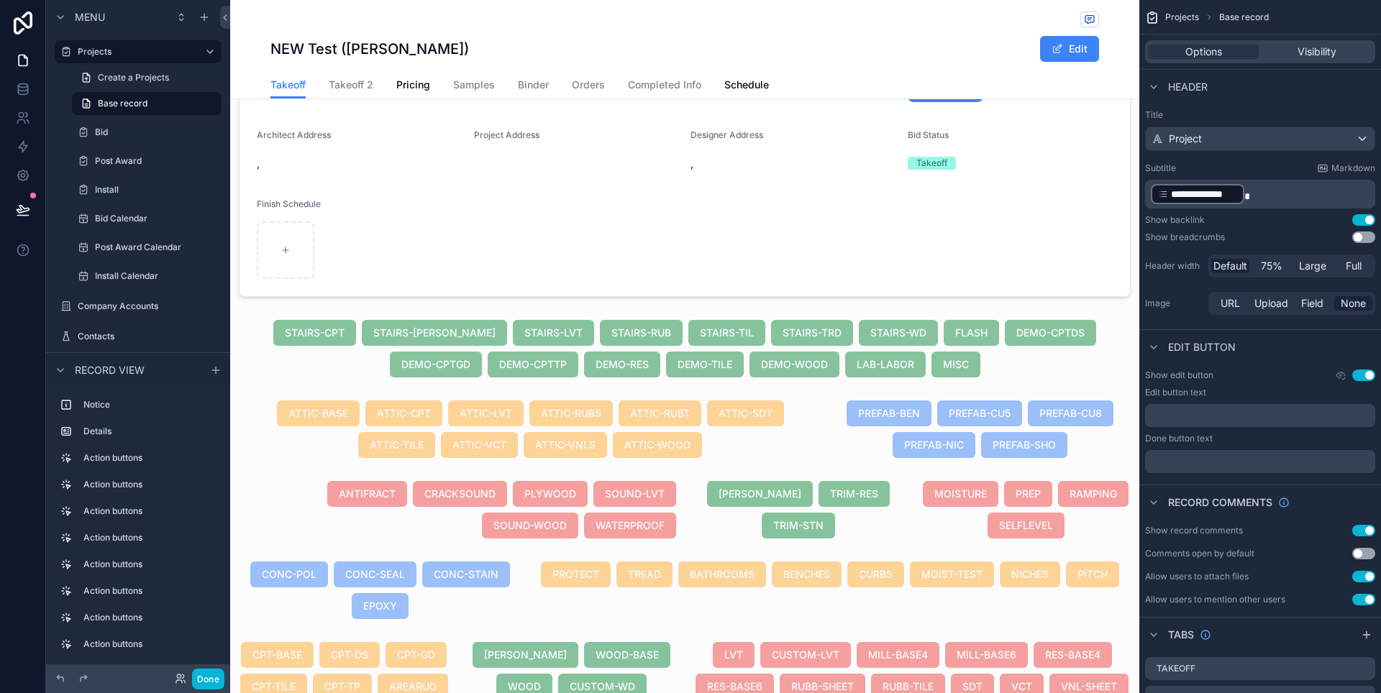
scroll to position [480, 0]
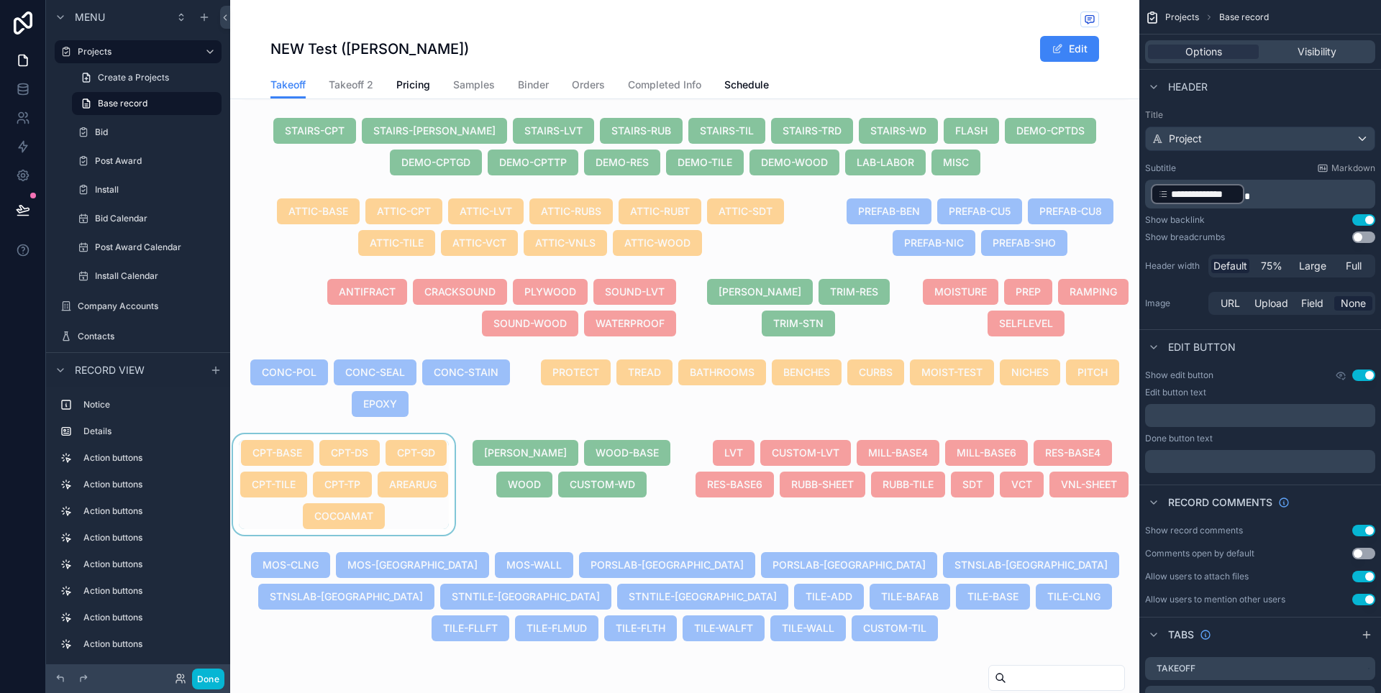
click at [442, 512] on div "scrollable content" at bounding box center [343, 484] width 227 height 101
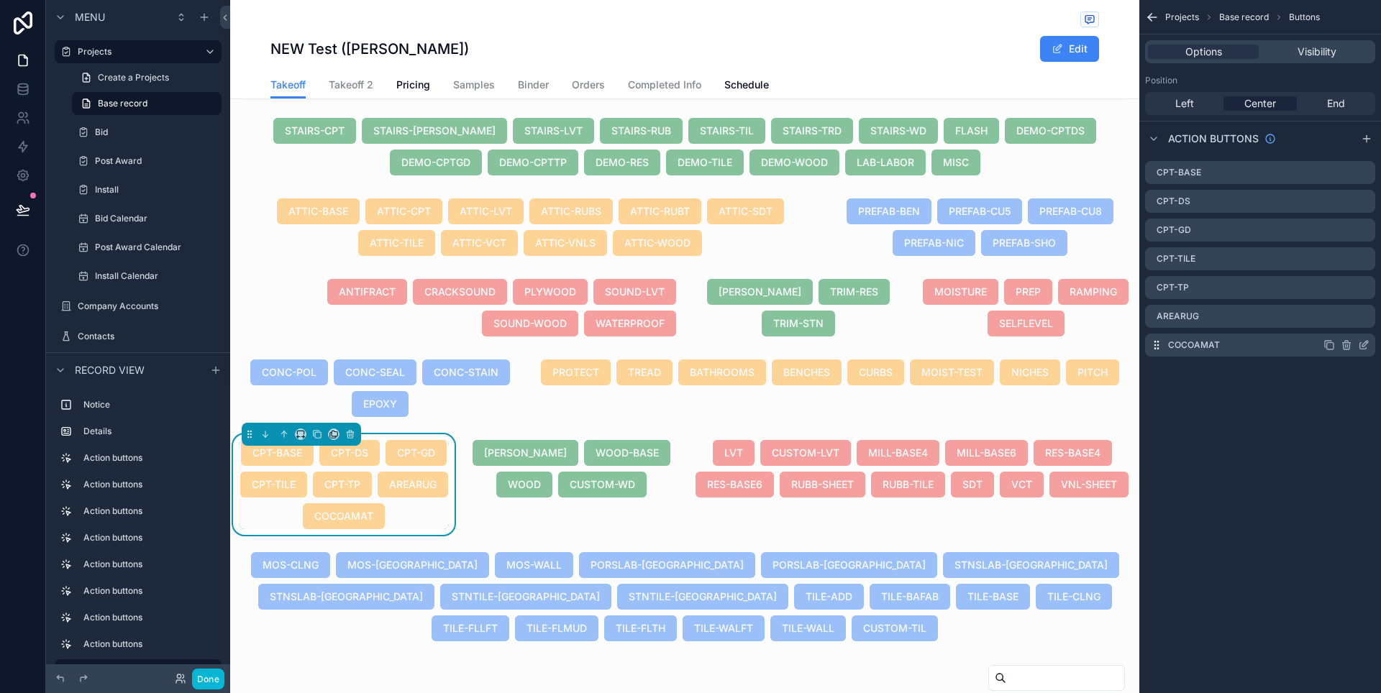
click at [1363, 347] on icon "scrollable content" at bounding box center [1365, 344] width 6 height 6
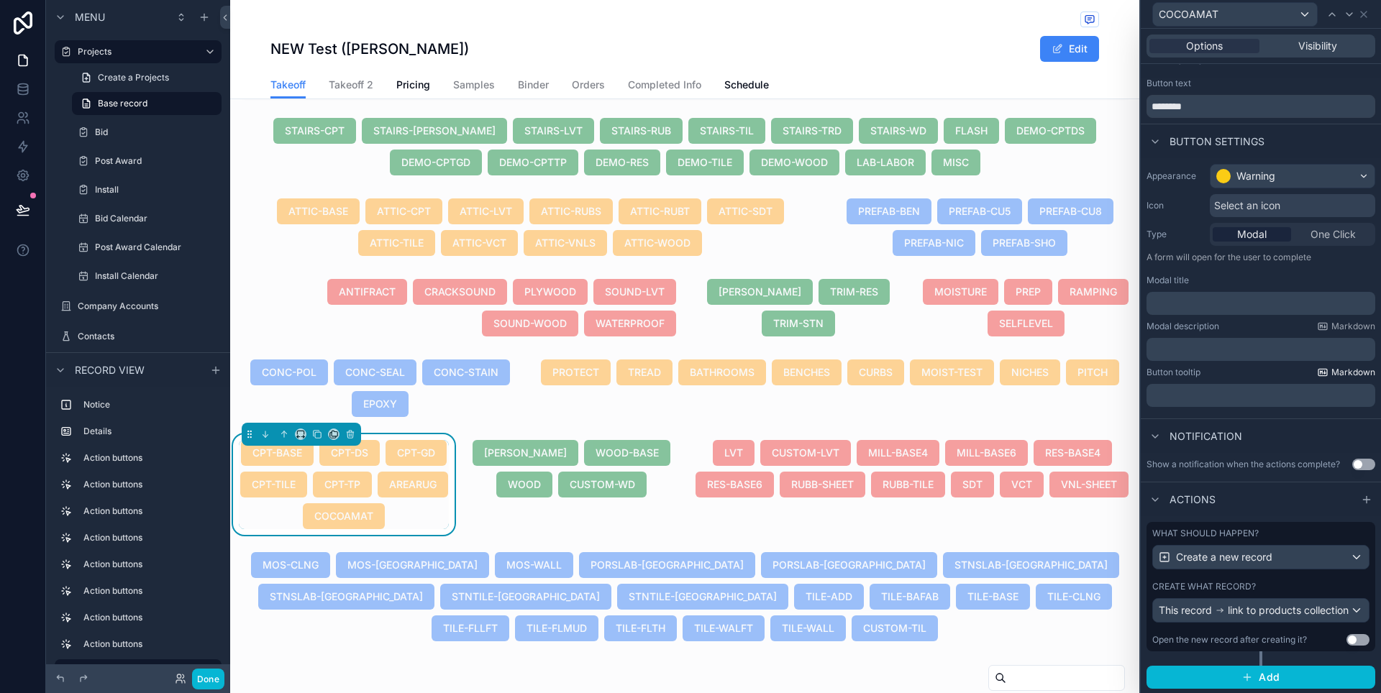
scroll to position [31, 0]
click at [1345, 551] on div "Create a new record" at bounding box center [1261, 555] width 216 height 23
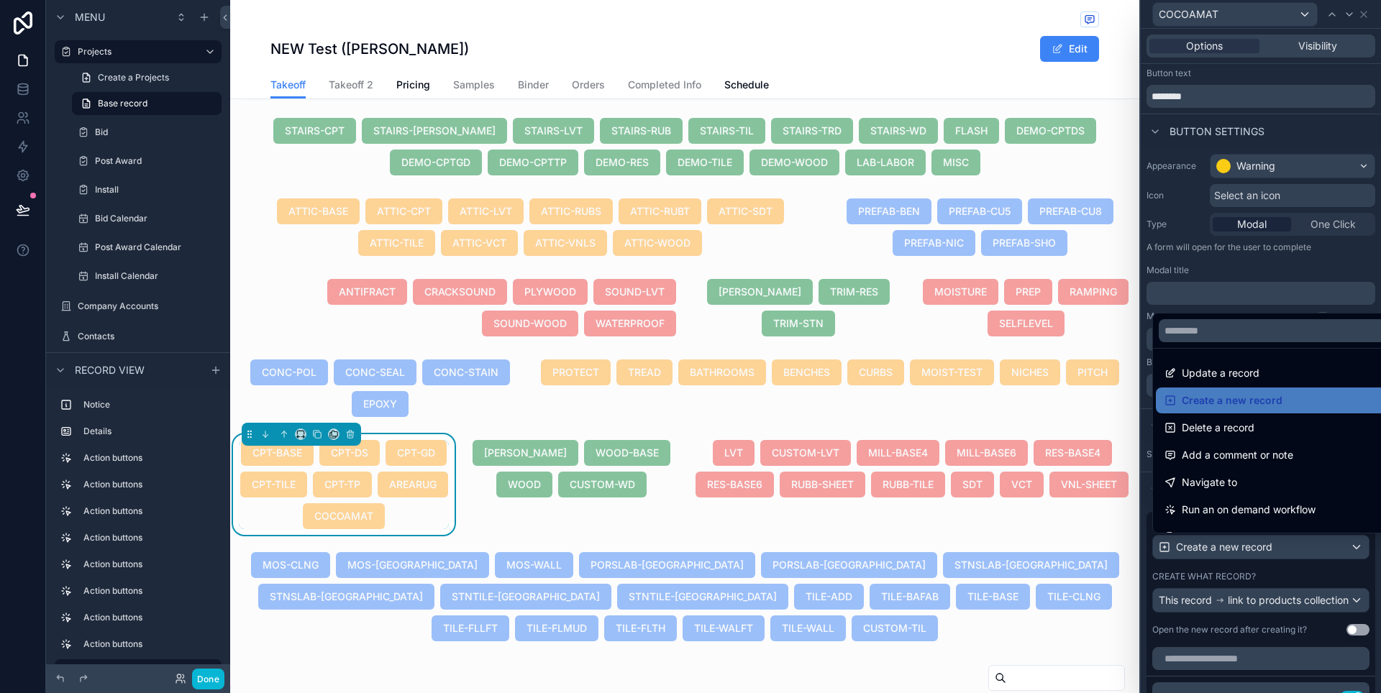
click at [1346, 550] on div at bounding box center [1261, 346] width 240 height 693
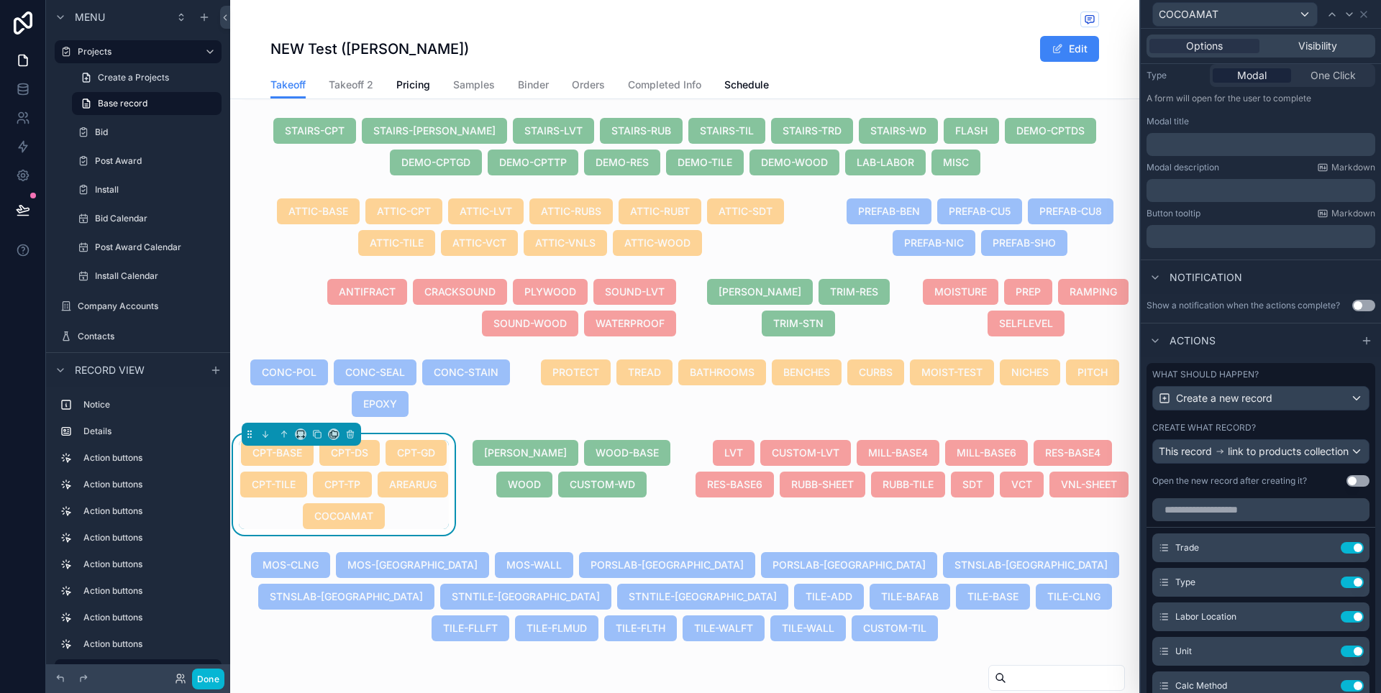
scroll to position [200, 0]
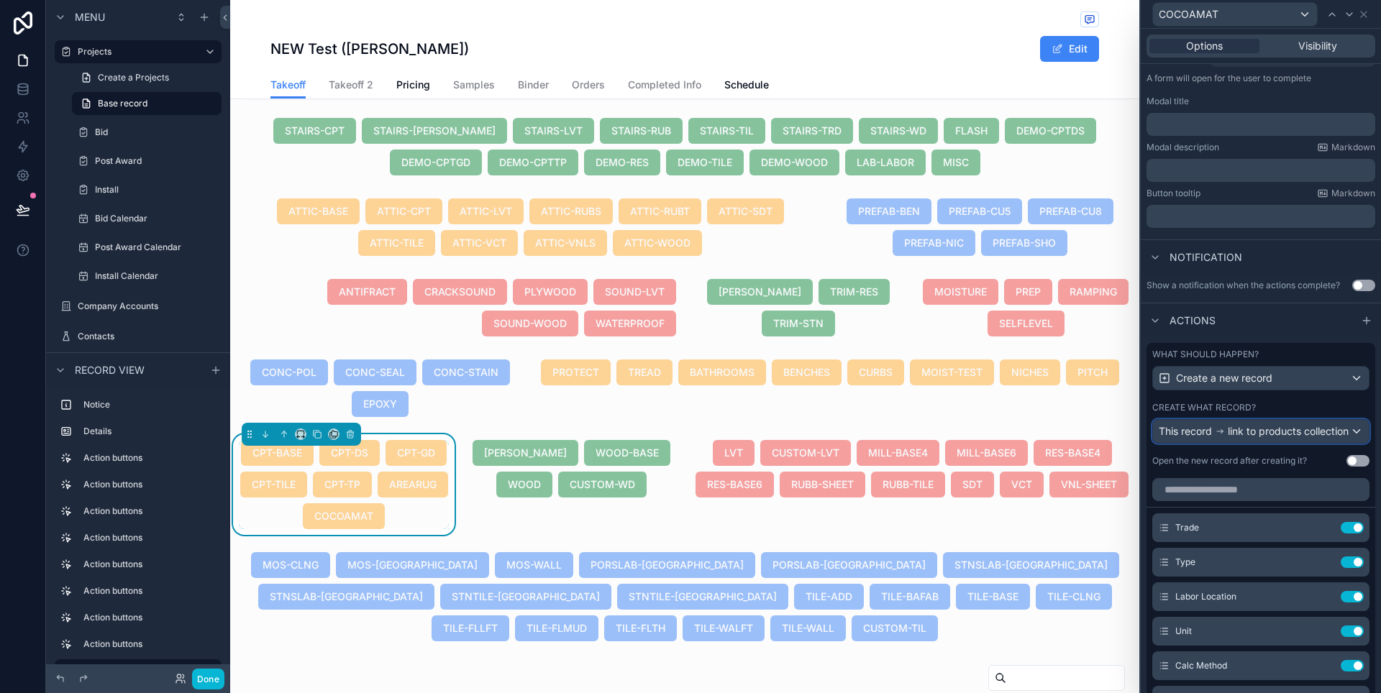
click at [1341, 439] on div "This record link to products collection" at bounding box center [1261, 431] width 216 height 23
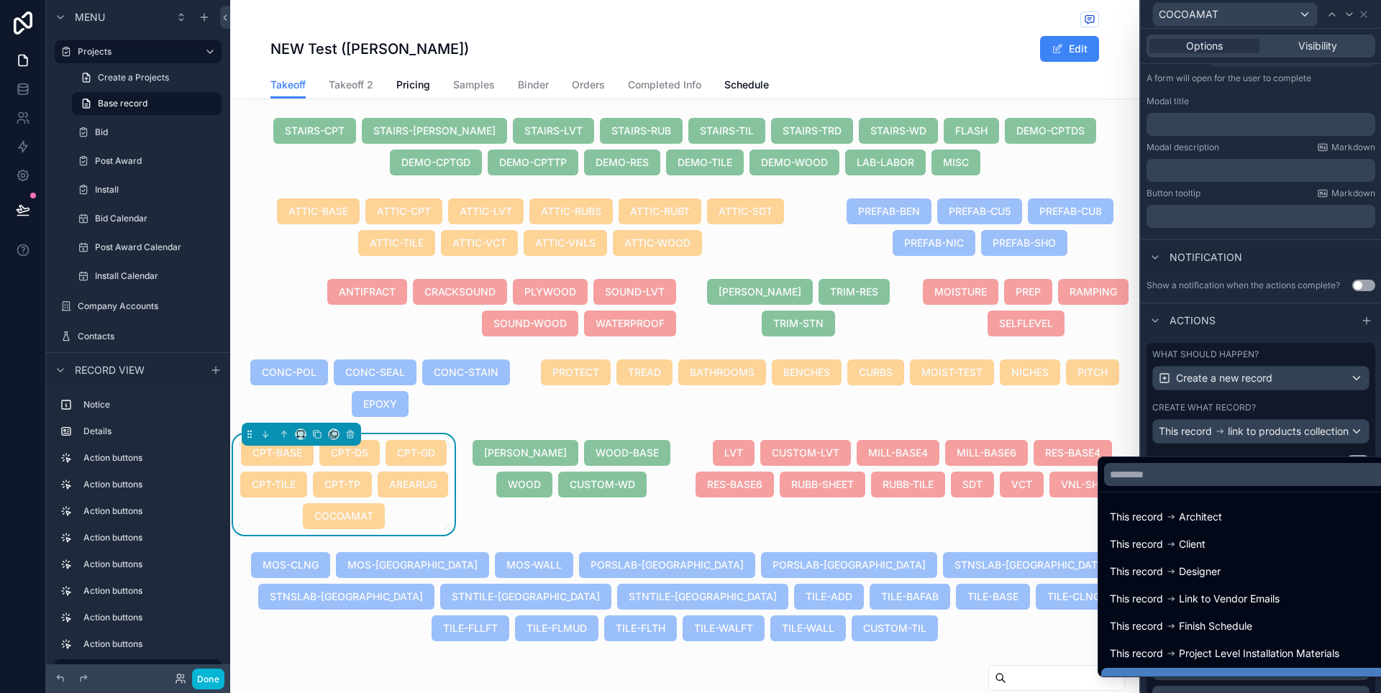
click at [1341, 439] on div at bounding box center [1261, 346] width 240 height 693
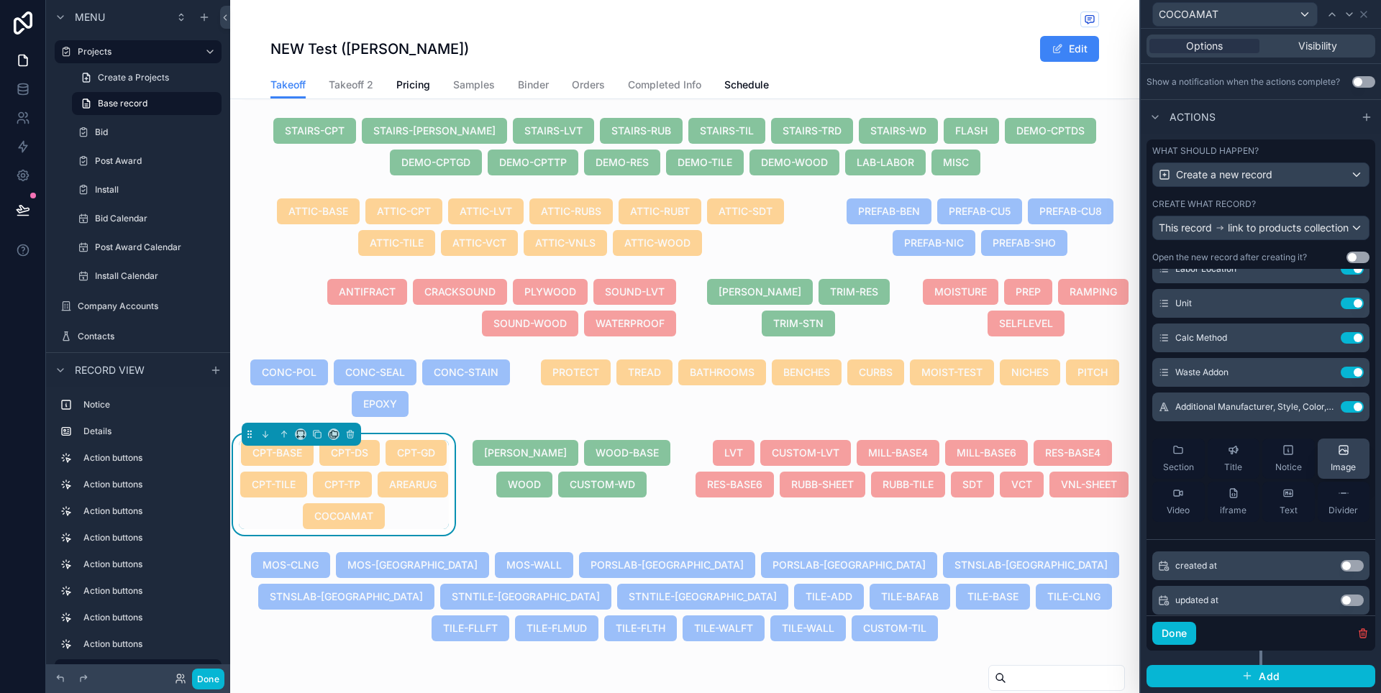
scroll to position [0, 0]
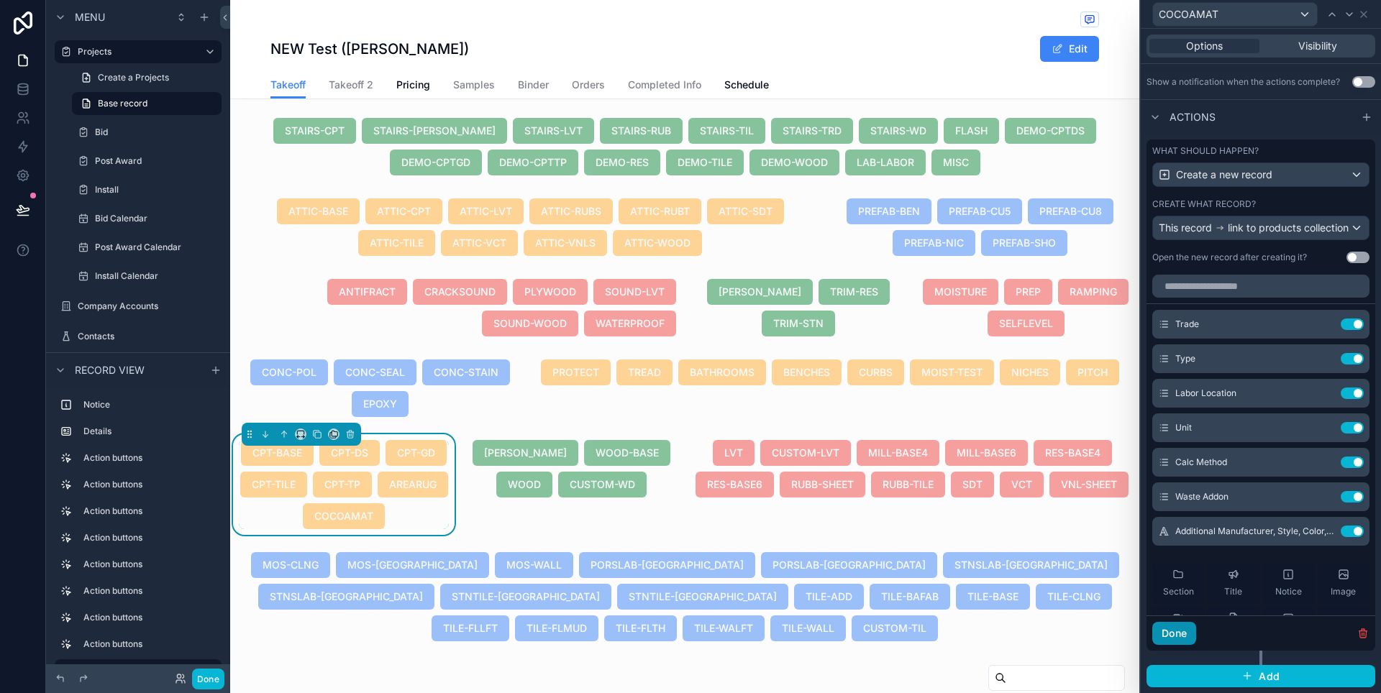
click at [1181, 629] on button "Done" at bounding box center [1174, 633] width 44 height 23
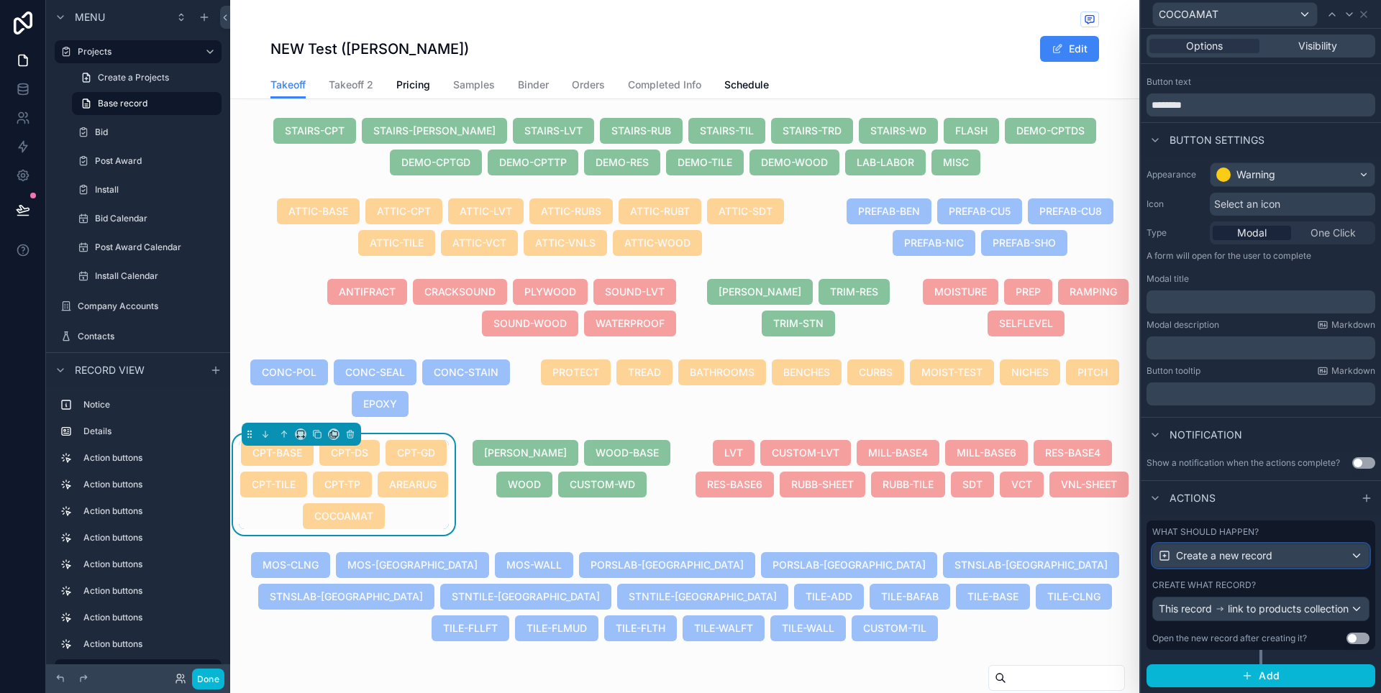
click at [1334, 552] on div "Create a new record" at bounding box center [1261, 555] width 216 height 23
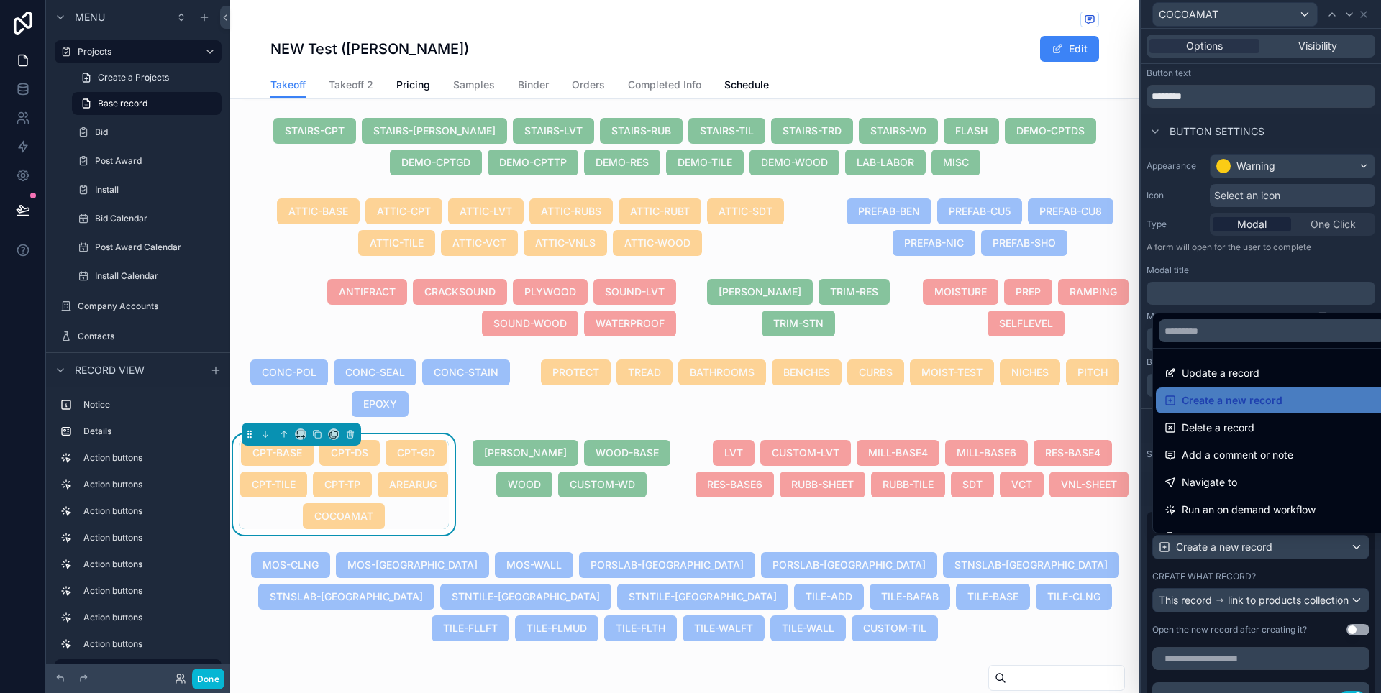
click at [1338, 549] on div at bounding box center [1261, 346] width 240 height 693
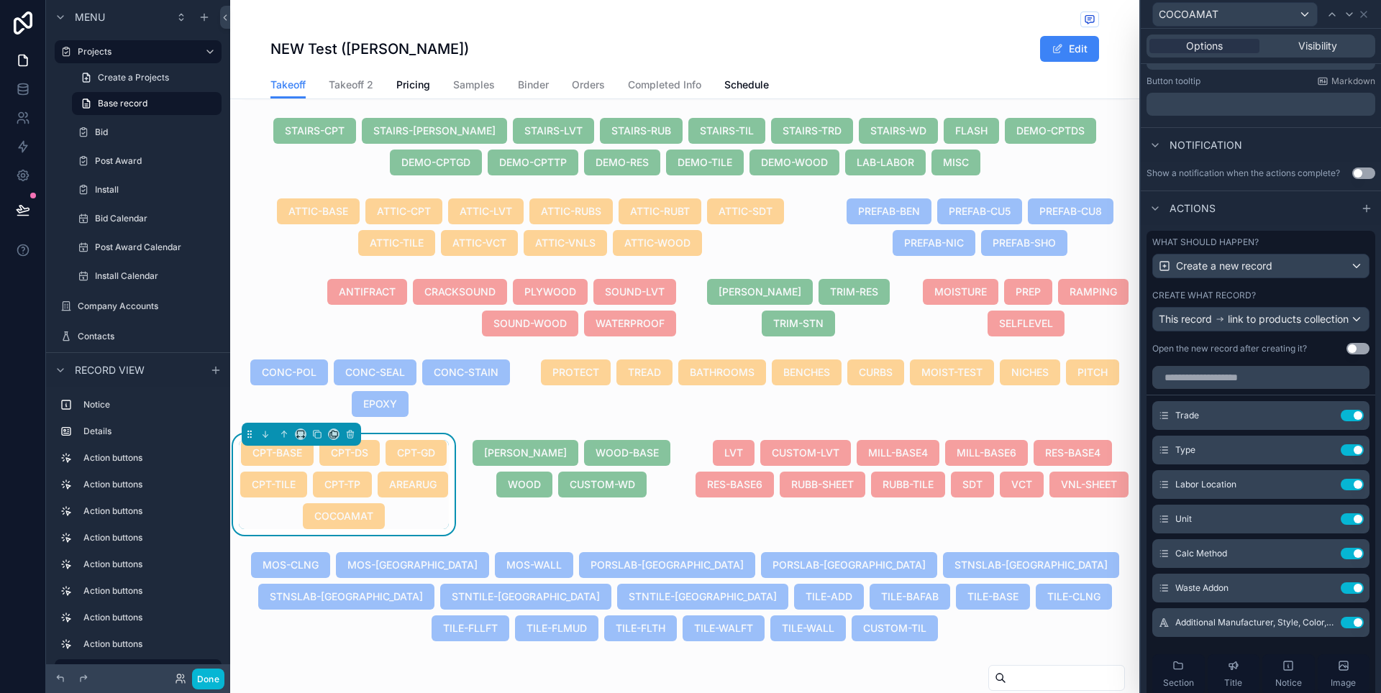
scroll to position [313, 0]
click at [1322, 623] on icon at bounding box center [1325, 621] width 6 height 6
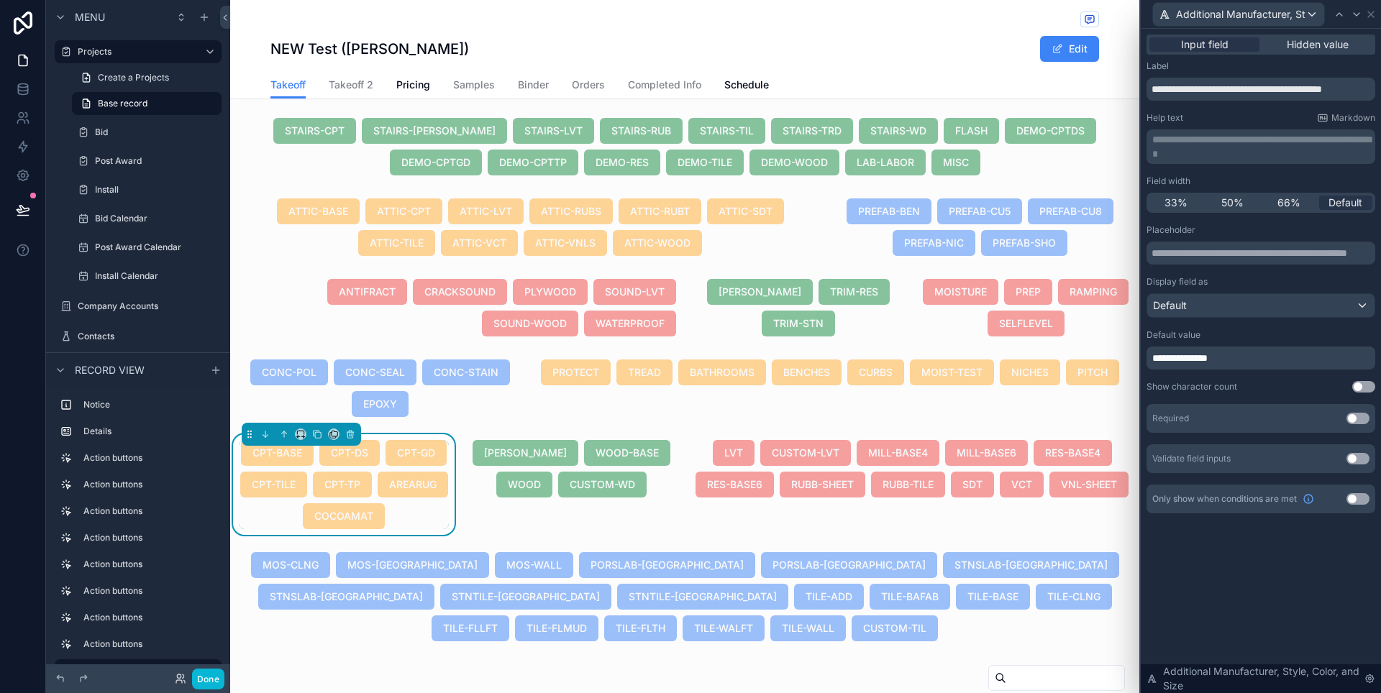
click at [1251, 358] on p "**********" at bounding box center [1262, 358] width 220 height 14
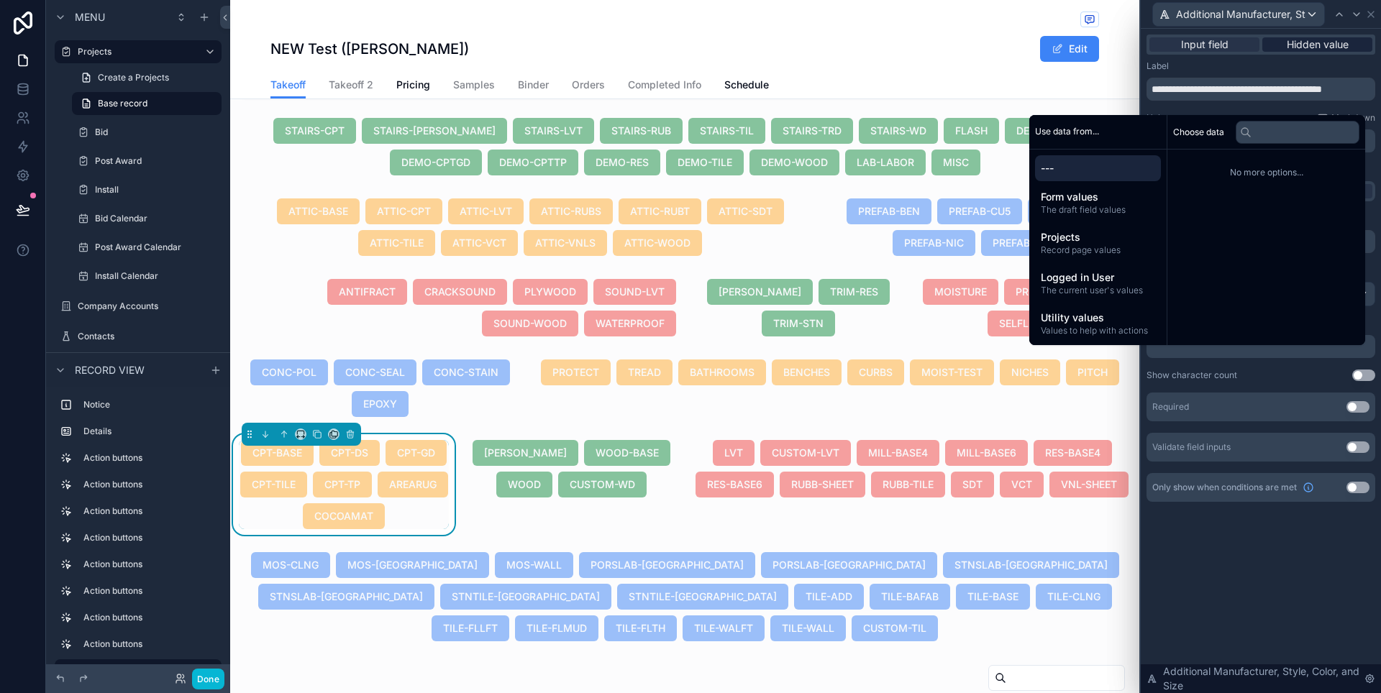
click at [1313, 50] on span "Hidden value" at bounding box center [1318, 44] width 62 height 14
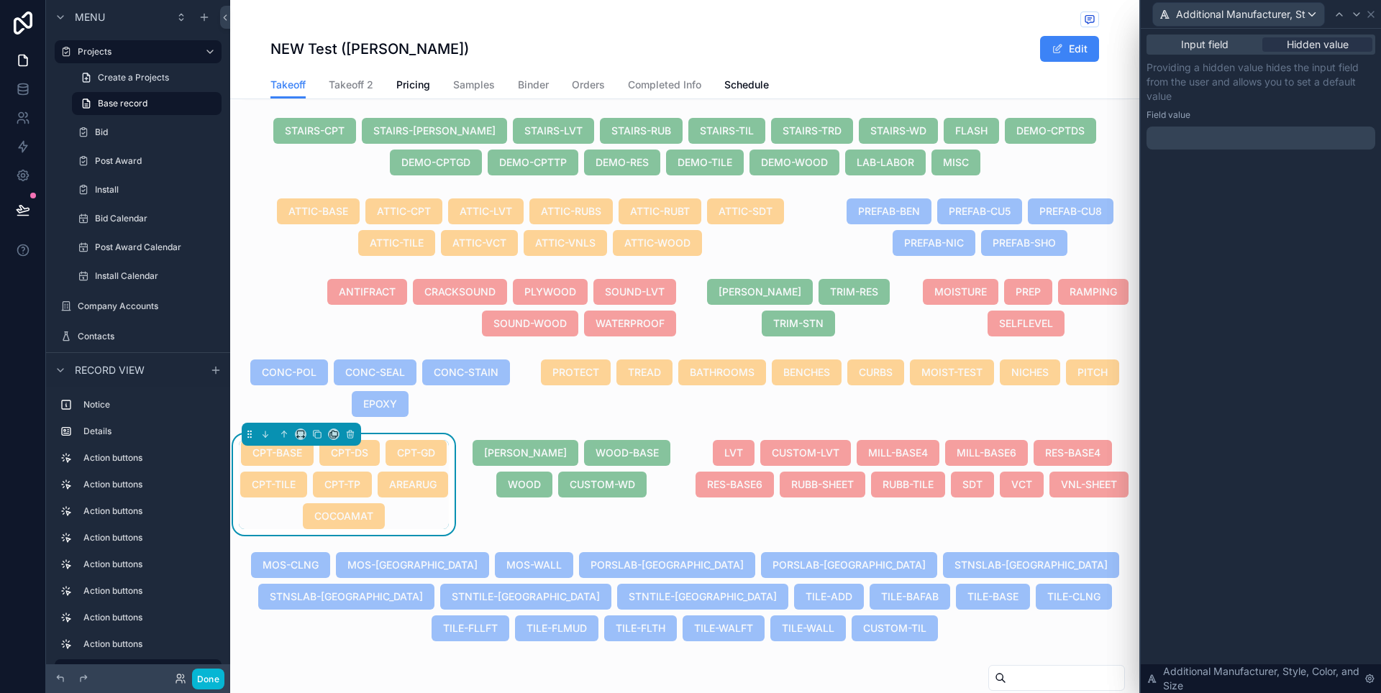
click at [1236, 142] on p "﻿" at bounding box center [1262, 138] width 220 height 14
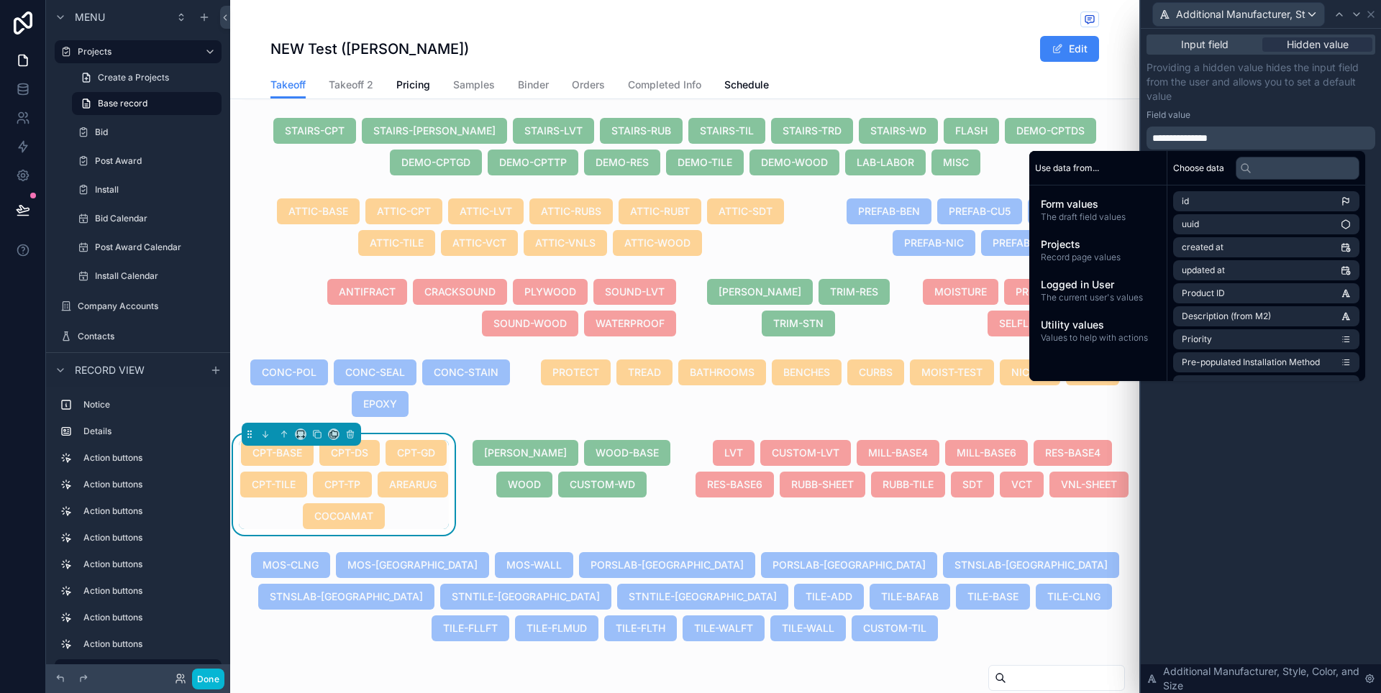
click at [1281, 501] on div "**********" at bounding box center [1261, 361] width 240 height 664
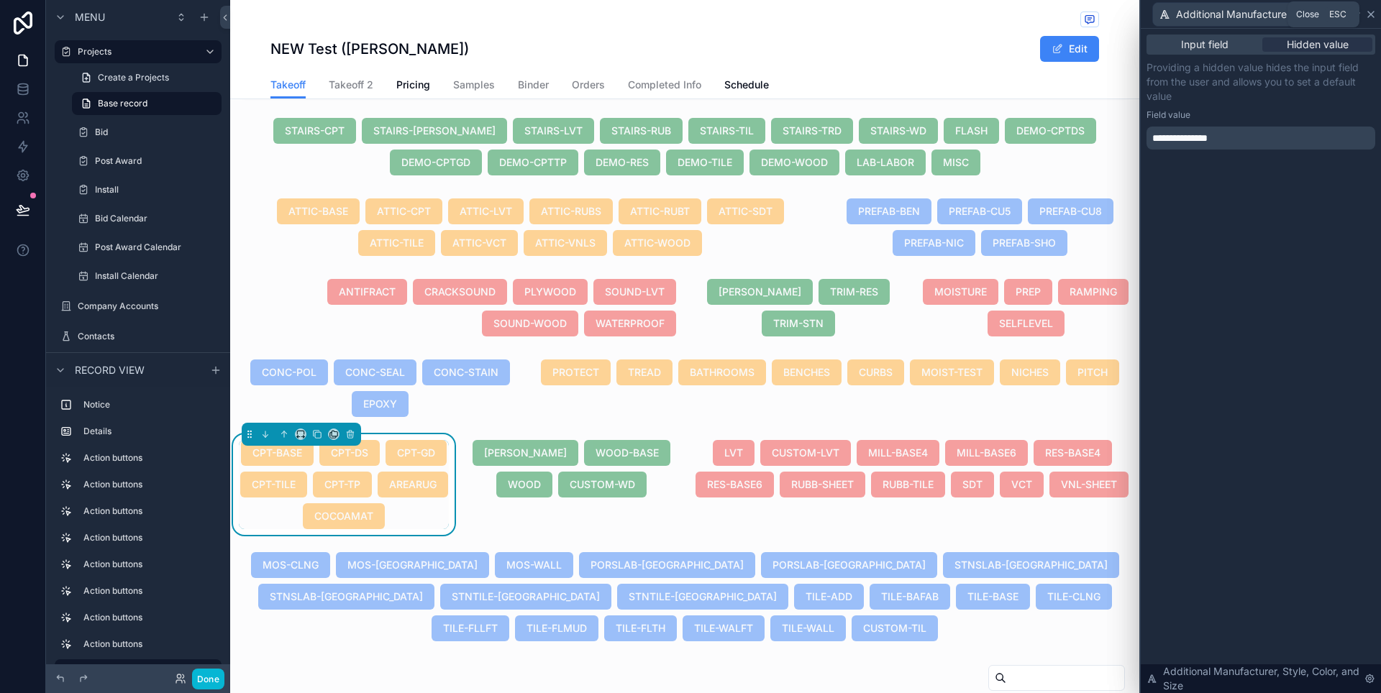
click at [1371, 14] on icon at bounding box center [1371, 15] width 6 height 6
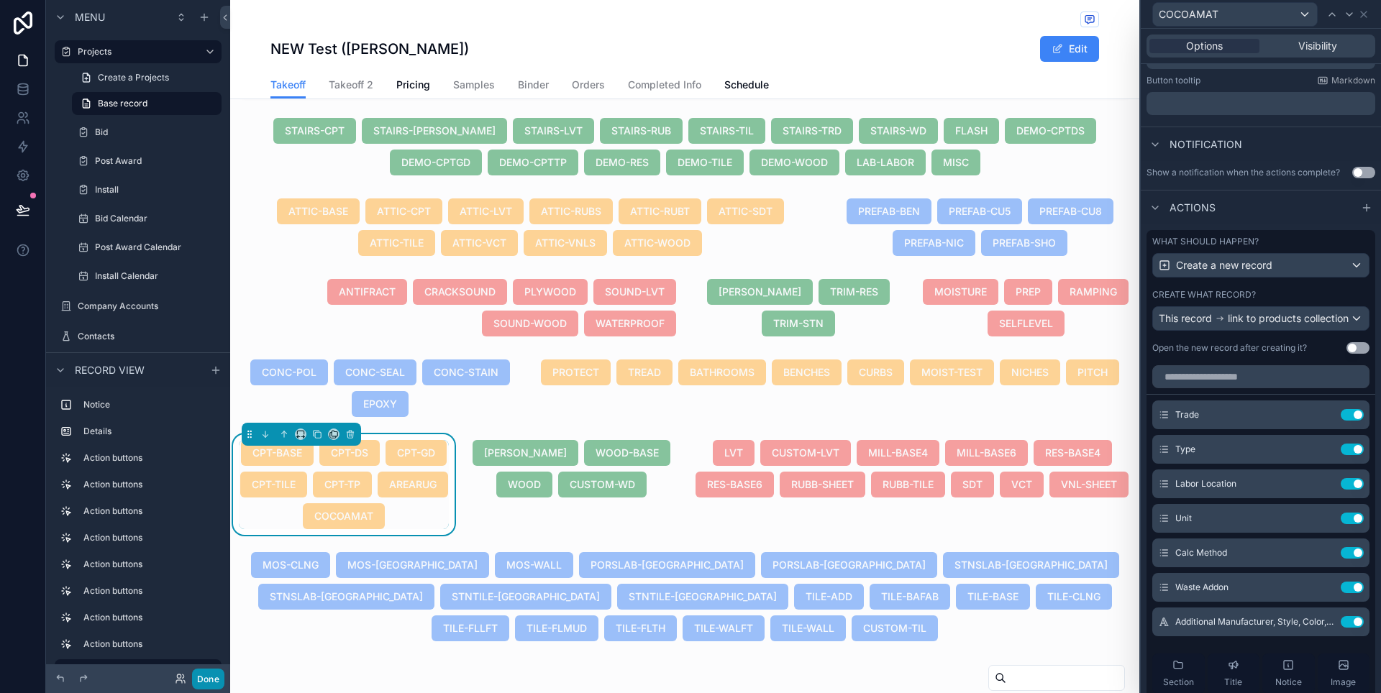
click at [205, 674] on button "Done" at bounding box center [208, 679] width 32 height 21
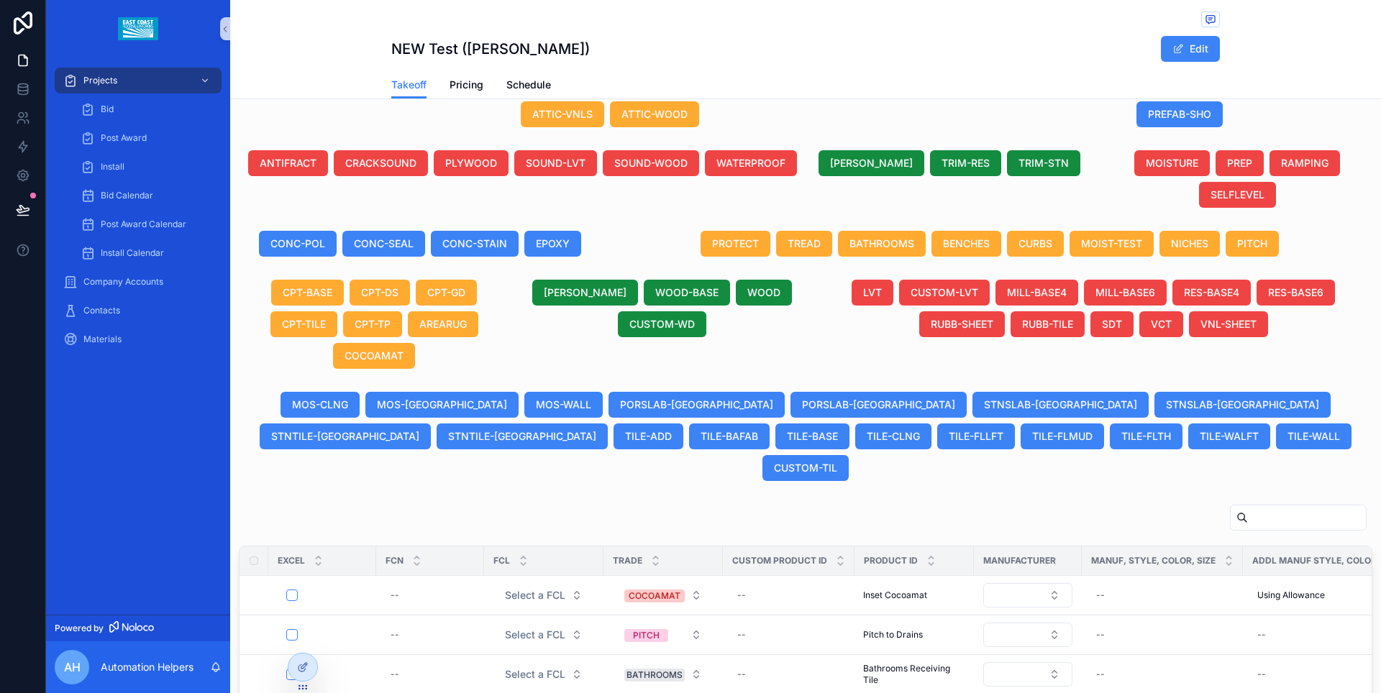
scroll to position [629, 0]
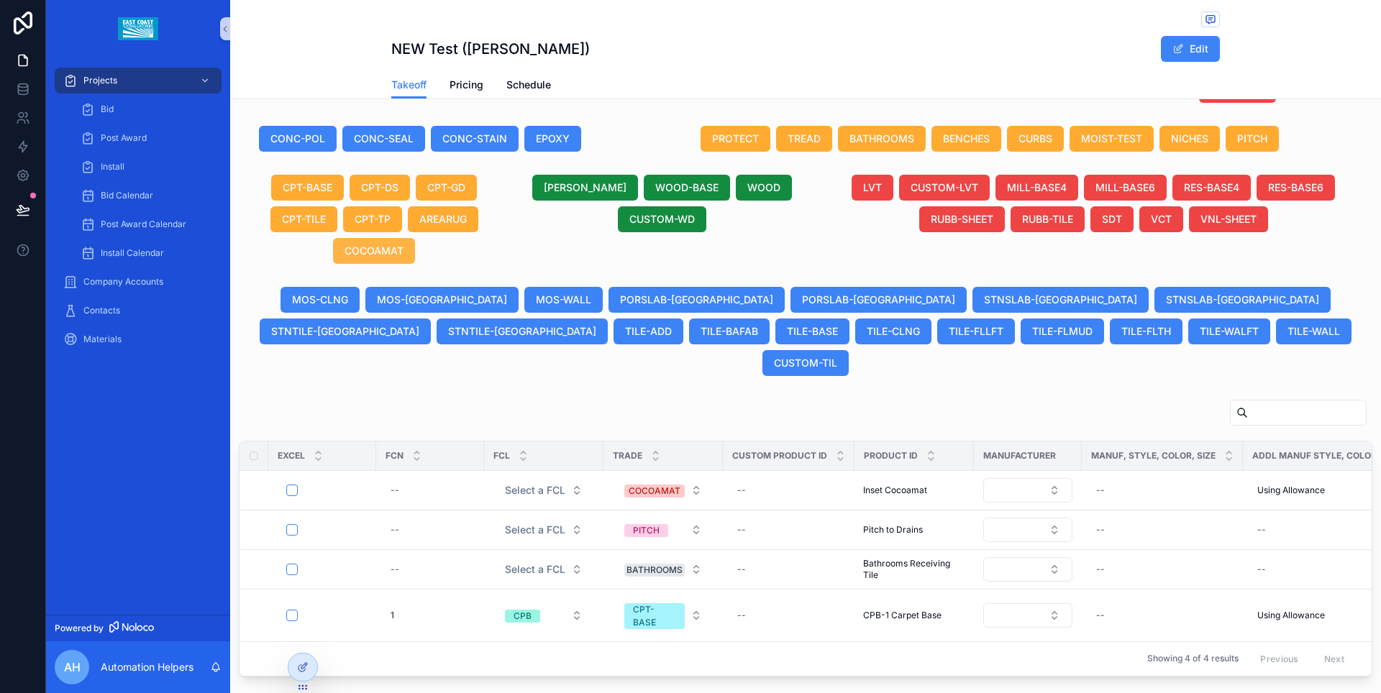
click at [384, 256] on span "COCOAMAT" at bounding box center [373, 251] width 59 height 14
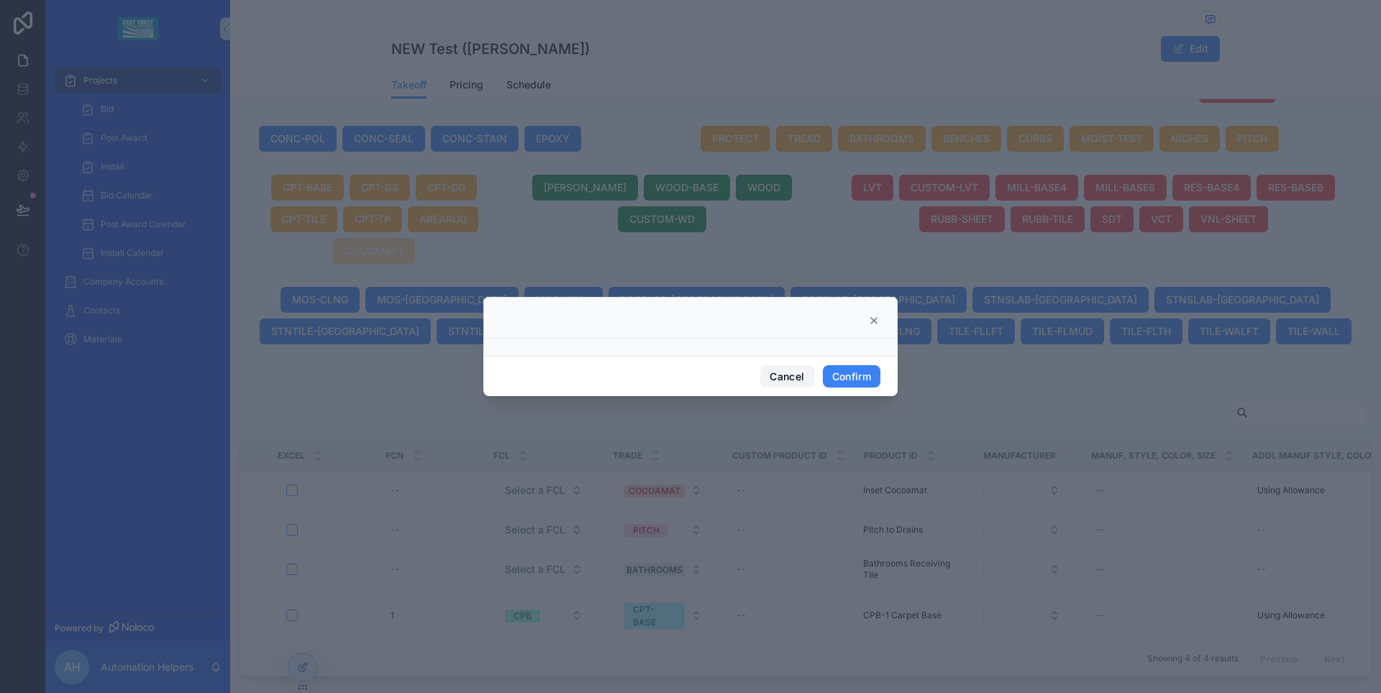
click at [784, 374] on button "Cancel" at bounding box center [786, 376] width 53 height 23
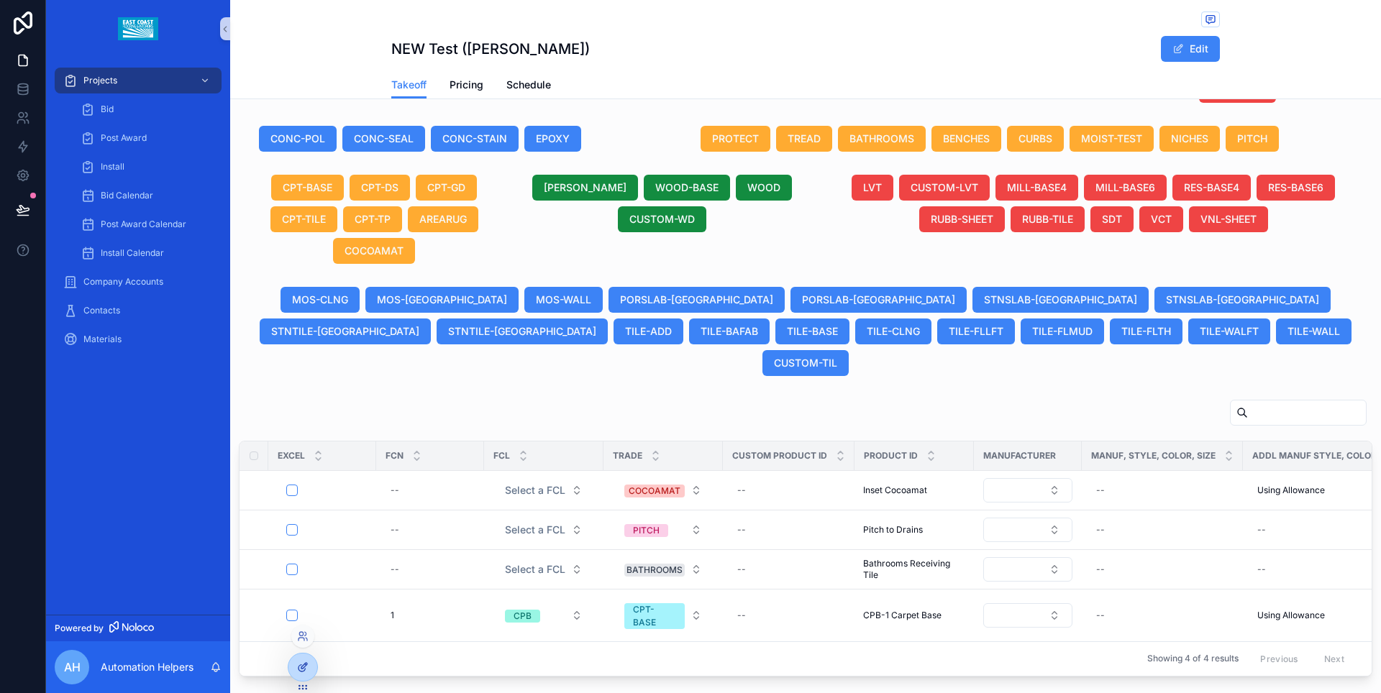
click at [301, 670] on icon at bounding box center [303, 668] width 12 height 12
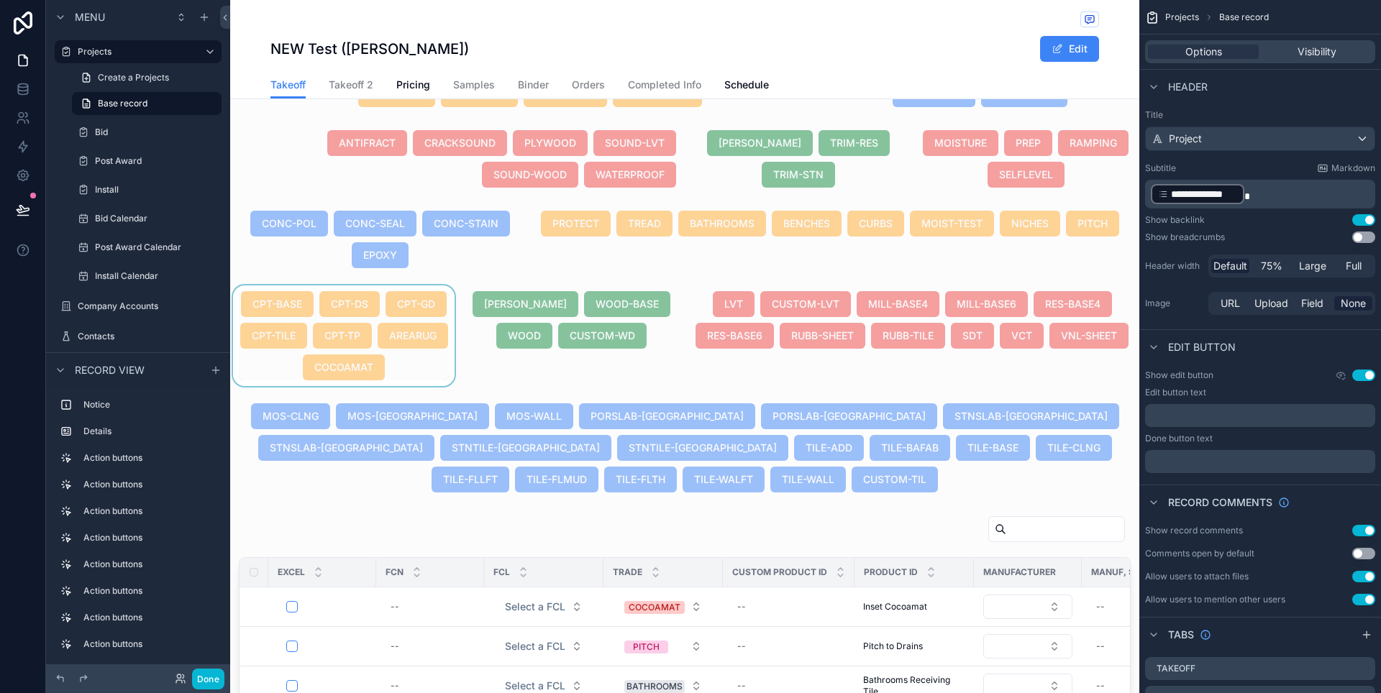
click at [443, 377] on div "scrollable content" at bounding box center [343, 335] width 227 height 101
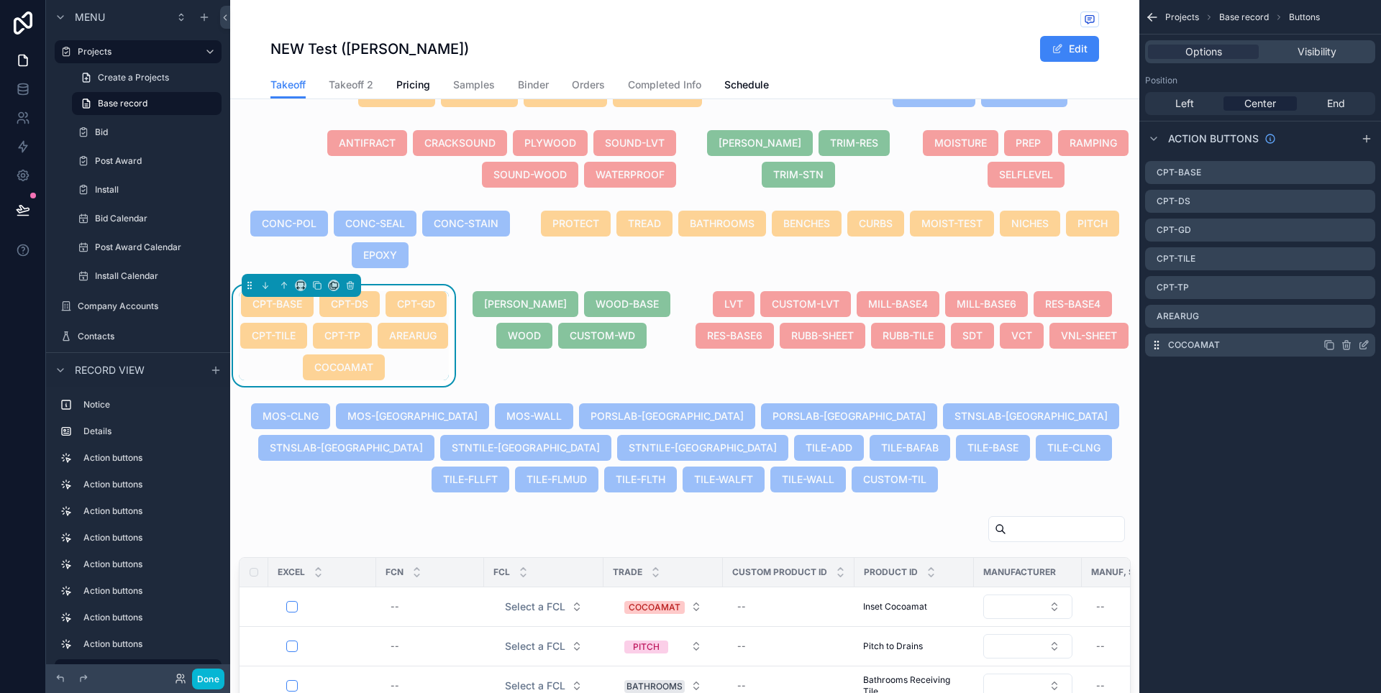
click at [1363, 349] on icon "scrollable content" at bounding box center [1363, 346] width 6 height 6
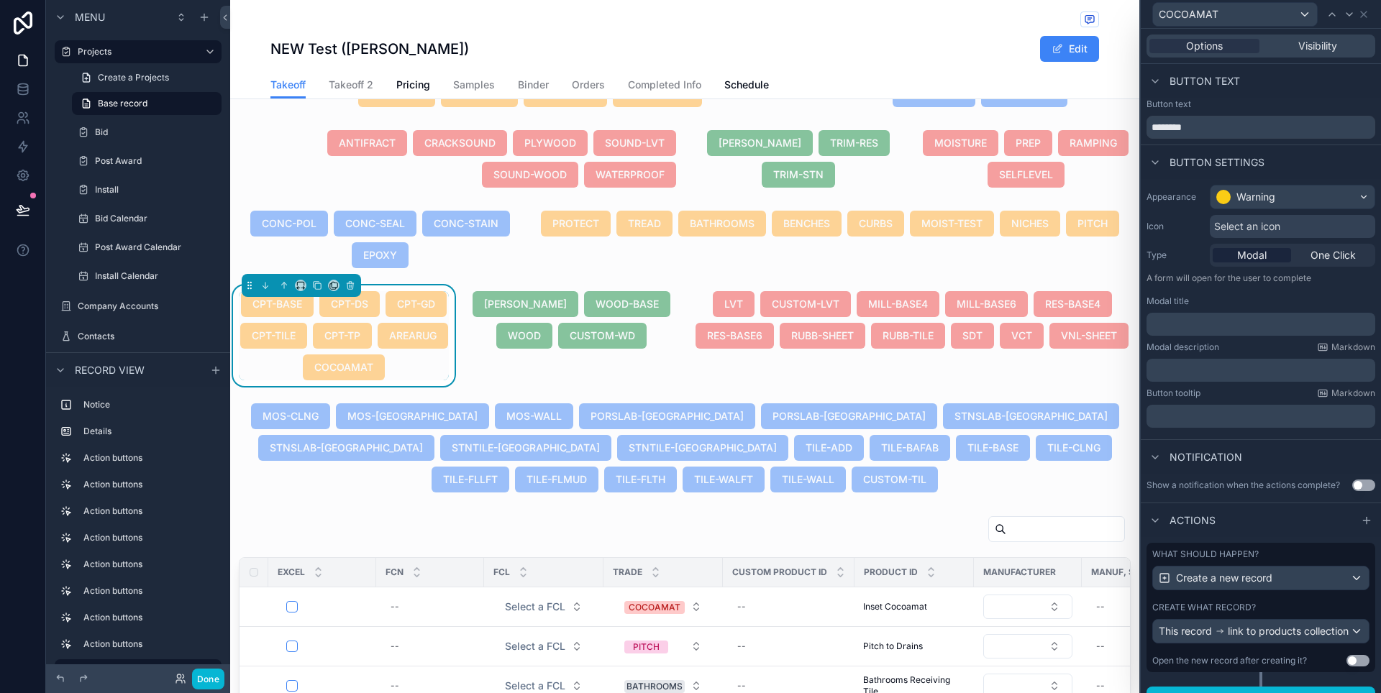
scroll to position [31, 0]
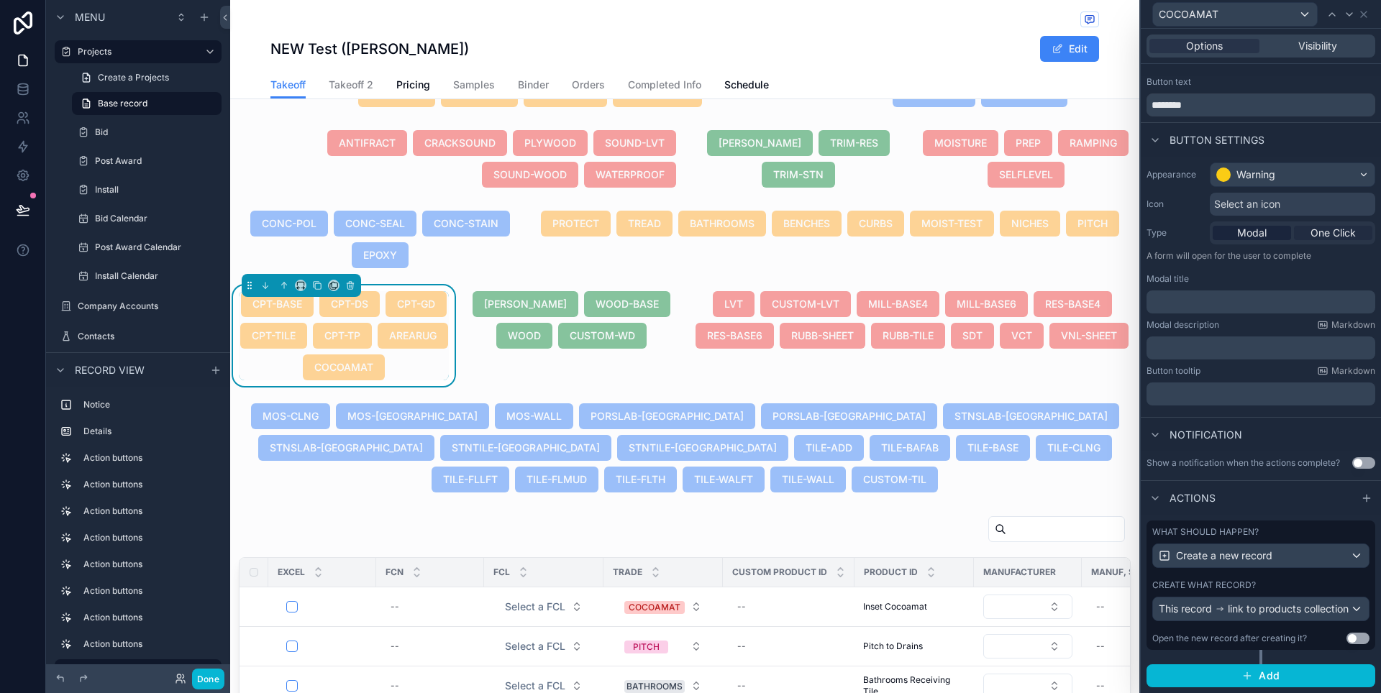
click at [1322, 228] on span "One Click" at bounding box center [1332, 233] width 45 height 14
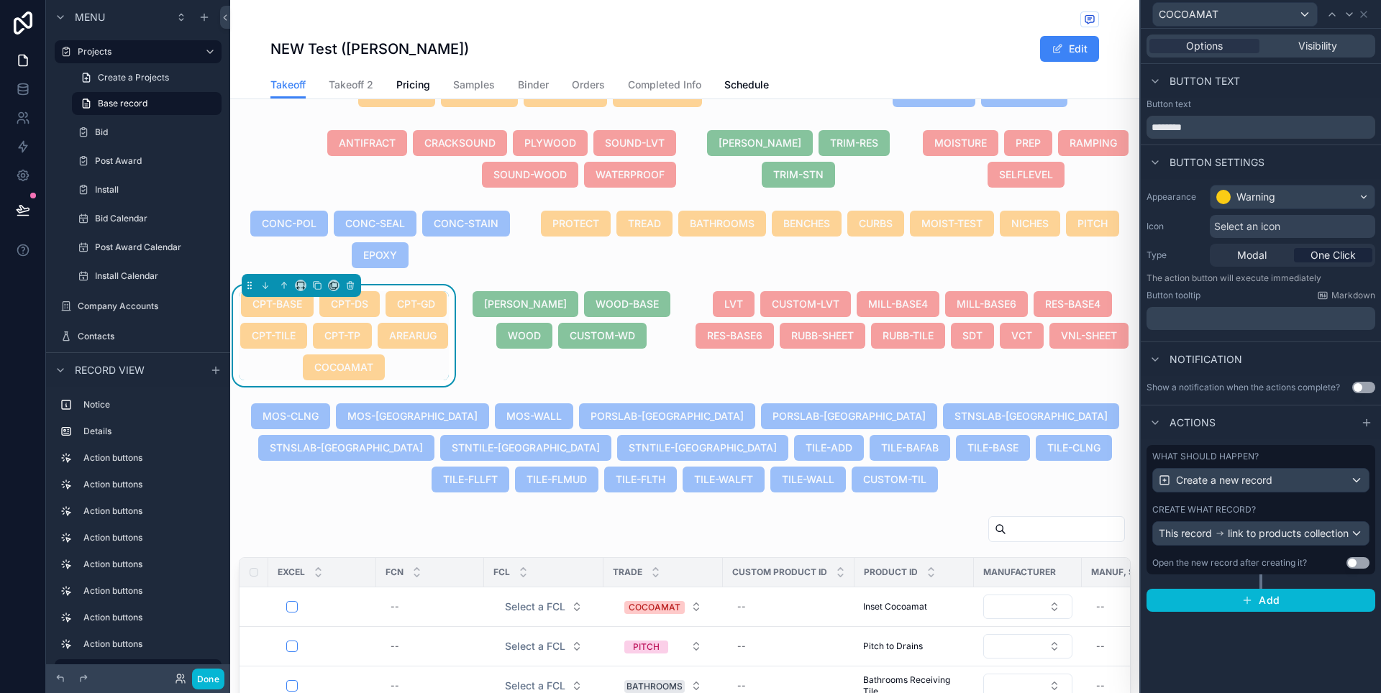
scroll to position [0, 0]
click at [210, 674] on button "Done" at bounding box center [208, 679] width 32 height 21
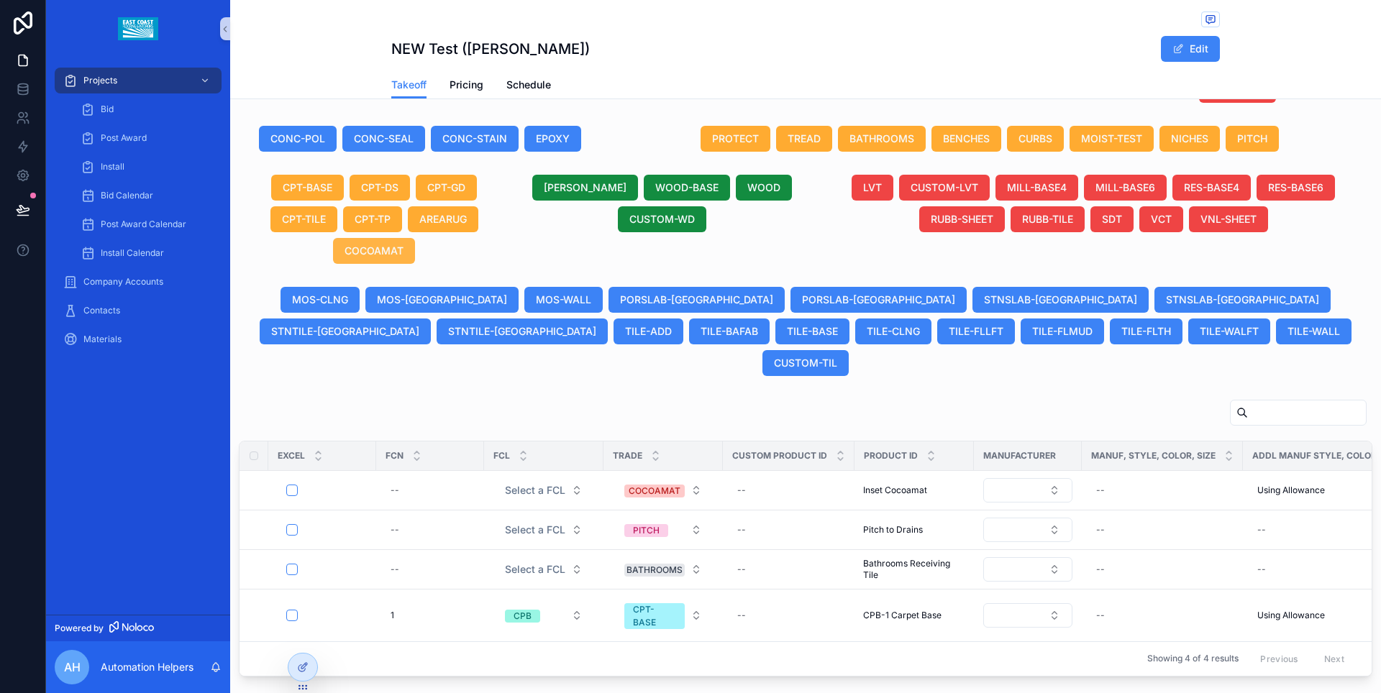
click at [363, 245] on span "COCOAMAT" at bounding box center [373, 251] width 59 height 14
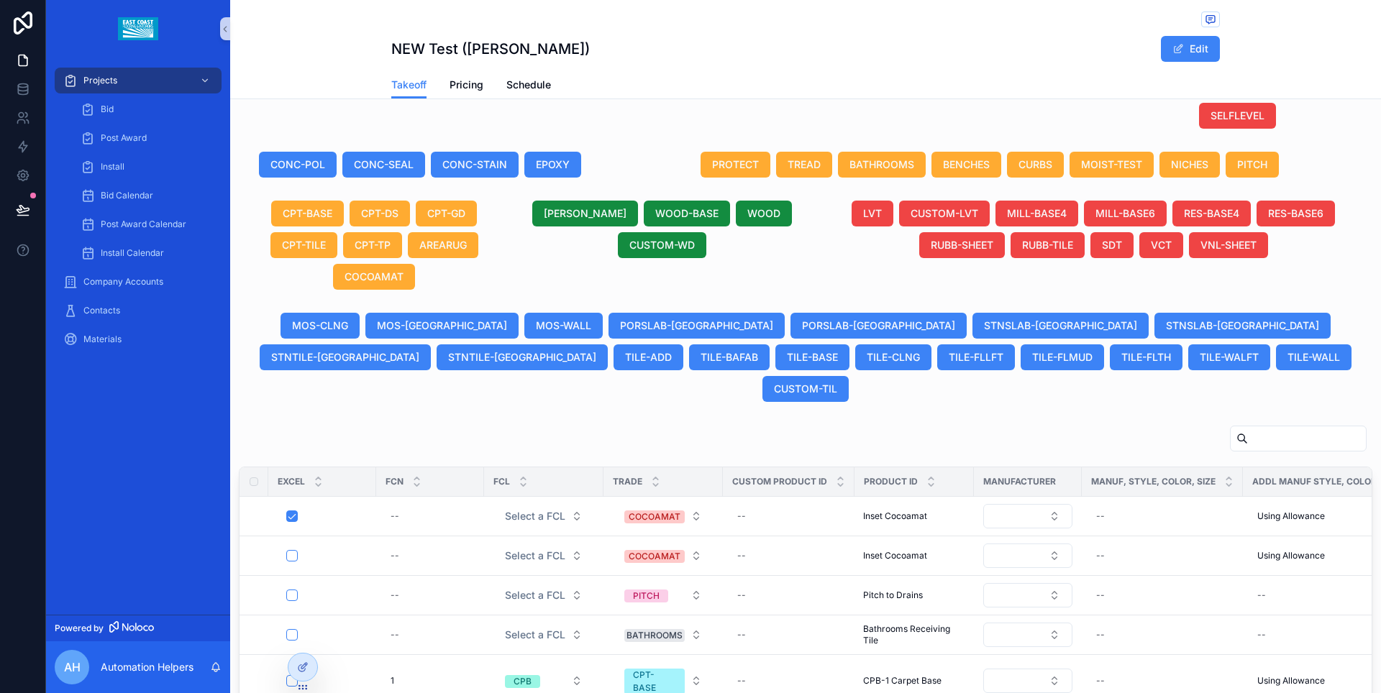
scroll to position [654, 0]
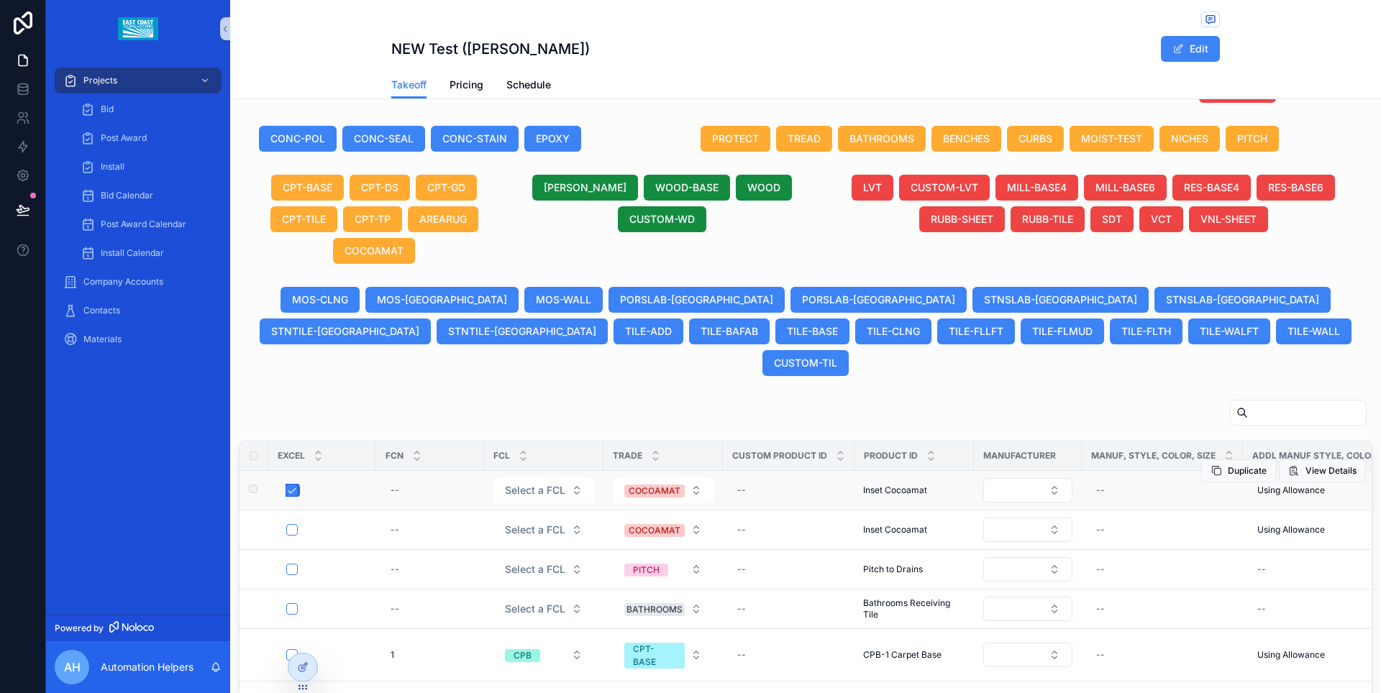
click at [293, 485] on button "scrollable content" at bounding box center [292, 491] width 12 height 12
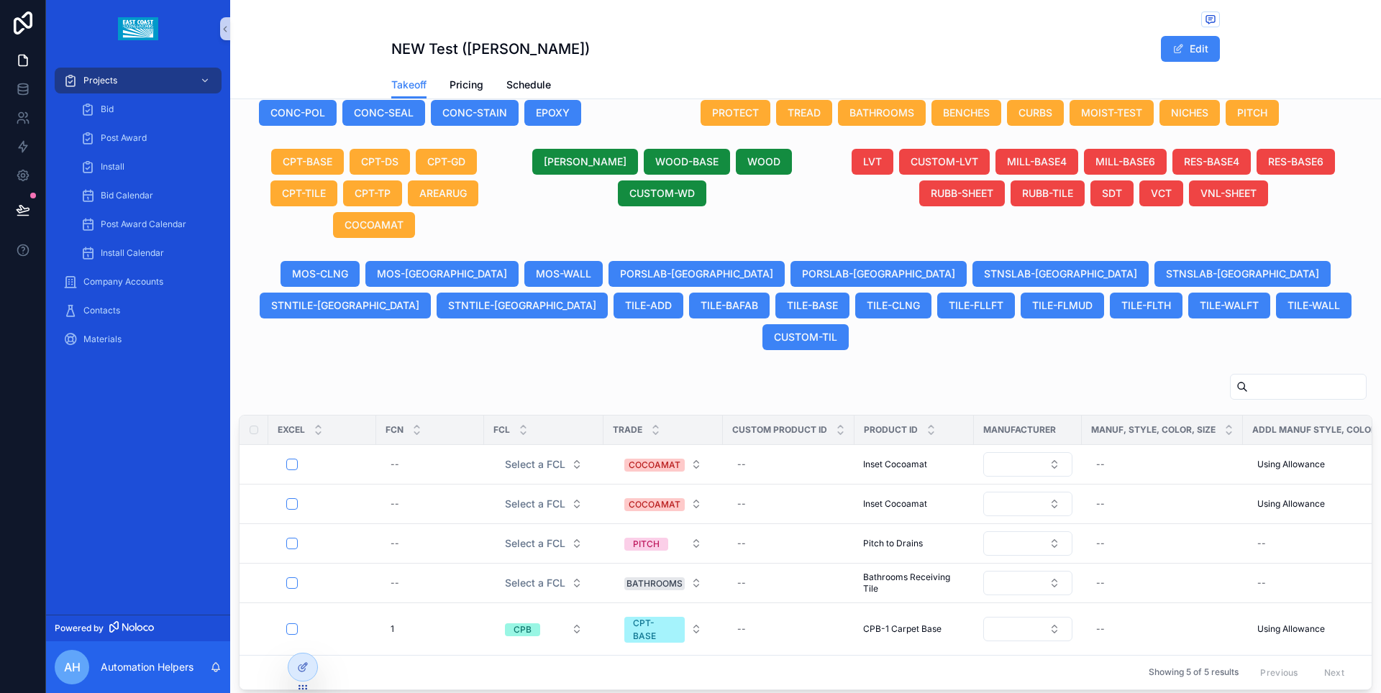
scroll to position [629, 0]
